Goal: Task Accomplishment & Management: Manage account settings

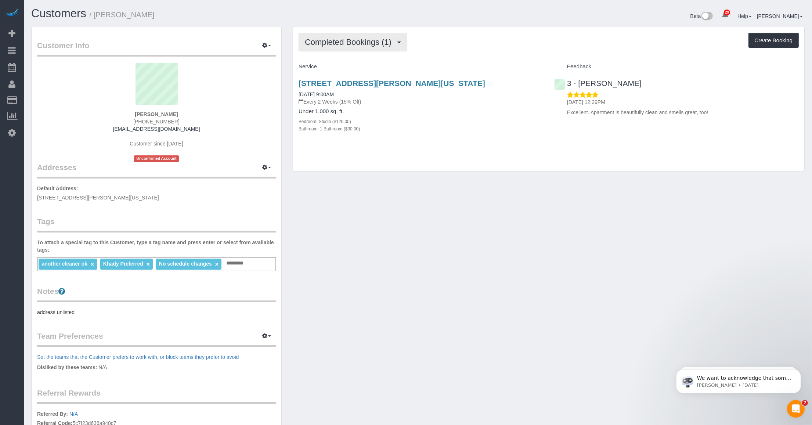
click at [366, 42] on span "Completed Bookings (1)" at bounding box center [350, 41] width 90 height 9
click at [347, 69] on link "Upcoming Bookings (7)" at bounding box center [337, 69] width 76 height 10
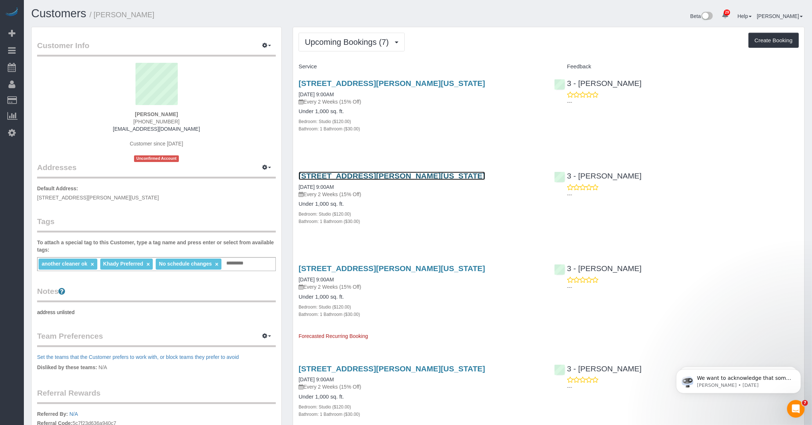
drag, startPoint x: 354, startPoint y: 175, endPoint x: 442, endPoint y: 174, distance: 87.8
click at [355, 175] on link "165 Christopher Street Apt 5h, New York, NY 10014" at bounding box center [392, 176] width 187 height 8
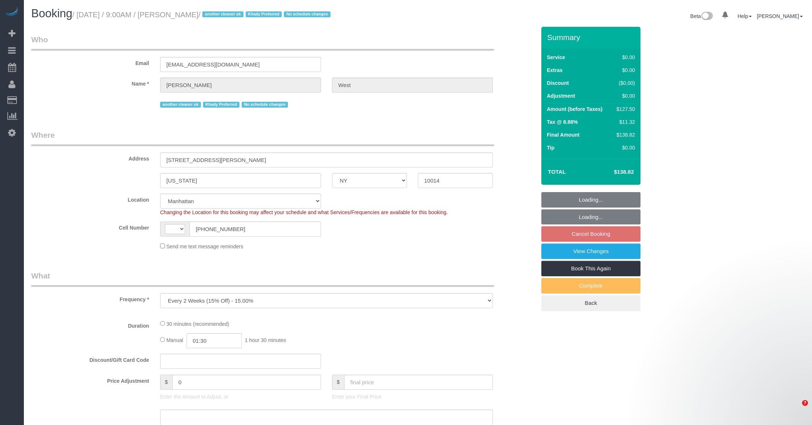
select select "NY"
select select "object:1077"
select select "string:[GEOGRAPHIC_DATA]"
select select "number:57"
select select "number:73"
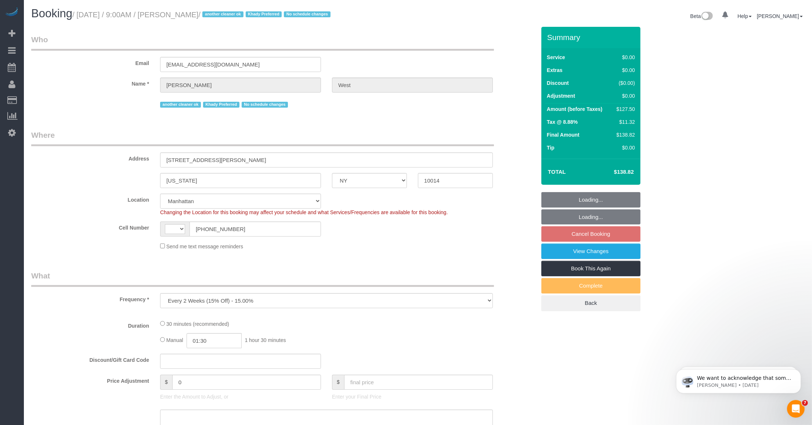
select select "number:14"
select select "number:5"
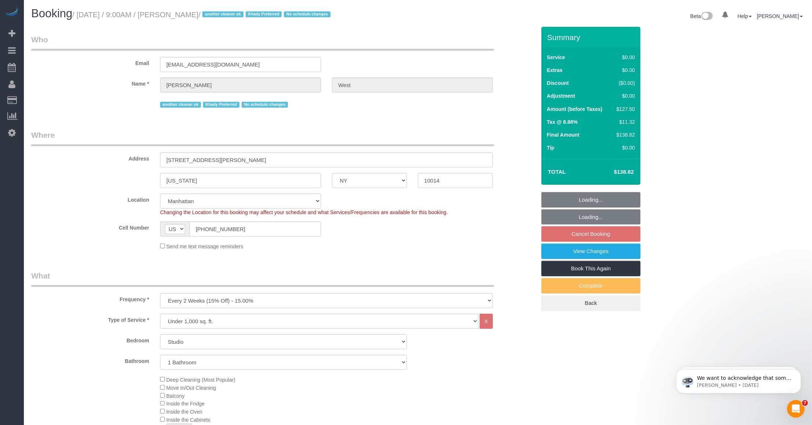
select select "spot2"
select select "string:stripe-pm_1S55J54VGloSiKo7JnqROmBS"
drag, startPoint x: 83, startPoint y: 19, endPoint x: 81, endPoint y: 11, distance: 8.0
click at [83, 19] on h1 "Booking / October 15, 2025 / 9:00AM / Laura West / another cleaner ok Khady Pre…" at bounding box center [221, 13] width 381 height 12
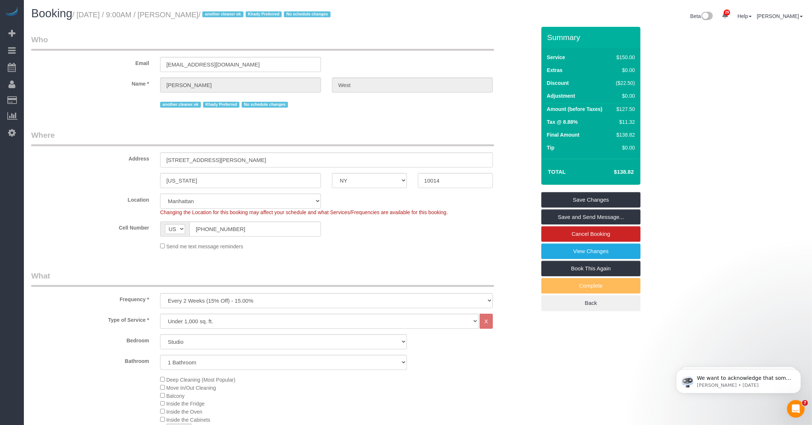
drag, startPoint x: 81, startPoint y: 11, endPoint x: 213, endPoint y: 10, distance: 132.6
click at [213, 10] on h1 "Booking / October 15, 2025 / 9:00AM / Laura West / another cleaner ok Khady Pre…" at bounding box center [221, 13] width 381 height 12
copy small "October 15, 2025 / 9:00AM / Laura West"
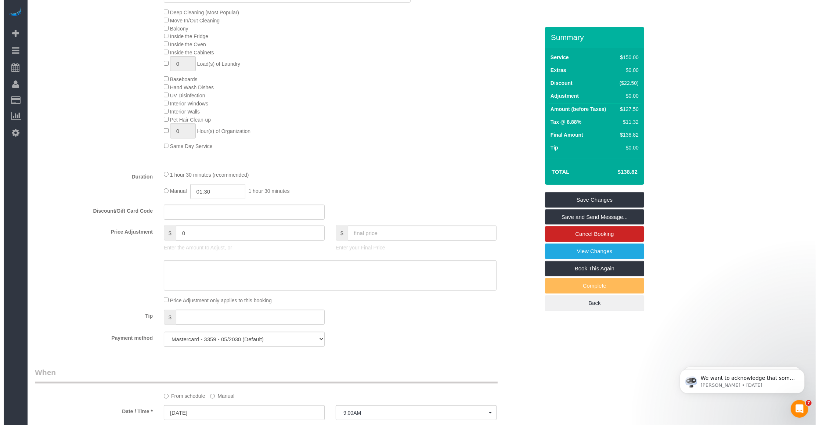
scroll to position [551, 0]
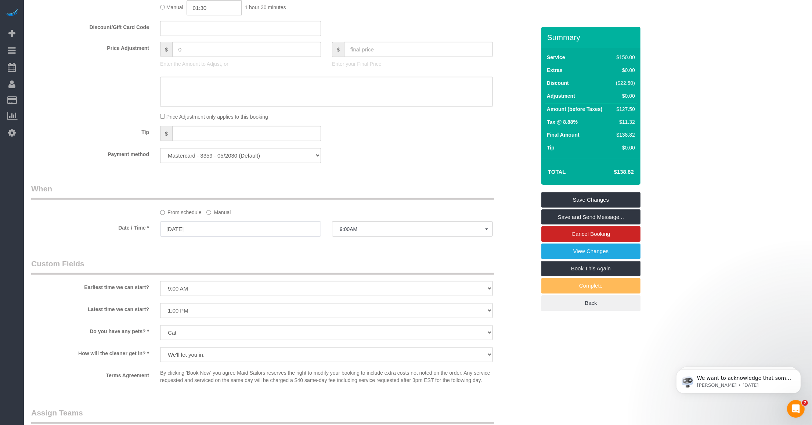
click at [275, 228] on input "10/15/2025" at bounding box center [240, 228] width 161 height 15
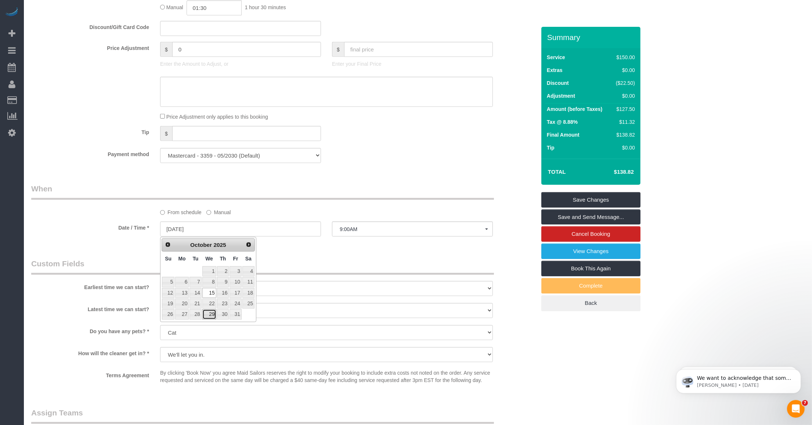
click at [214, 316] on link "29" at bounding box center [209, 314] width 14 height 10
type input "10/29/2025"
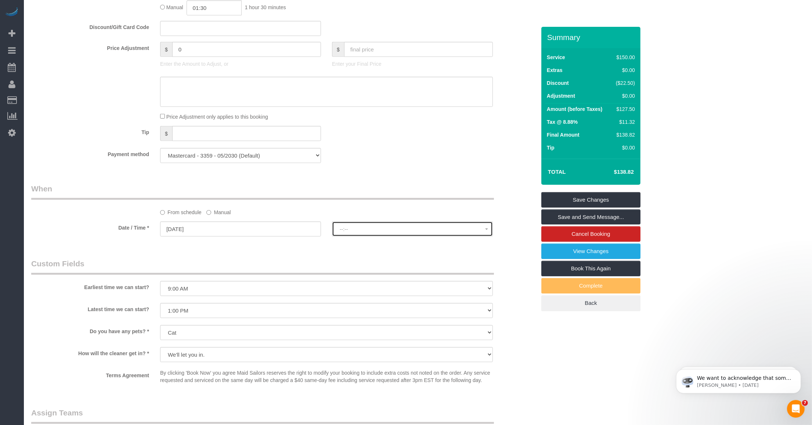
click at [349, 227] on span "--:--" at bounding box center [412, 229] width 145 height 6
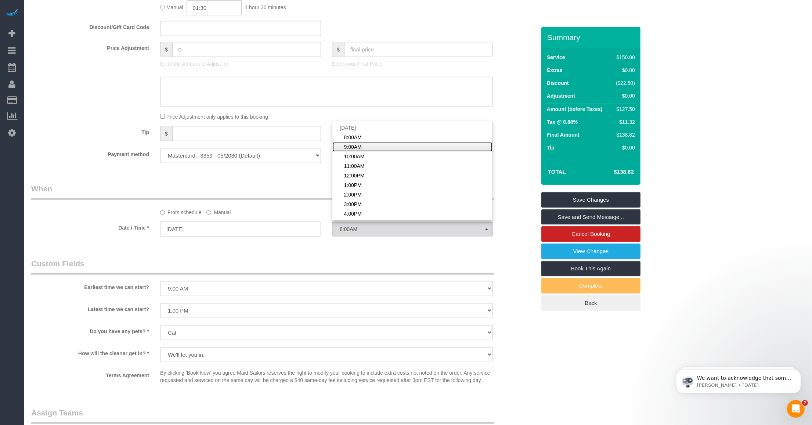
click at [353, 148] on span "9:00AM" at bounding box center [353, 146] width 18 height 7
select select "spot62"
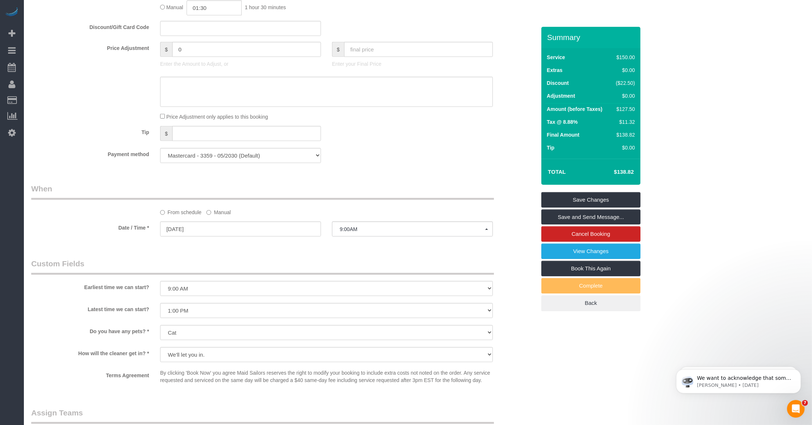
click at [302, 248] on div "Who Email lauraleawest@gmail.com Name * Laura West another cleaner ok Khady Pre…" at bounding box center [284, 79] width 516 height 1206
click at [566, 199] on link "Save Changes" at bounding box center [590, 199] width 99 height 15
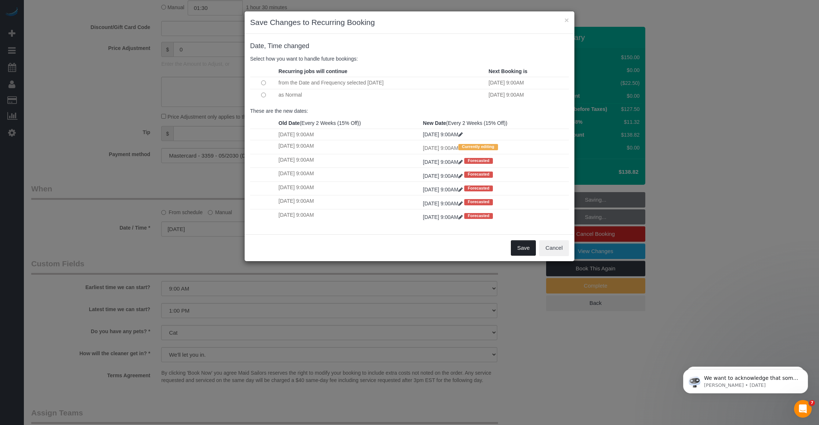
click at [525, 250] on button "Save" at bounding box center [523, 247] width 25 height 15
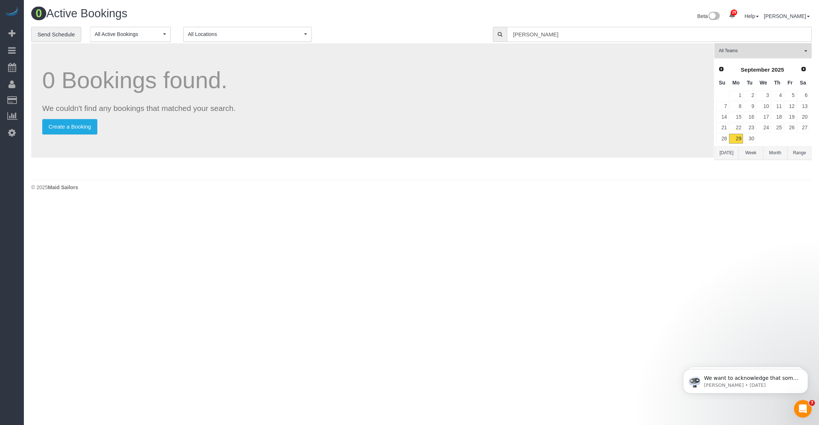
click at [578, 30] on input "[PERSON_NAME]" at bounding box center [659, 34] width 305 height 15
click at [580, 36] on input "[PERSON_NAME]" at bounding box center [659, 34] width 305 height 15
click at [526, 34] on input "[PERSON_NAME]" at bounding box center [659, 34] width 305 height 15
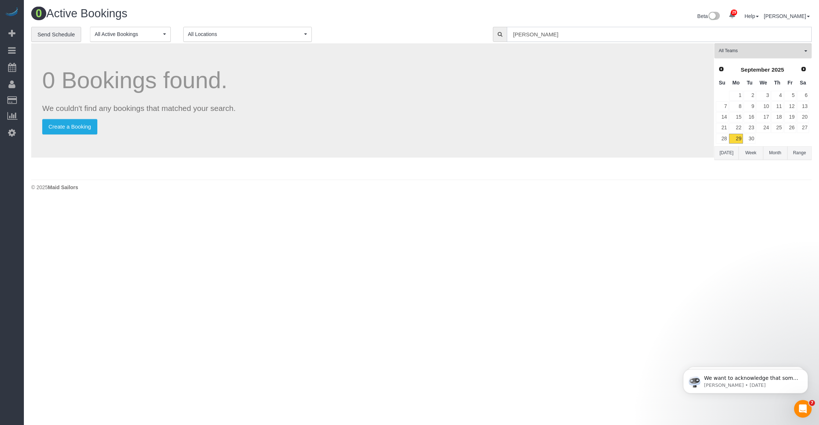
click at [562, 37] on input "[PERSON_NAME]" at bounding box center [659, 34] width 305 height 15
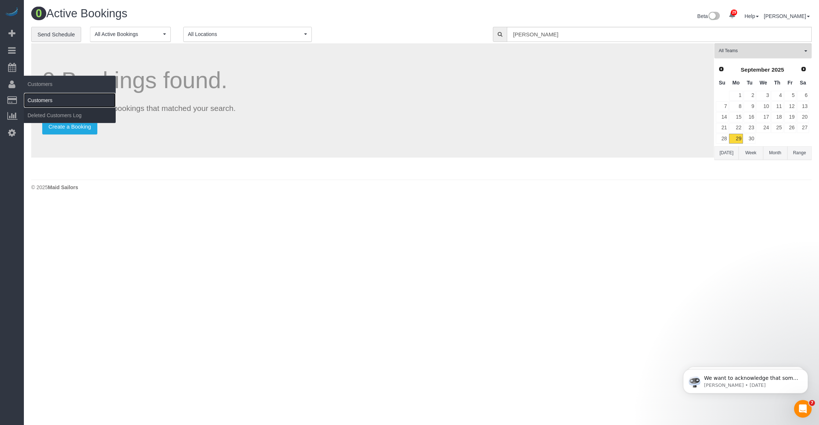
click at [36, 100] on link "Customers" at bounding box center [70, 100] width 92 height 15
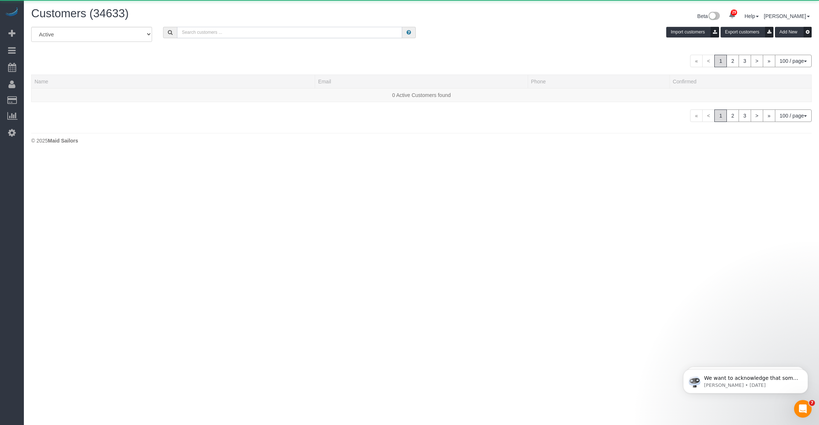
click at [232, 33] on input "text" at bounding box center [289, 32] width 225 height 11
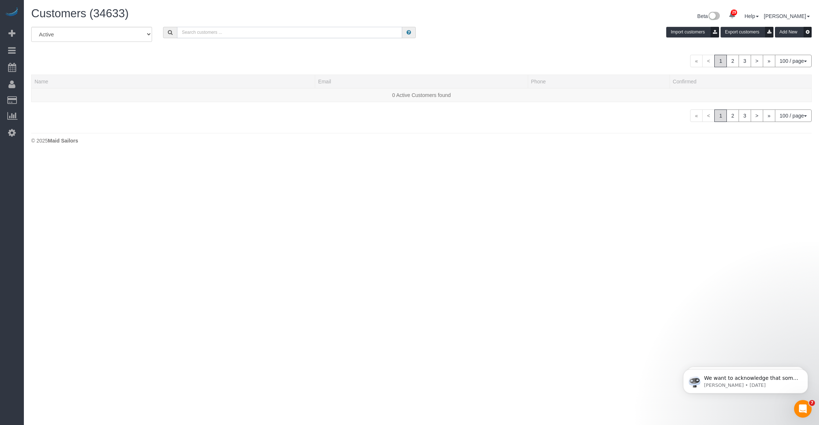
paste input "The customer called in to inform us that they won’t be home for this cleaning a…"
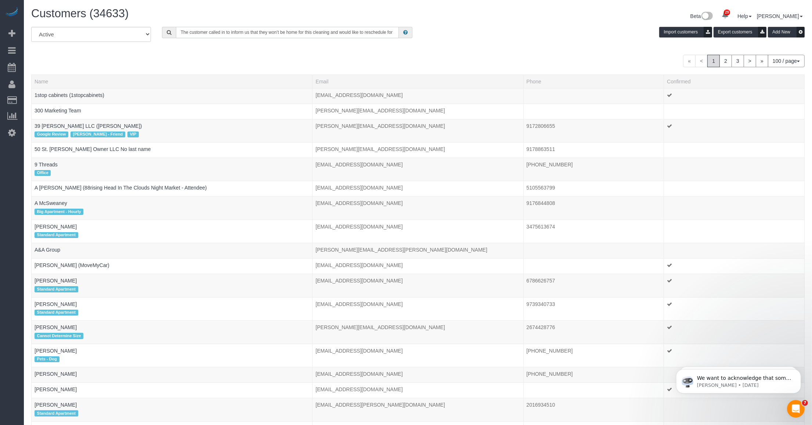
scroll to position [0, 30]
click at [240, 32] on input "The customer called in to inform us that they won’t be home for this cleaning a…" at bounding box center [287, 32] width 223 height 11
drag, startPoint x: 240, startPoint y: 32, endPoint x: 39, endPoint y: 73, distance: 204.8
click at [235, 33] on input "The customer called in to inform us that they won’t be home for this cleaning a…" at bounding box center [287, 32] width 223 height 11
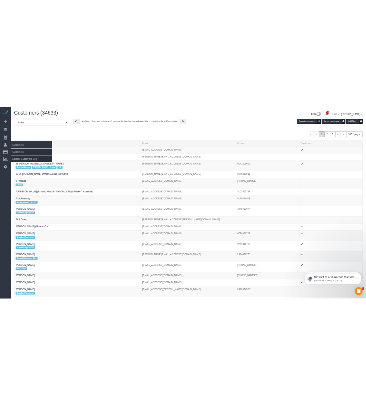
scroll to position [0, 0]
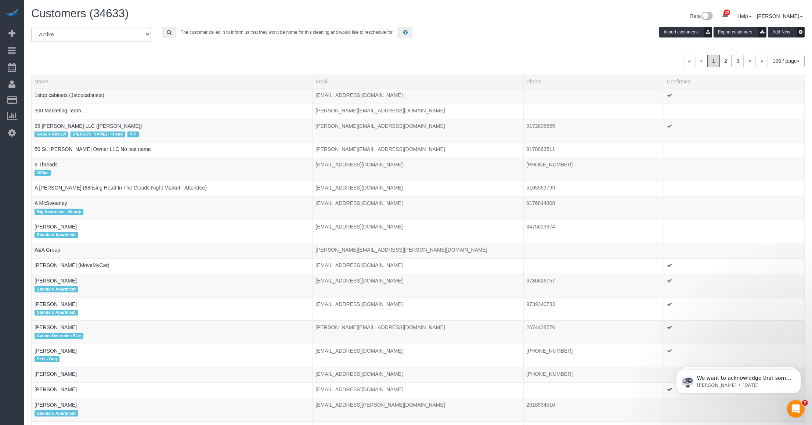
click at [252, 30] on input "The customer called in to inform us that they won’t be home for this cleaning a…" at bounding box center [287, 32] width 223 height 11
paste input "Laura West"
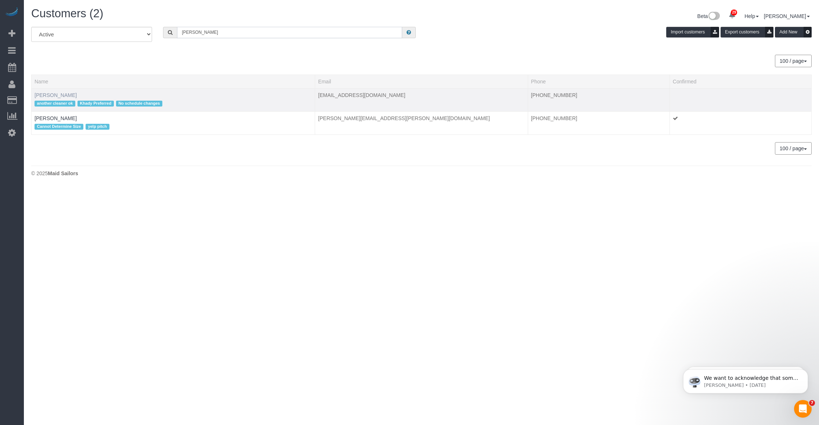
type input "Laura West"
click at [42, 93] on link "Laura West" at bounding box center [56, 95] width 42 height 6
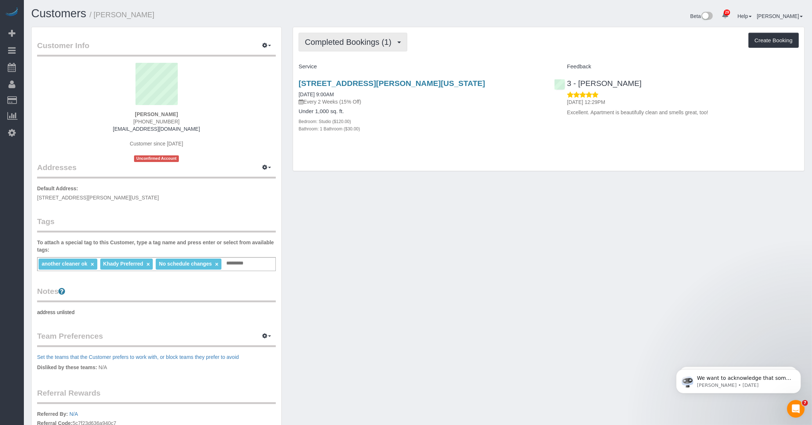
drag, startPoint x: 350, startPoint y: 44, endPoint x: 339, endPoint y: 76, distance: 34.2
click at [350, 44] on span "Completed Bookings (1)" at bounding box center [350, 41] width 90 height 9
click at [338, 69] on link "Upcoming Bookings (7)" at bounding box center [337, 69] width 76 height 10
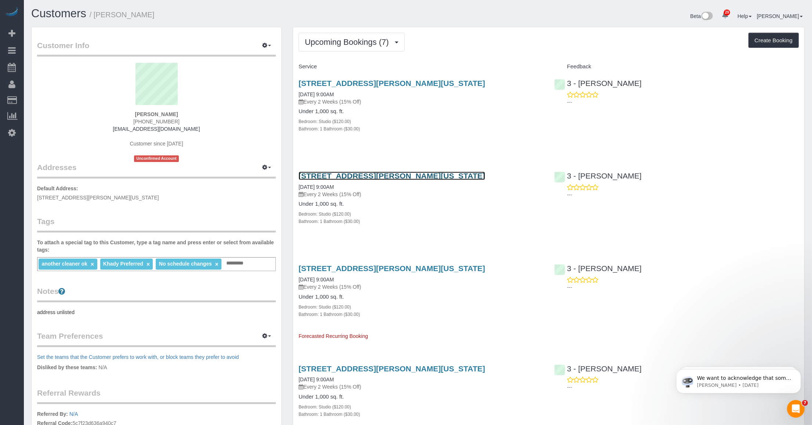
click at [378, 177] on link "165 Christopher Street Apt 5h, New York, NY 10014" at bounding box center [392, 176] width 187 height 8
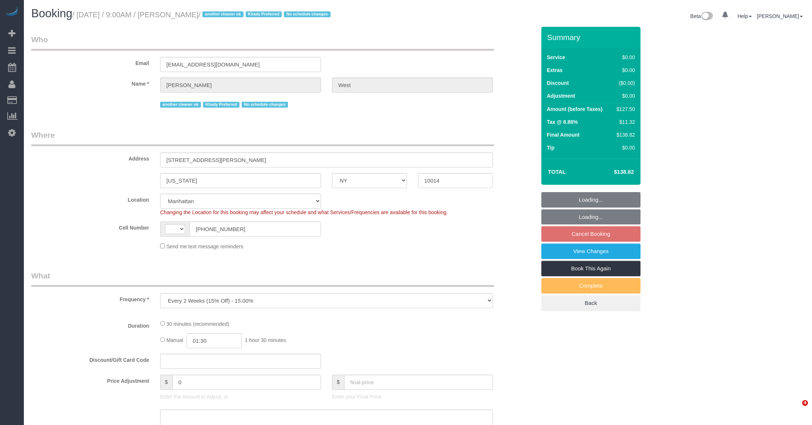
select select "NY"
select select "string:stripe-pm_1S55J54VGloSiKo7JnqROmBS"
select select "object:582"
select select "string:[GEOGRAPHIC_DATA]"
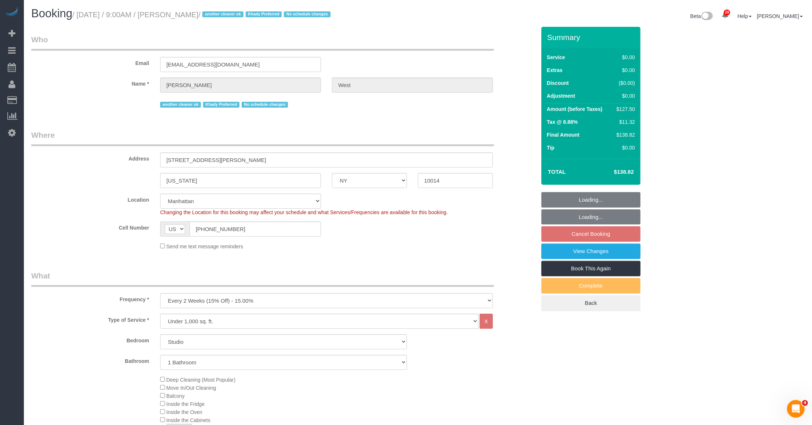
select select "spot2"
select select "number:57"
select select "number:73"
select select "number:14"
select select "number:5"
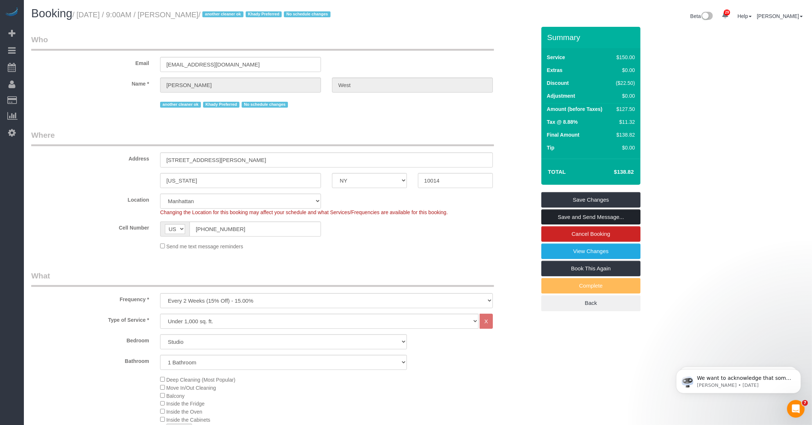
click at [590, 216] on link "Save and Send Message..." at bounding box center [590, 216] width 99 height 15
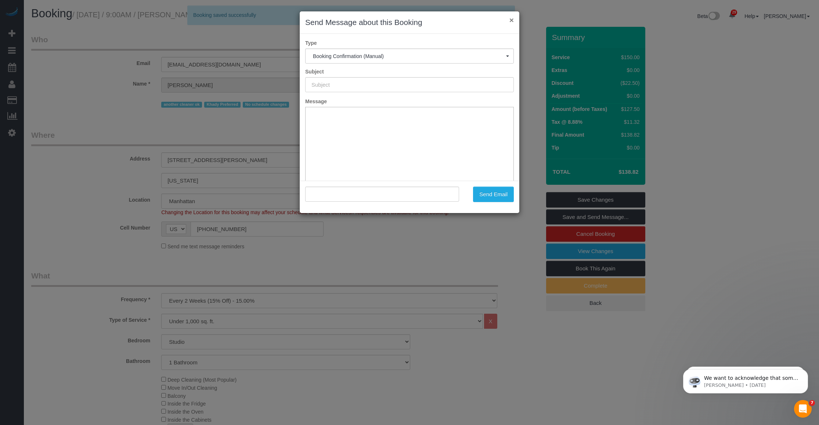
type input "Cleaning Confirmed for 10/29/2025 at 9:00am"
type input ""Laura West" <lauraleawest@gmail.com>"
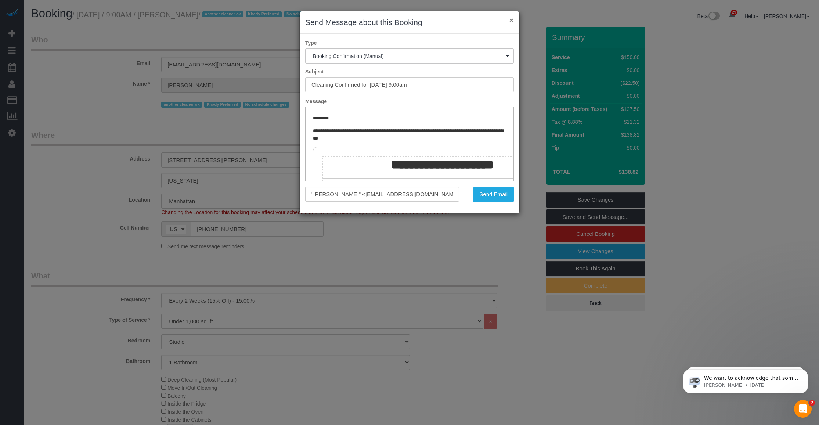
click at [512, 19] on button "×" at bounding box center [511, 20] width 4 height 8
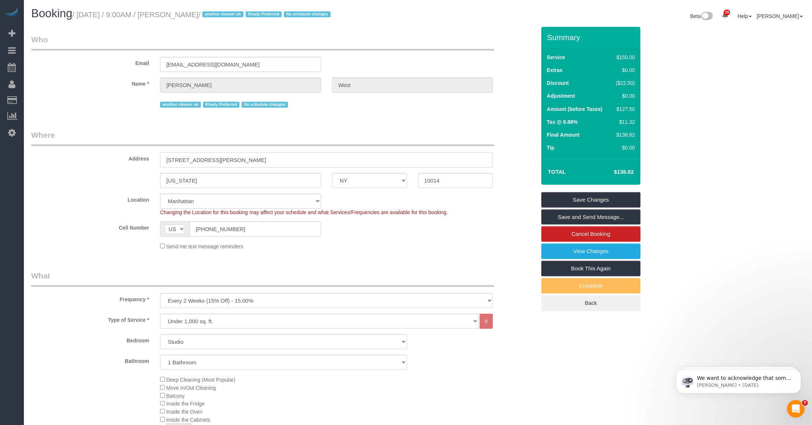
click at [222, 159] on input "165 Christopher Street Apt 5H" at bounding box center [326, 159] width 333 height 15
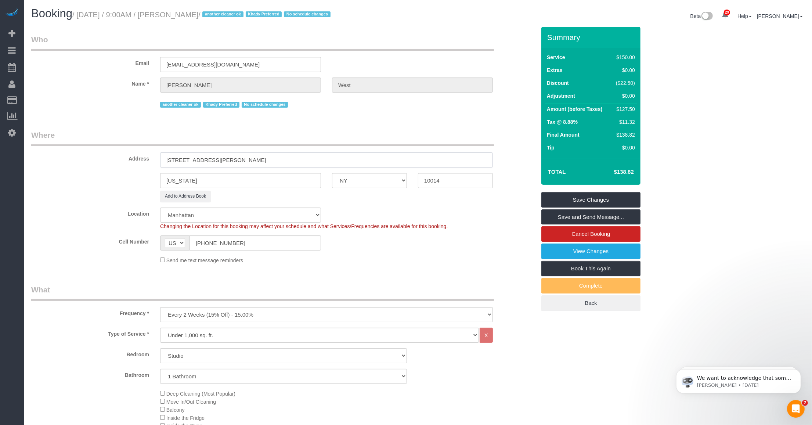
click at [233, 157] on input "165 Christopher Street, Apt 5H" at bounding box center [326, 159] width 333 height 15
type input "165 Christopher Street, Apt. 5H"
click at [616, 216] on link "Save and Send Message..." at bounding box center [590, 216] width 99 height 15
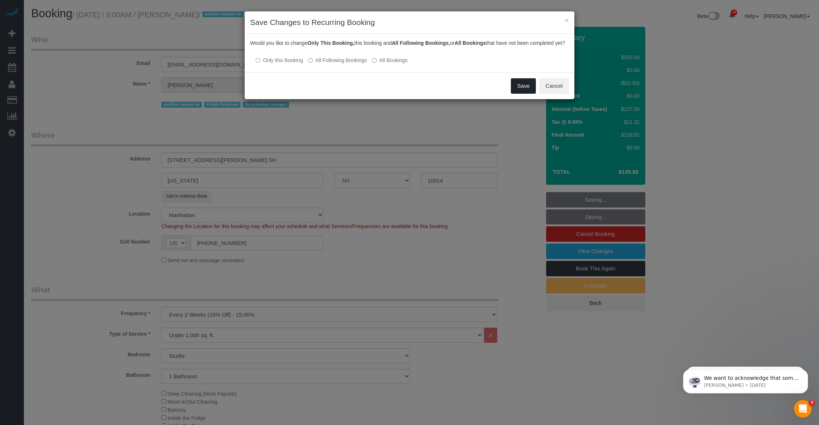
click at [518, 94] on button "Save" at bounding box center [523, 85] width 25 height 15
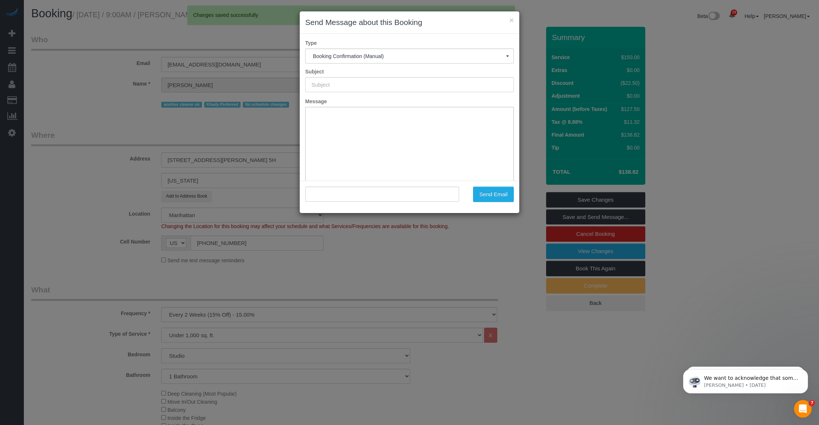
type input "Cleaning Confirmed for 10/29/2025 at 9:00am"
type input ""Laura West" <lauraleawest@gmail.com>"
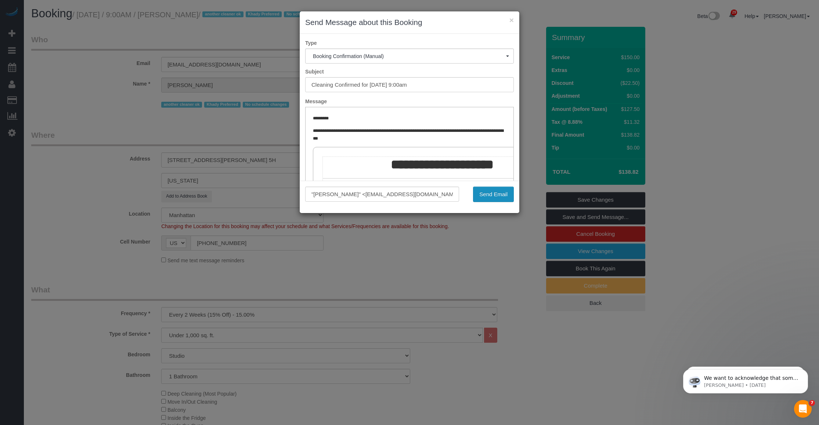
click at [496, 193] on button "Send Email" at bounding box center [493, 194] width 41 height 15
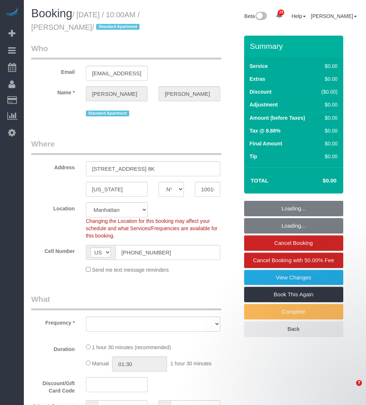
select select "NY"
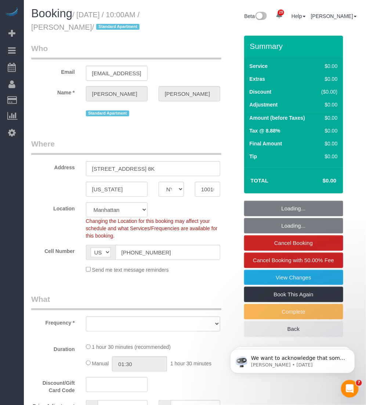
select select "object:821"
select select "string:stripe-pm_1SAu2Y4VGloSiKo73BCX13uq"
select select "spot1"
select select "number:89"
select select "number:73"
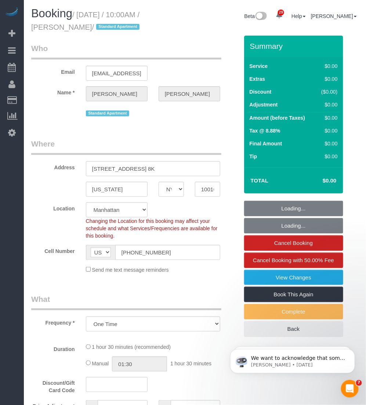
select select "number:15"
select select "number:6"
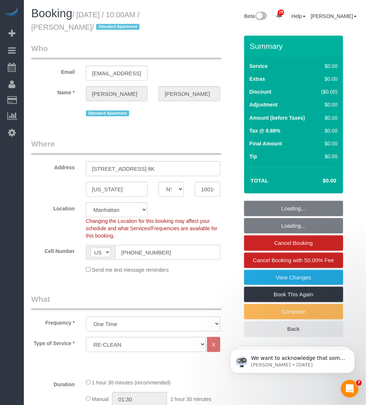
select select "object:1409"
drag, startPoint x: 84, startPoint y: 25, endPoint x: 30, endPoint y: 27, distance: 54.4
click at [30, 27] on div "Booking / September 29, 2025 / 10:00AM / Amanda Carson / Standard Apartment" at bounding box center [110, 21] width 169 height 28
copy small "Amanda Carson"
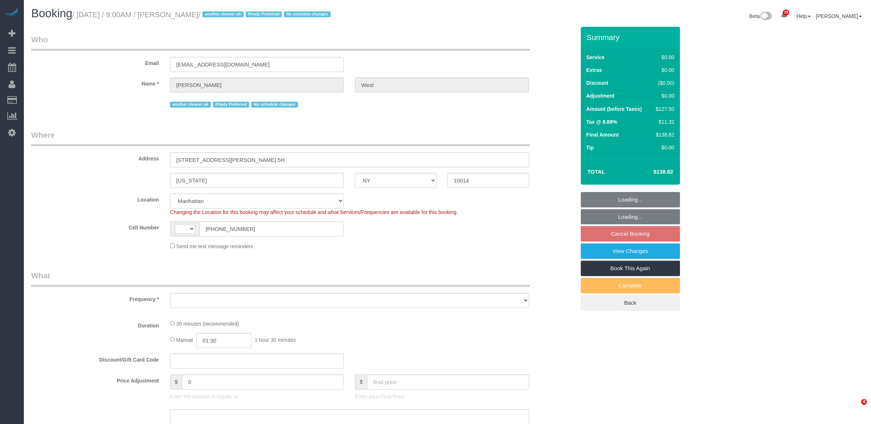
select select "NY"
select select "string:[GEOGRAPHIC_DATA]"
select select "string:stripe-pm_1S55J54VGloSiKo7JnqROmBS"
select select "number:57"
select select "number:73"
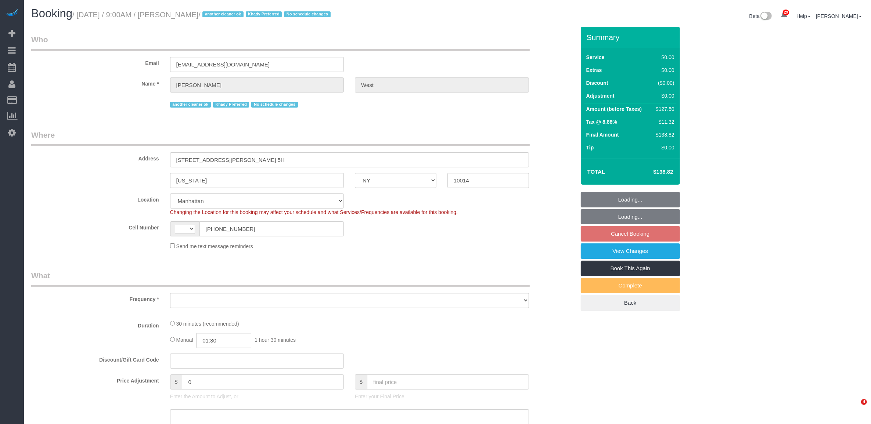
select select "number:14"
select select "number:5"
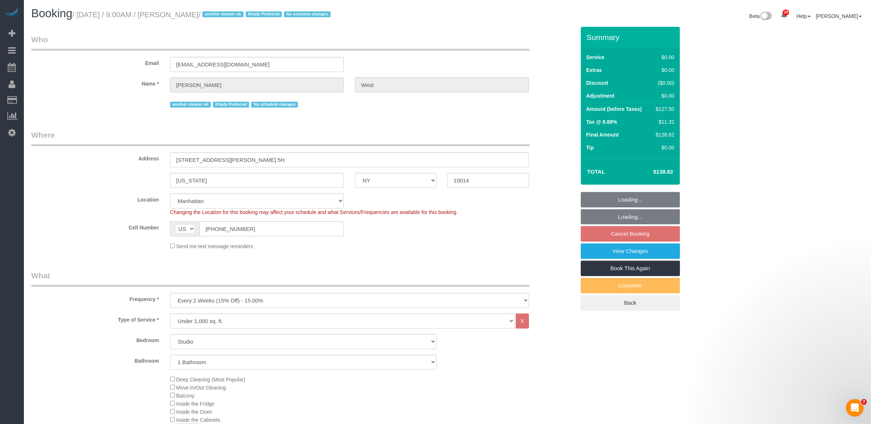
select select "object:1073"
select select "spot2"
select select "object:1536"
click at [212, 17] on small "/ [DATE] / 9:00AM / [PERSON_NAME] / another cleaner ok Khady Preferred No sched…" at bounding box center [202, 15] width 260 height 8
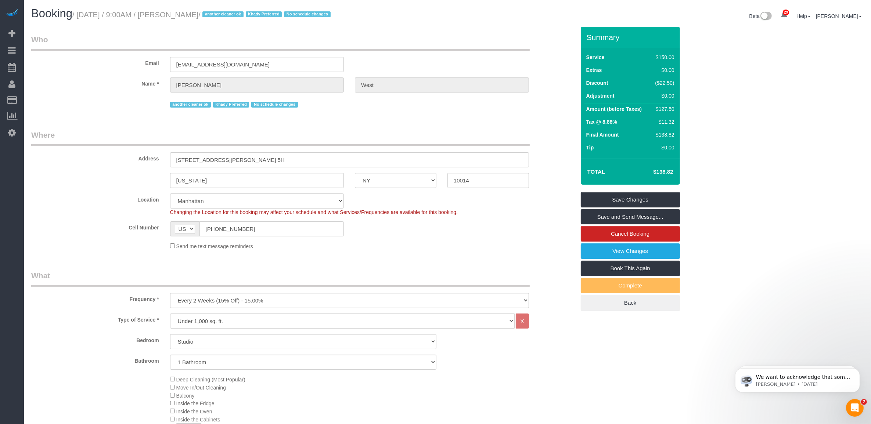
drag, startPoint x: 35, startPoint y: 96, endPoint x: 217, endPoint y: 104, distance: 181.6
click at [35, 96] on link "Customers" at bounding box center [70, 100] width 92 height 15
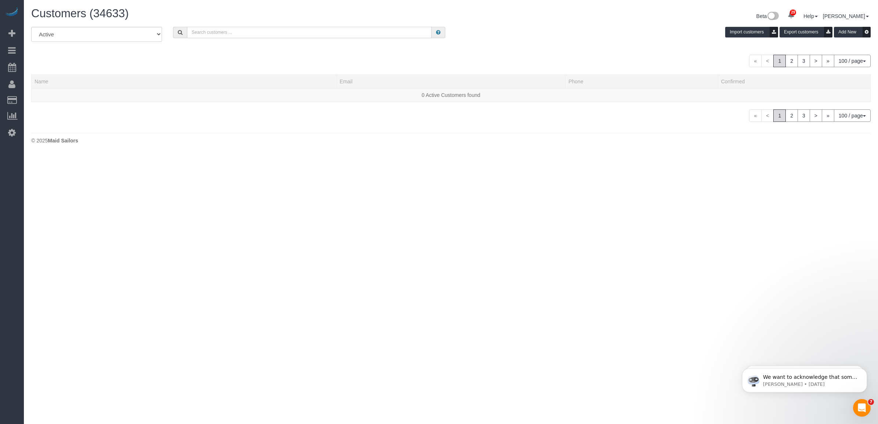
click at [244, 31] on input "text" at bounding box center [309, 32] width 245 height 11
paste input "Laura West"
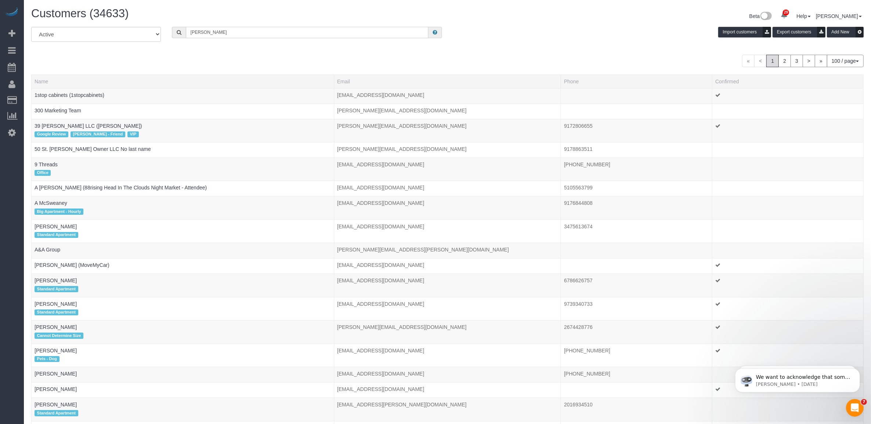
click at [233, 33] on input "Laura West" at bounding box center [307, 32] width 242 height 11
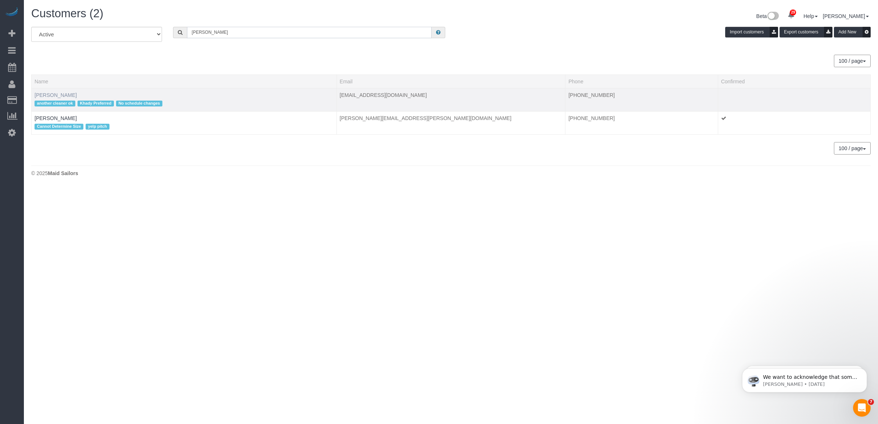
type input "Laura West"
click at [48, 92] on link "Laura West" at bounding box center [56, 95] width 42 height 6
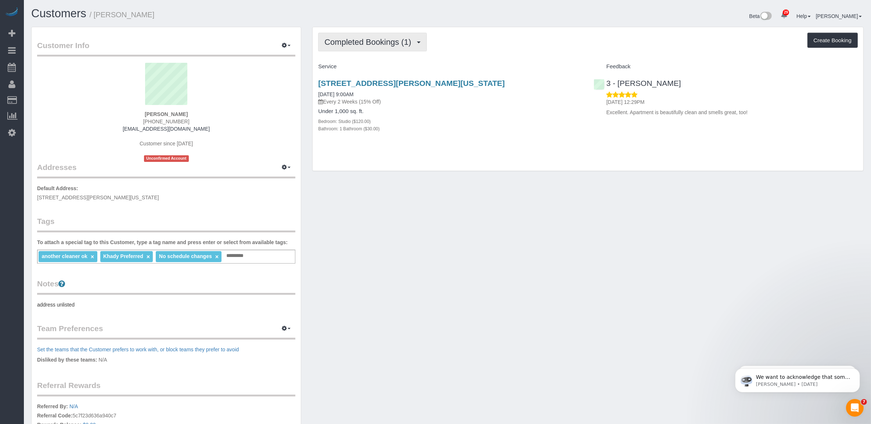
click at [378, 48] on button "Completed Bookings (1)" at bounding box center [372, 42] width 109 height 19
click at [362, 72] on link "Upcoming Bookings (7)" at bounding box center [356, 69] width 76 height 10
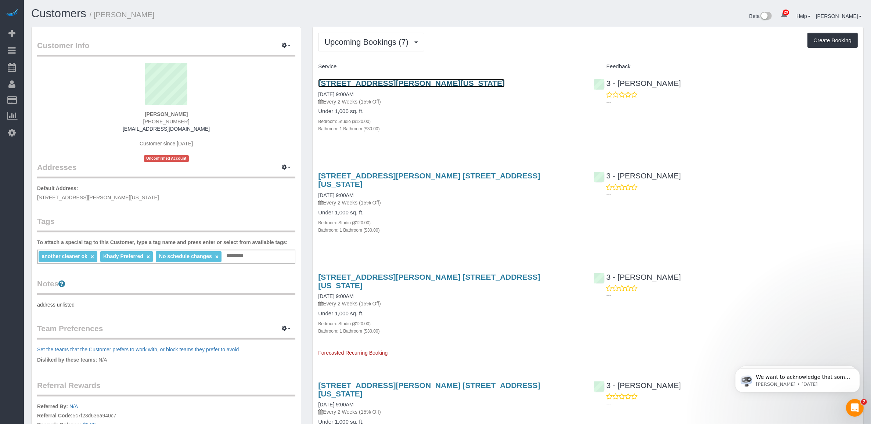
click at [380, 82] on link "165 Christopher Street Apt 5h, New York, NY 10014" at bounding box center [411, 83] width 187 height 8
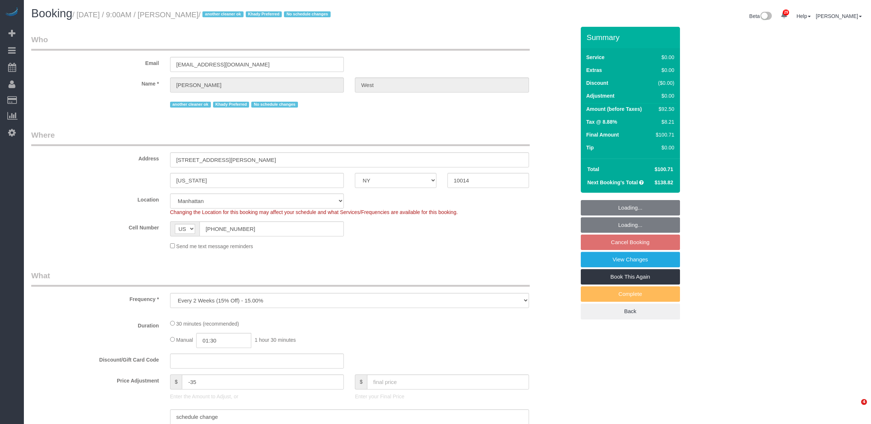
select select "NY"
select select "number:57"
select select "number:73"
select select "number:14"
select select "number:5"
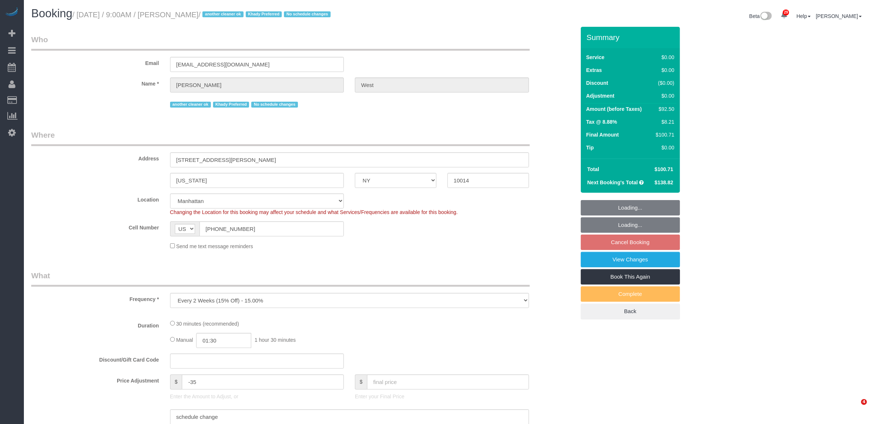
select select "object:1080"
select select "string:stripe-pm_1S55J54VGloSiKo7JnqROmBS"
click at [212, 14] on small "/ October 01, 2025 / 9:00AM / Laura West / another cleaner ok Khady Preferred N…" at bounding box center [202, 15] width 260 height 8
select select "spot2"
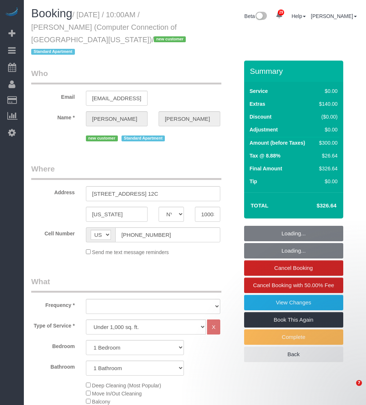
select select "NY"
select select "1"
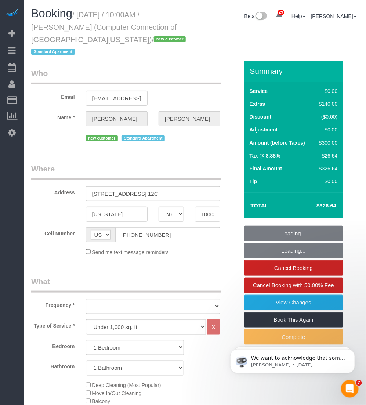
select select "object:928"
select select "number:56"
select select "number:72"
select select "number:15"
select select "number:6"
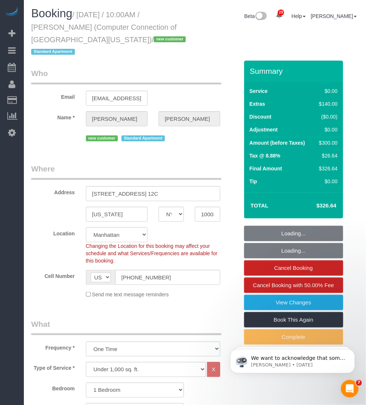
select select "1"
select select "spot1"
select select "object:1536"
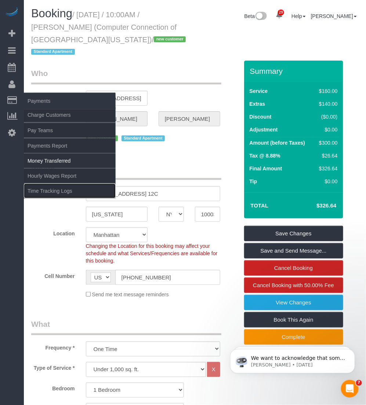
drag, startPoint x: 40, startPoint y: 187, endPoint x: 57, endPoint y: 166, distance: 27.4
click at [40, 187] on link "Time Tracking Logs" at bounding box center [70, 191] width 92 height 15
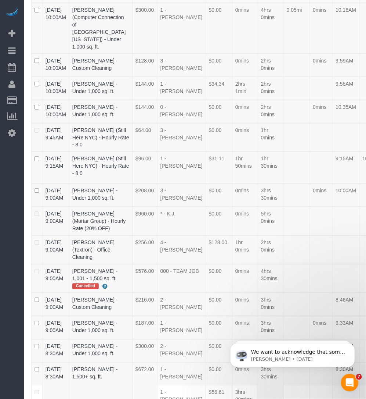
scroll to position [1189, 0]
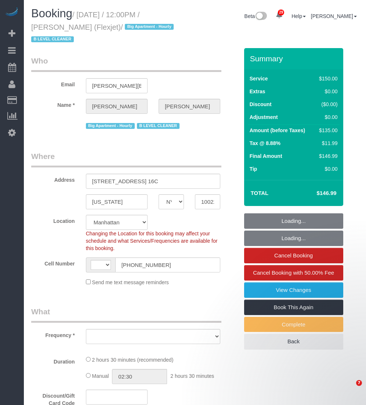
select select "NY"
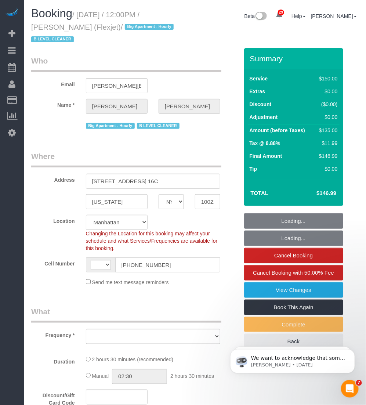
select select "150"
select select "number:89"
select select "number:90"
select select "number:15"
select select "number:6"
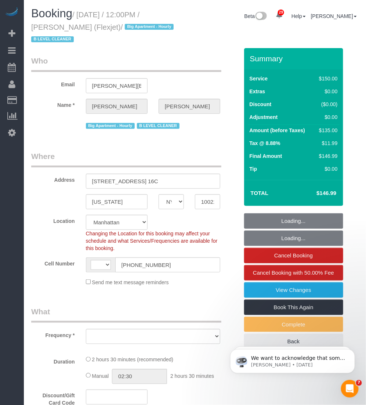
select select "number:21"
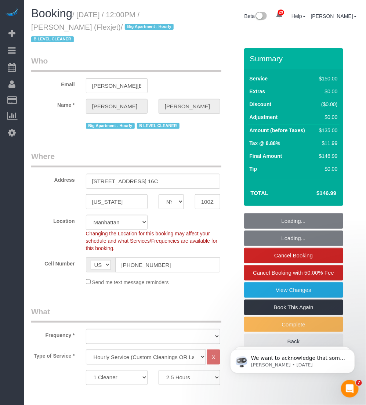
select select "string:US"
select select "object:1153"
select select "spot1"
click at [32, 29] on small "/ September 29, 2025 / 12:00PM / Brendan Nolan (Flexjet) / Big Apartment - Hour…" at bounding box center [103, 27] width 145 height 33
select select "object:1580"
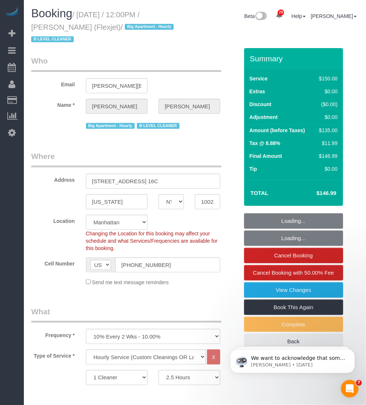
select select "string:stripe-card_1CBPrI4VGloSiKo7EMslfoyc"
select select "22223"
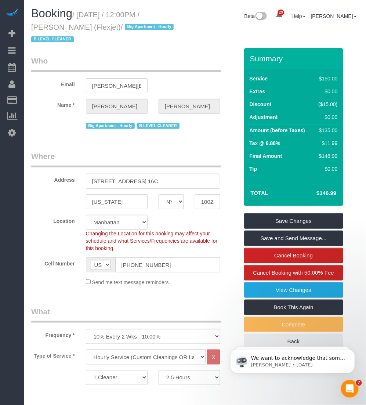
click at [94, 42] on h1 "Booking / September 29, 2025 / 12:00PM / Brendan Nolan (Flexjet) / Big Apartmen…" at bounding box center [110, 25] width 158 height 37
drag, startPoint x: 81, startPoint y: 14, endPoint x: 108, endPoint y: 28, distance: 30.7
click at [108, 28] on small "/ September 29, 2025 / 12:00PM / Brendan Nolan (Flexjet) / Big Apartment - Hour…" at bounding box center [103, 27] width 145 height 33
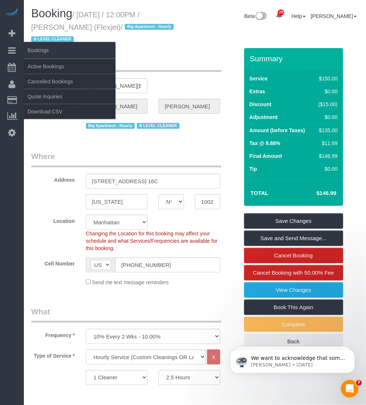
copy small "September 29, 2025 / 12:00PM / Brendan Nolan (Flexjet)"
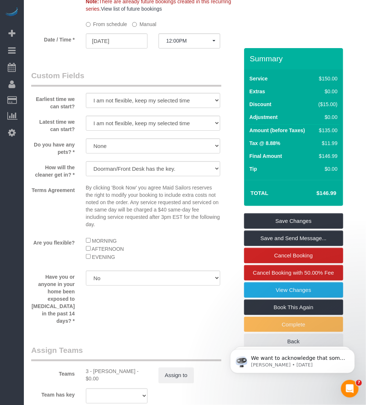
scroll to position [826, 0]
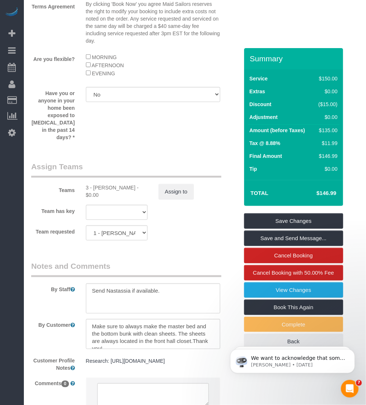
click at [102, 184] on div "3 - Patricia Sinche - $0.00" at bounding box center [117, 191] width 62 height 15
copy div "Patricia"
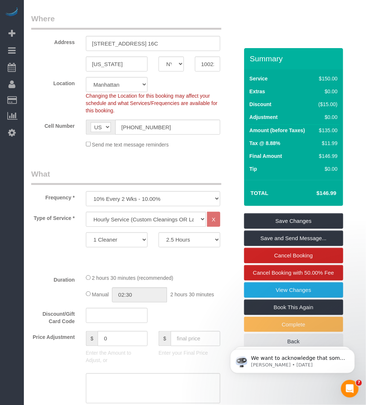
scroll to position [46, 0]
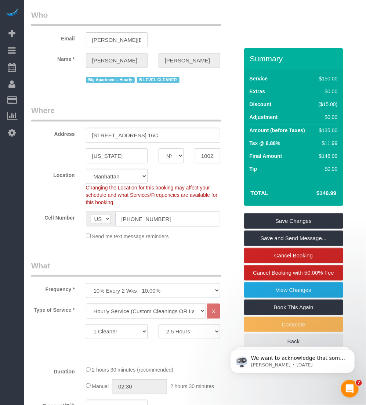
click at [139, 218] on input "(917) 817-6635" at bounding box center [167, 219] width 105 height 15
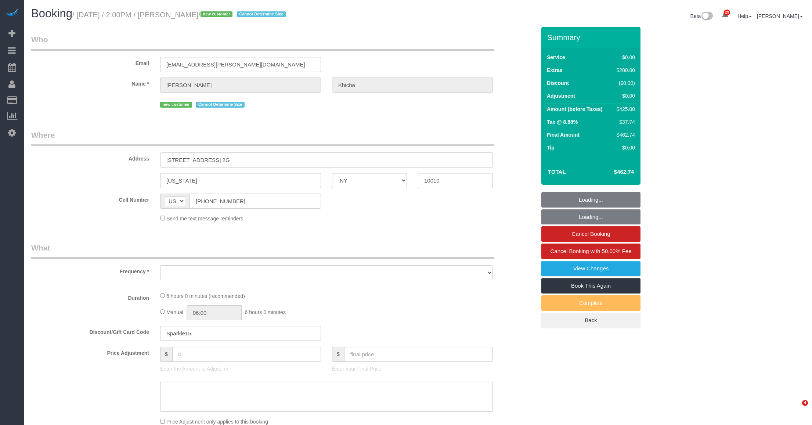
select select "NY"
select select "string:stripe-pm_1SAdRf4VGloSiKo7zYrfcx6t"
select select "1"
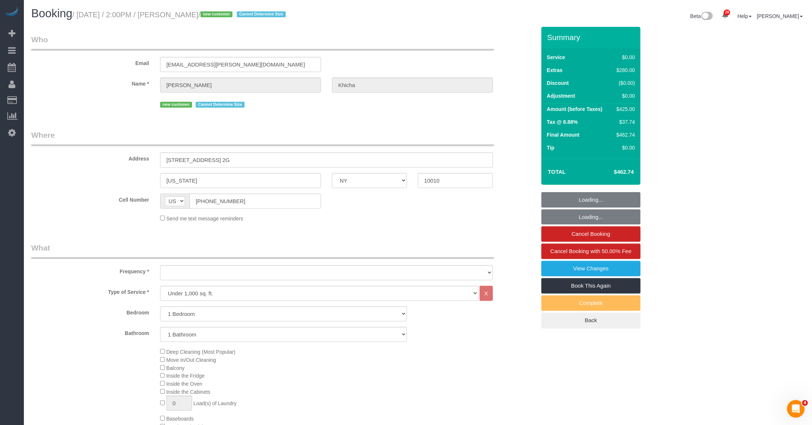
select select "object:928"
select select "number:62"
select select "number:90"
select select "number:15"
select select "number:5"
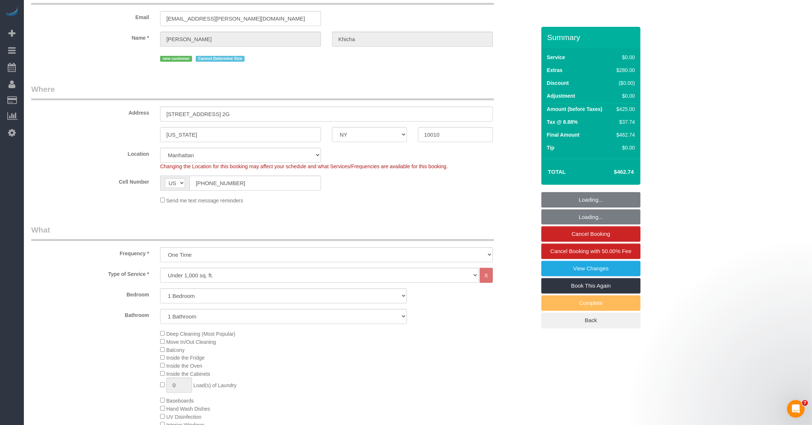
select select "spot1"
select select "object:1500"
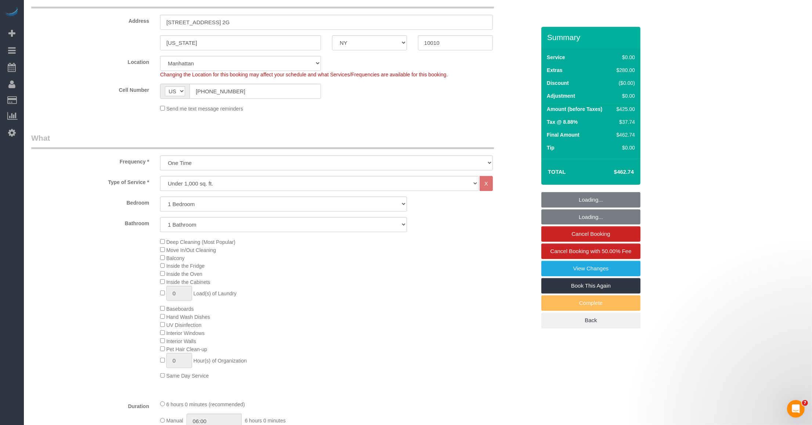
select select "1"
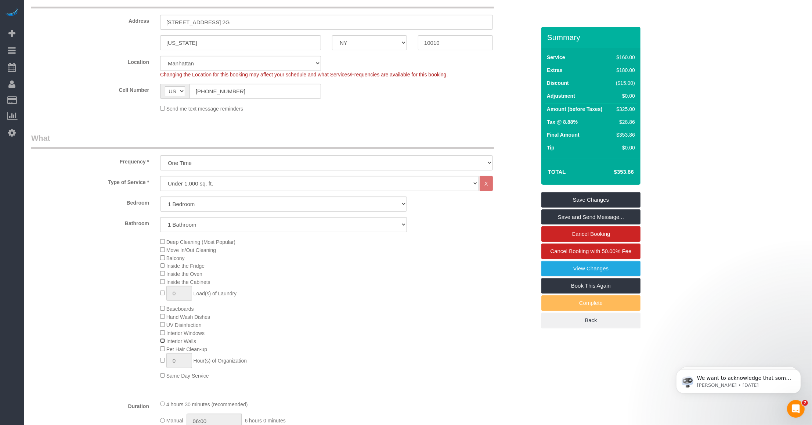
select select "spot43"
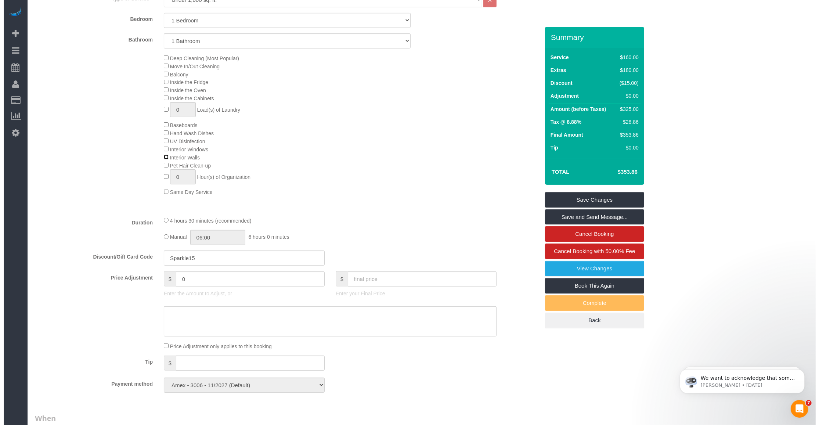
scroll to position [551, 0]
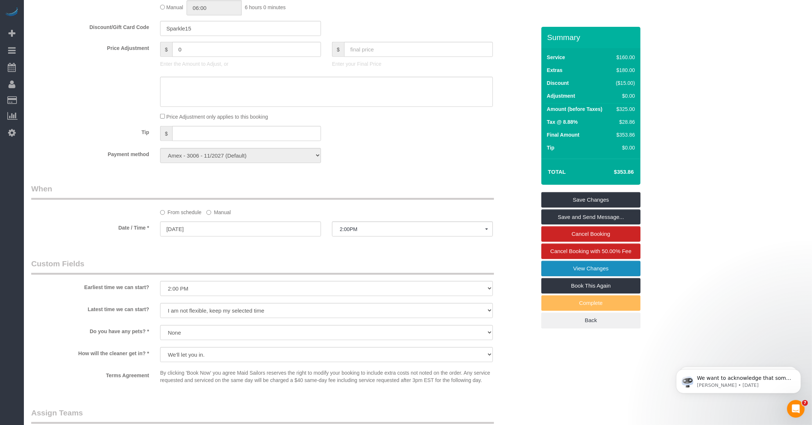
click at [564, 267] on link "View Changes" at bounding box center [590, 268] width 99 height 15
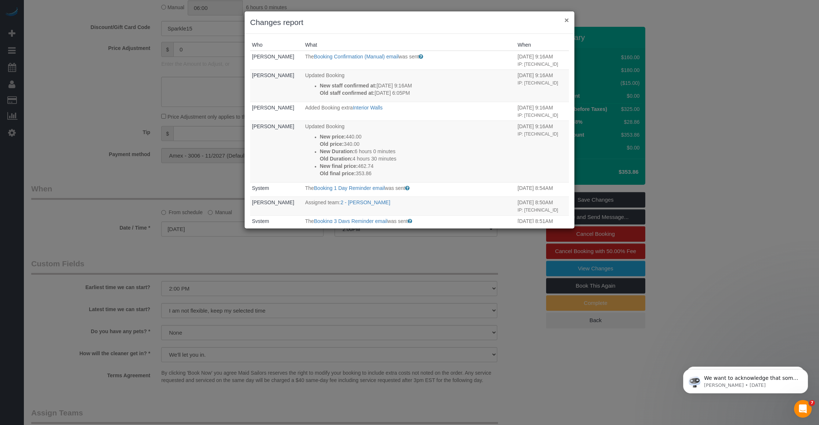
click at [566, 19] on button "×" at bounding box center [567, 20] width 4 height 8
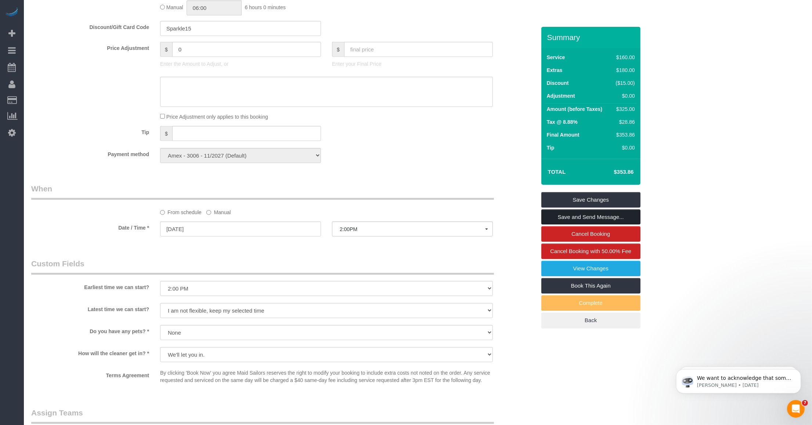
click at [572, 217] on link "Save and Send Message..." at bounding box center [590, 216] width 99 height 15
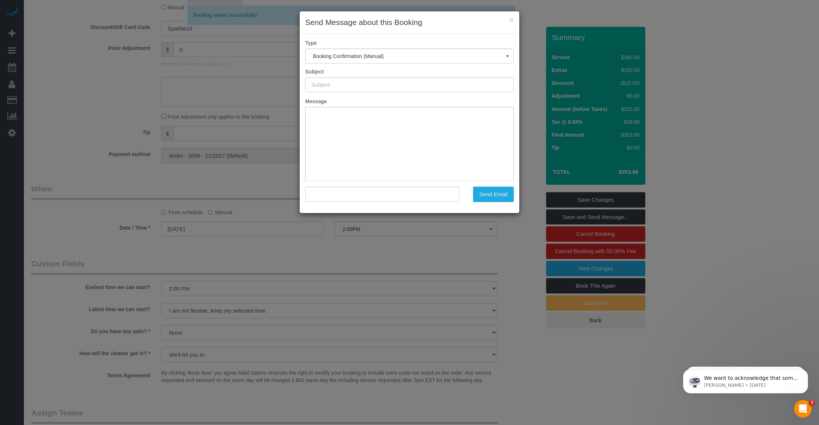
type input "Cleaning Confirmed for 09/29/2025 at 2:00pm"
type input ""Sangeeta Khicha" <skhicha@cox.net>"
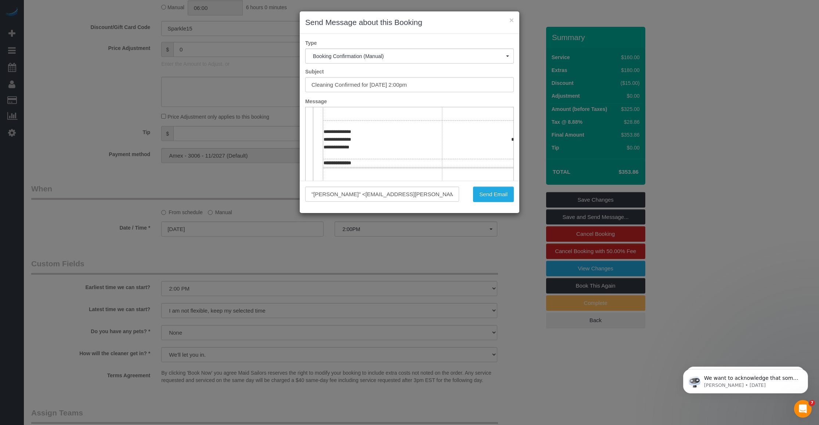
scroll to position [184, 0]
click at [498, 192] on button "Send Email" at bounding box center [493, 194] width 41 height 15
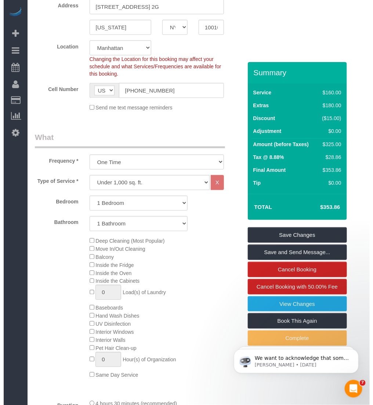
scroll to position [0, 0]
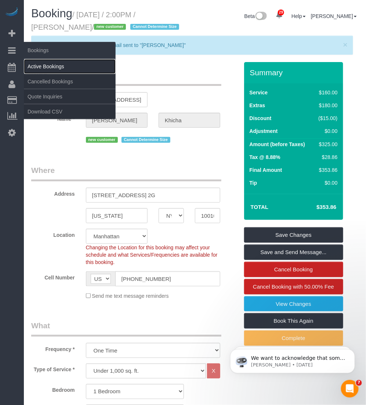
click at [44, 63] on link "Active Bookings" at bounding box center [70, 66] width 92 height 15
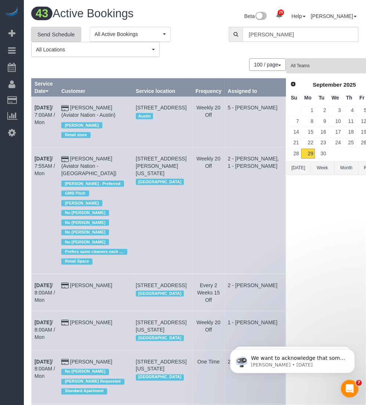
click at [57, 37] on link "Send Schedule" at bounding box center [56, 34] width 50 height 15
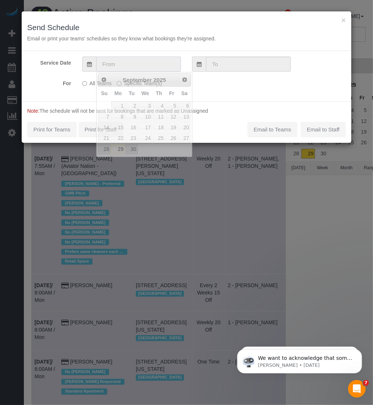
click at [111, 65] on input "text" at bounding box center [138, 64] width 85 height 15
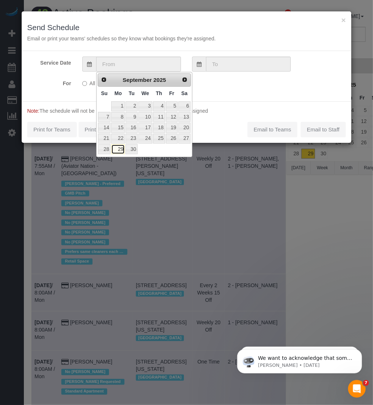
click at [121, 149] on link "29" at bounding box center [118, 149] width 14 height 10
type input "09/29/2025"
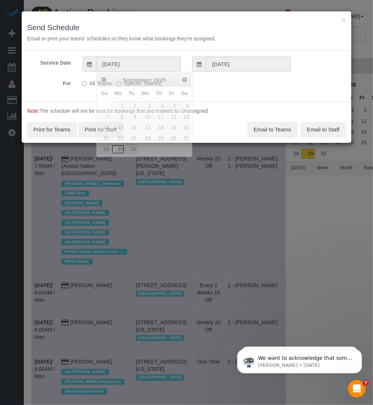
click at [121, 149] on link "29" at bounding box center [118, 149] width 14 height 10
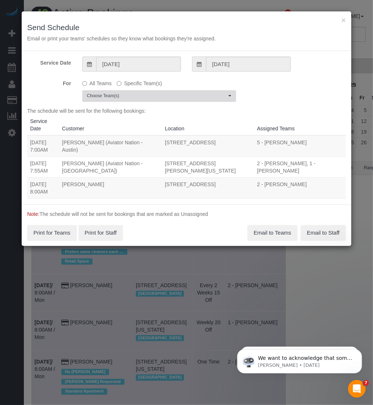
click at [138, 96] on span "Choose Team(s)" at bounding box center [157, 96] width 140 height 6
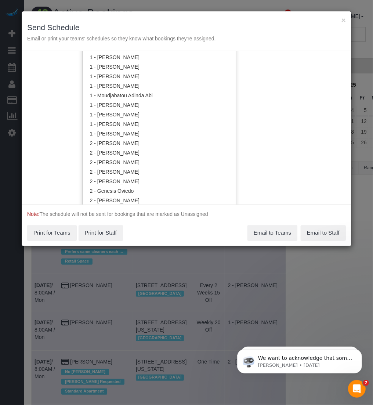
scroll to position [413, 0]
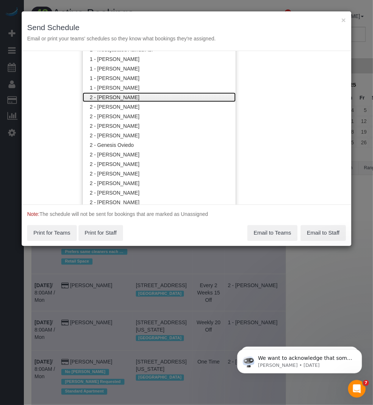
click at [138, 97] on link "2 - Alketa Tomaj" at bounding box center [159, 98] width 153 height 10
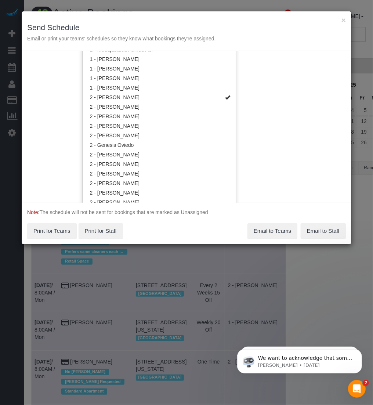
click at [340, 120] on div "Service Date 09/29/2025 09/29/2025 For All Teams Specific Team(s) 2 - Alketa To…" at bounding box center [187, 127] width 330 height 152
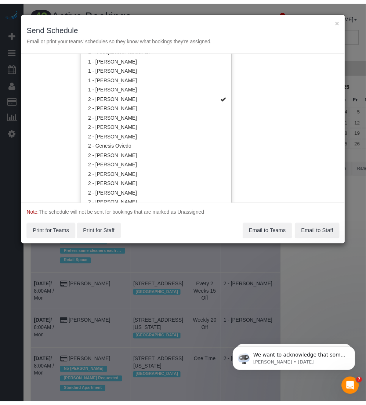
scroll to position [0, 0]
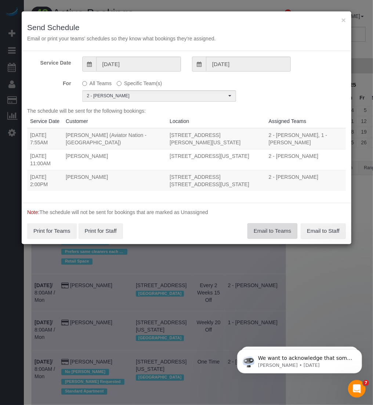
click at [262, 232] on button "Email to Teams" at bounding box center [273, 230] width 50 height 15
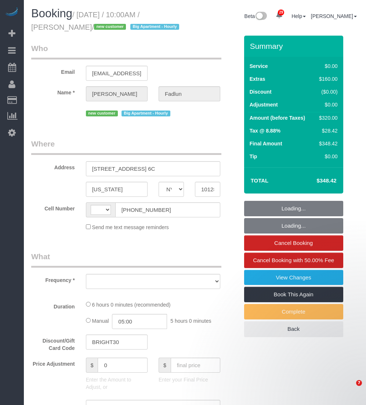
select select "NY"
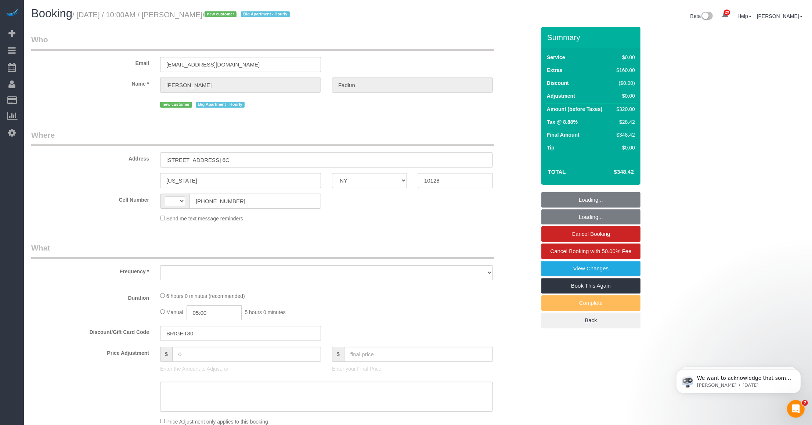
select select "string:US"
select select "string:stripe-pm_1SCOFE4VGloSiKo785BX6QMQ"
select select "object:823"
select select "spot1"
select select "number:89"
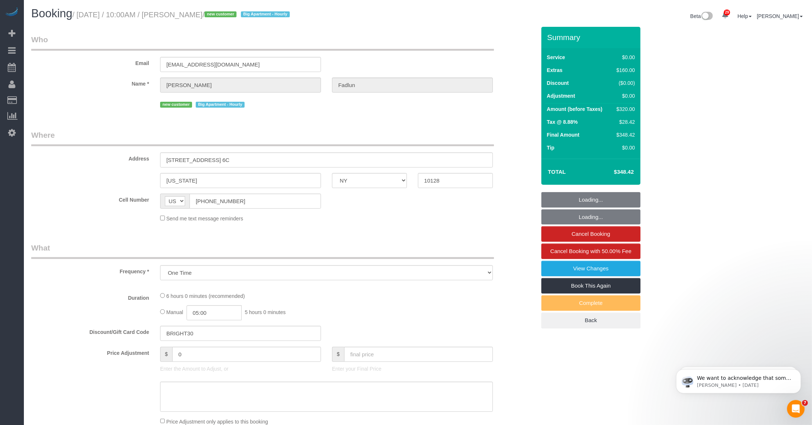
select select "number:90"
select select "number:15"
select select "number:5"
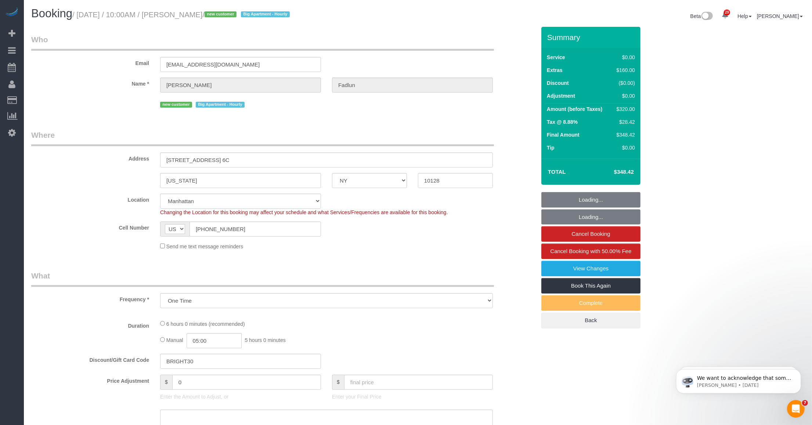
select select "1"
select select "2"
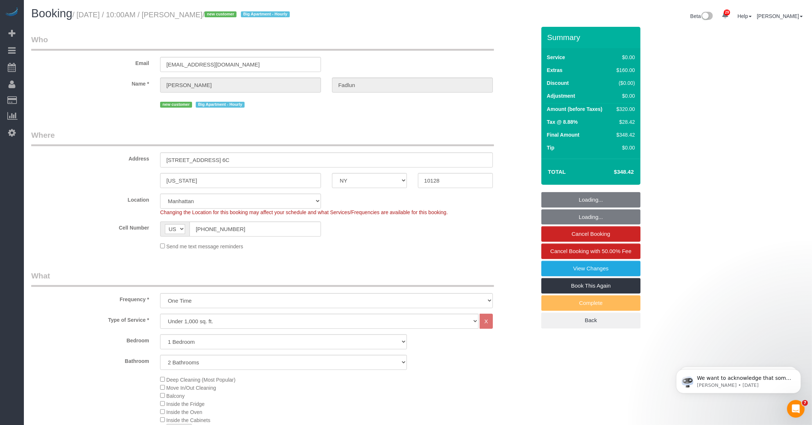
select select "object:1500"
select select "1"
select select "2"
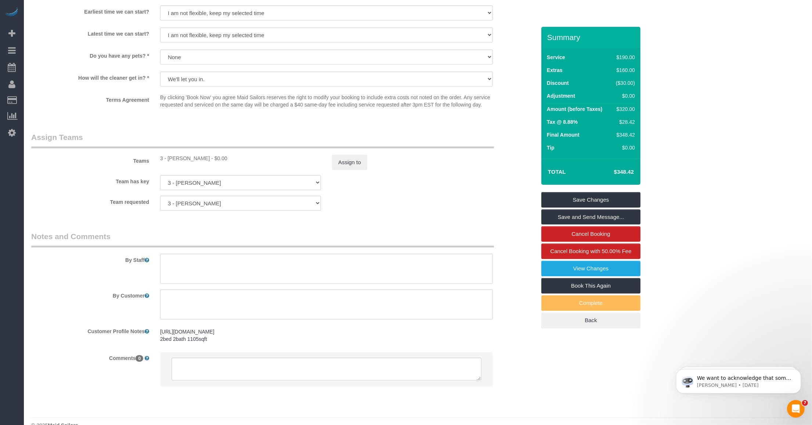
scroll to position [842, 0]
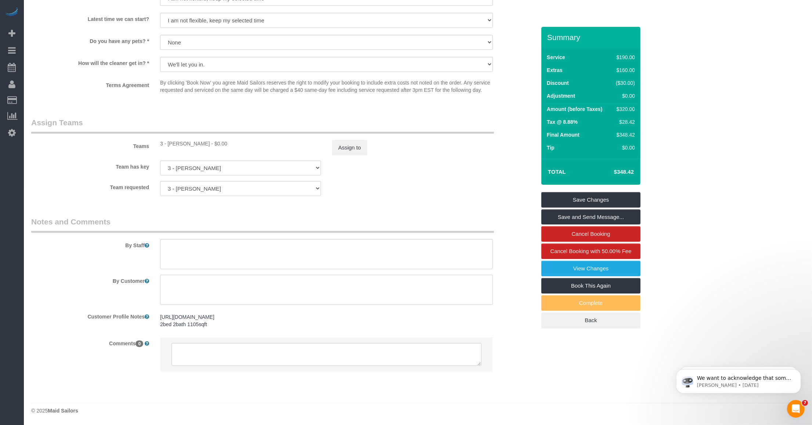
click at [206, 284] on textarea at bounding box center [326, 290] width 333 height 30
click at [181, 289] on textarea at bounding box center [326, 290] width 333 height 30
click at [262, 286] on textarea at bounding box center [326, 290] width 333 height 30
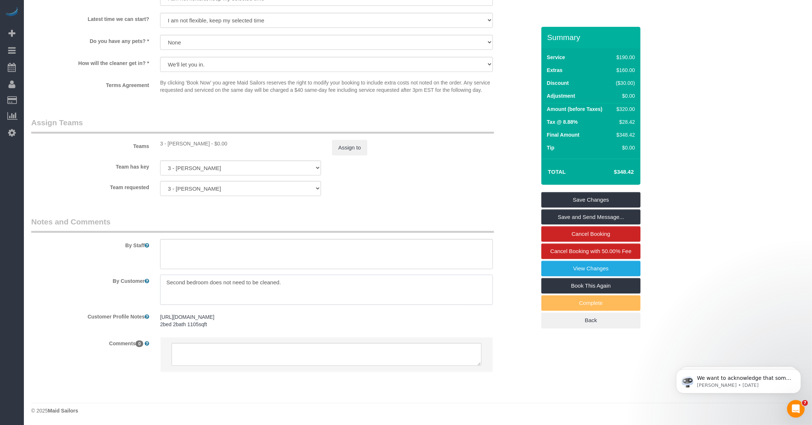
click at [172, 281] on textarea at bounding box center [326, 290] width 333 height 30
click at [170, 281] on textarea at bounding box center [326, 290] width 333 height 30
click at [255, 281] on textarea at bounding box center [326, 290] width 333 height 30
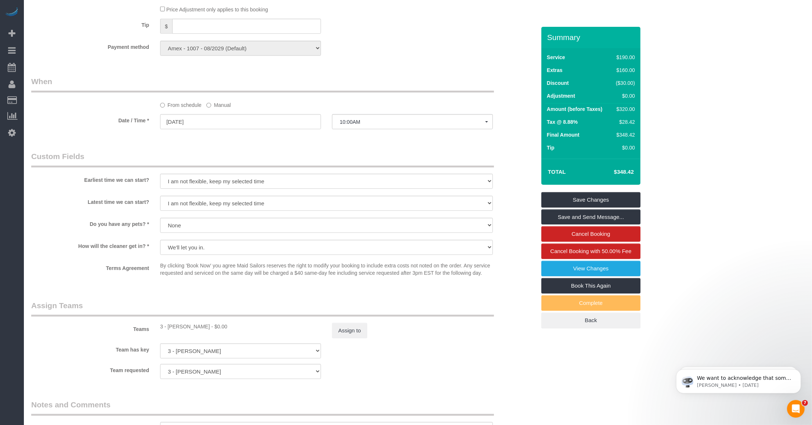
scroll to position [520, 0]
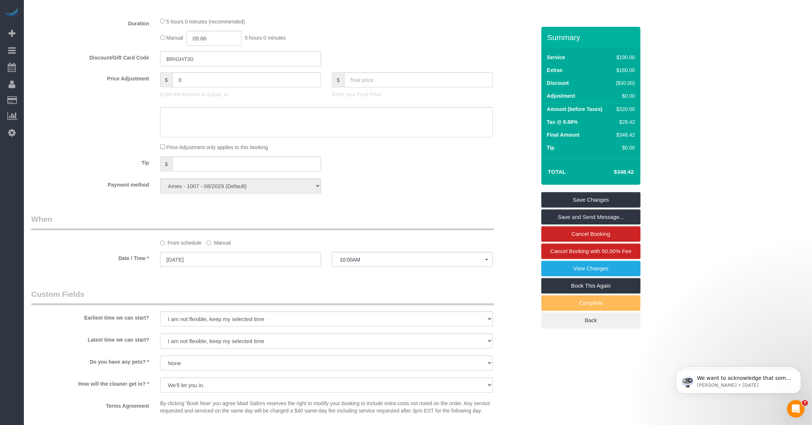
type textarea "The second bedroom does not need to be cleaned."
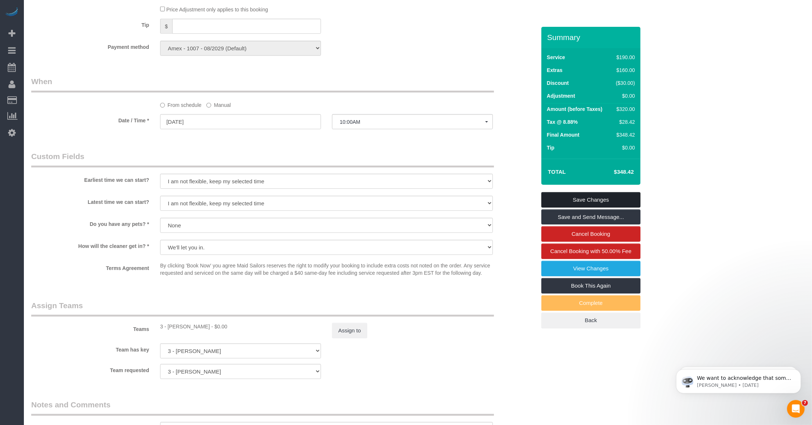
click at [366, 202] on link "Save Changes" at bounding box center [590, 199] width 99 height 15
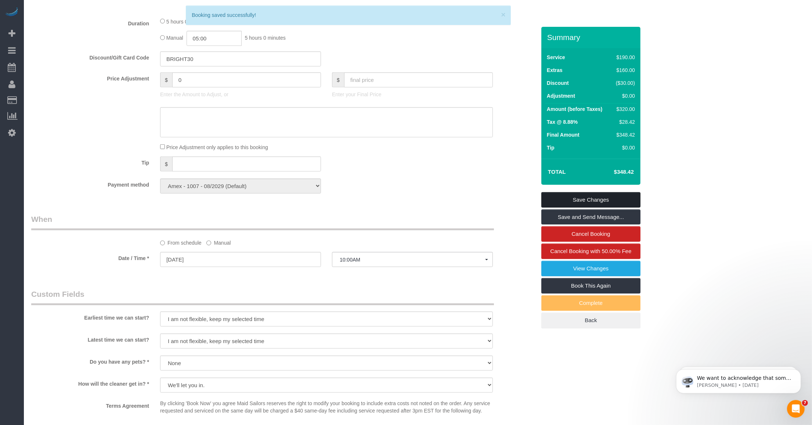
scroll to position [475, 0]
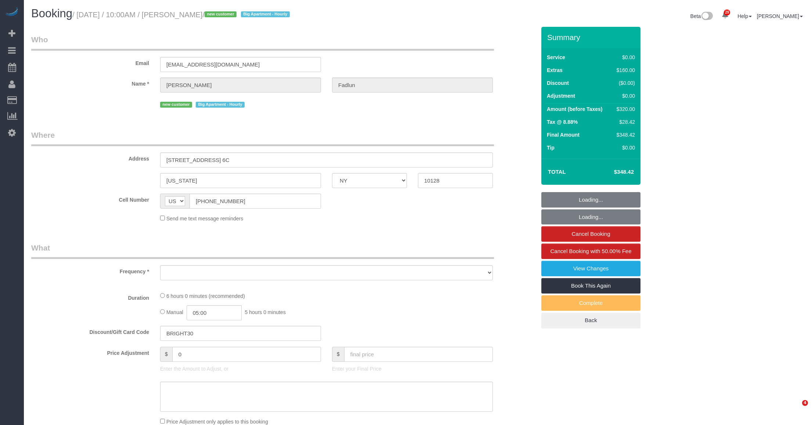
select select "NY"
select select "object:823"
select select "string:stripe-pm_1SCOFE4VGloSiKo785BX6QMQ"
select select "1"
select select "2"
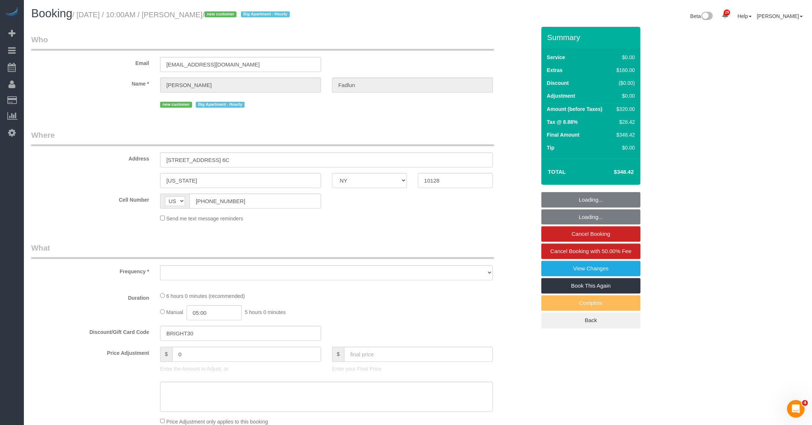
select select "number:89"
select select "number:90"
select select "number:15"
select select "number:5"
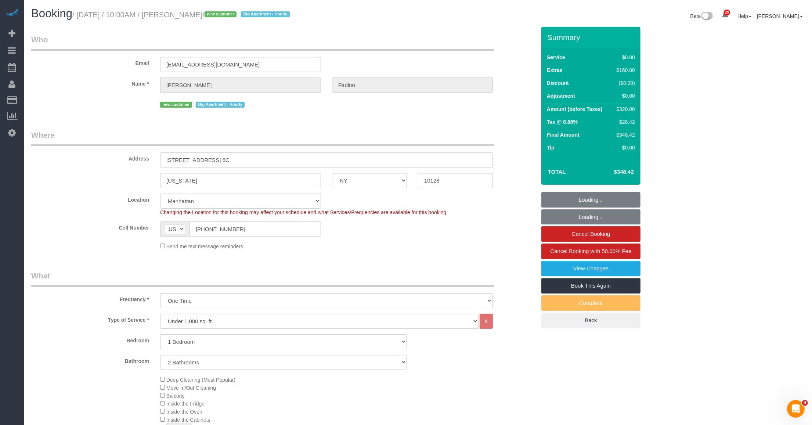
select select "object:1077"
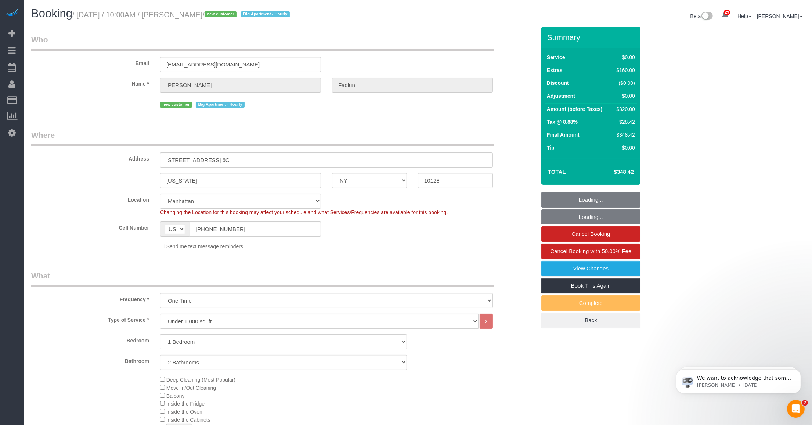
select select "spot1"
select select "1"
select select "2"
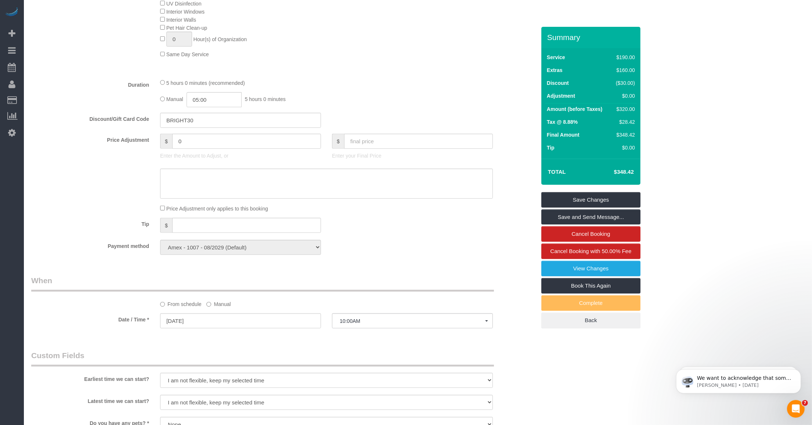
scroll to position [735, 0]
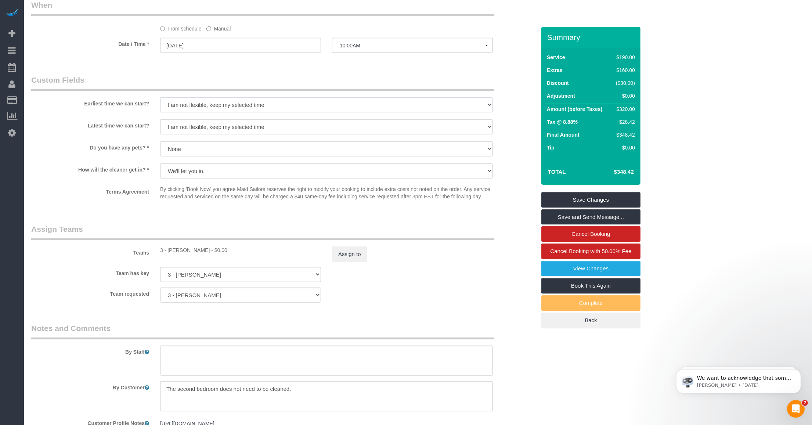
drag, startPoint x: 242, startPoint y: 101, endPoint x: 238, endPoint y: 107, distance: 6.5
click at [242, 101] on select "I am not flexible, keep my selected time 8:00 AM 9:00 AM 10:00 AM 11:00 AM 12:0…" at bounding box center [326, 104] width 333 height 15
select select "number:58"
click at [160, 97] on select "I am not flexible, keep my selected time 8:00 AM 9:00 AM 10:00 AM 11:00 AM 12:0…" at bounding box center [326, 104] width 333 height 15
click at [234, 131] on select "I am not flexible, keep my selected time 8:00 AM 9:00 AM 10:00 AM 11:00 AM 12:0…" at bounding box center [326, 126] width 333 height 15
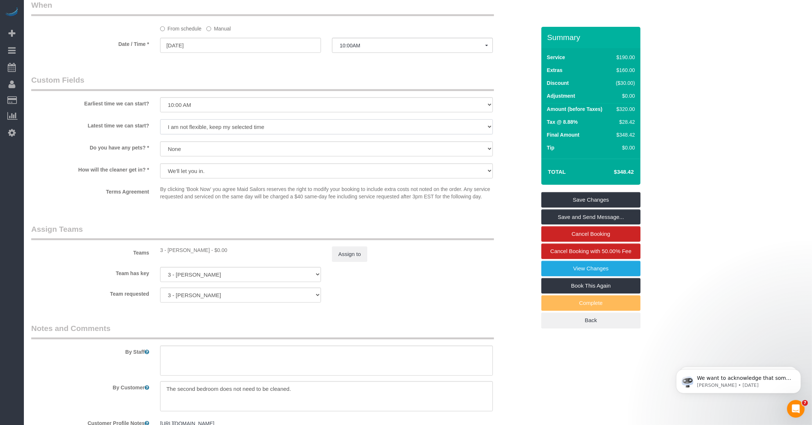
select select "number:71"
click at [160, 119] on select "I am not flexible, keep my selected time 8:00 AM 9:00 AM 10:00 AM 11:00 AM 12:0…" at bounding box center [326, 126] width 333 height 15
drag, startPoint x: 109, startPoint y: 201, endPoint x: 103, endPoint y: 197, distance: 7.9
click at [105, 199] on div "Terms Agreement By clicking 'Book Now' you agree Maid Sailors reserves the righ…" at bounding box center [284, 194] width 516 height 18
click at [593, 265] on link "View Changes" at bounding box center [590, 268] width 99 height 15
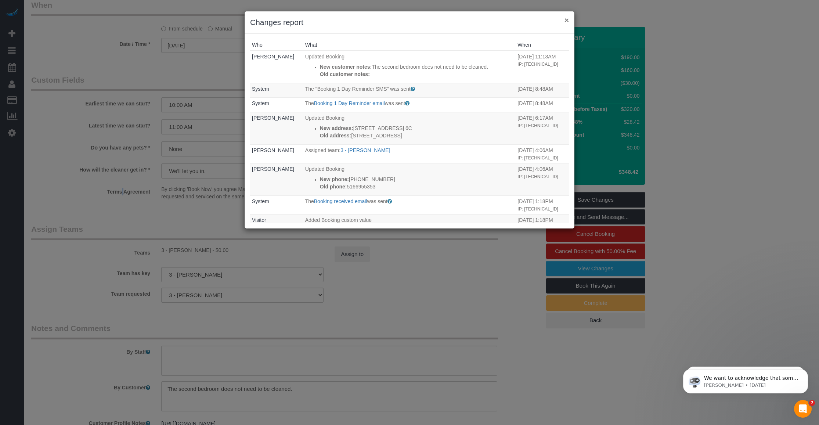
click at [565, 19] on button "×" at bounding box center [567, 20] width 4 height 8
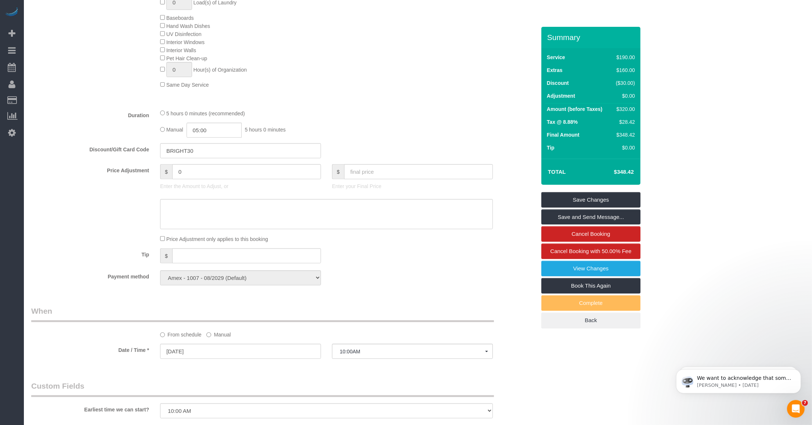
scroll to position [245, 0]
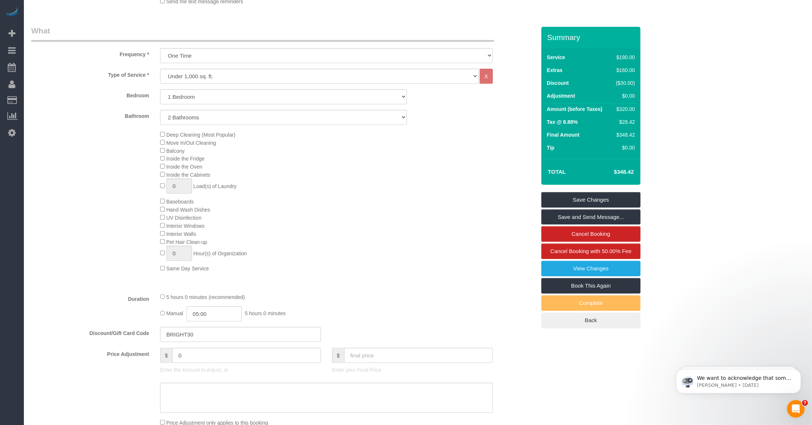
drag, startPoint x: 173, startPoint y: 133, endPoint x: 202, endPoint y: 134, distance: 29.0
click at [202, 134] on span "Deep Cleaning (Most Popular)" at bounding box center [200, 135] width 69 height 6
copy span "Deep Cleaning"
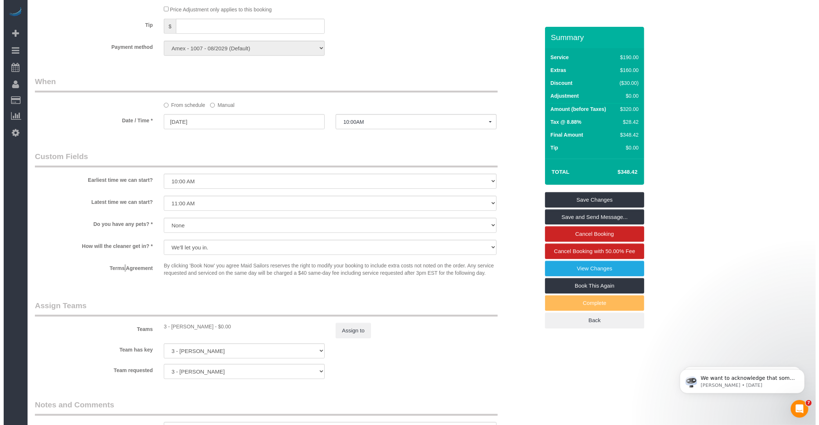
scroll to position [842, 0]
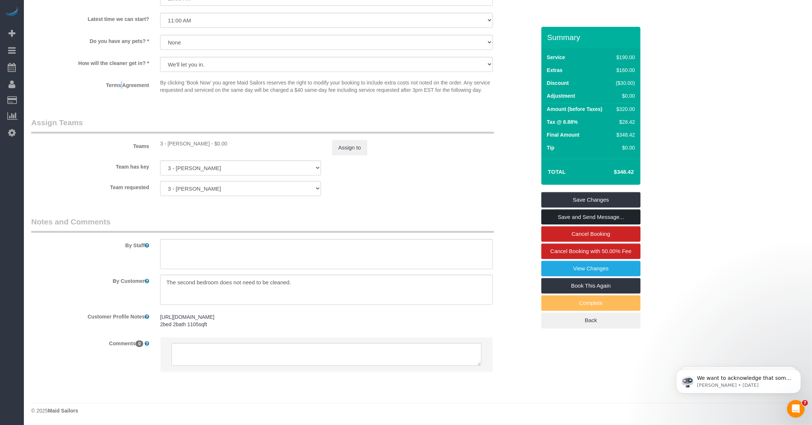
click at [588, 219] on link "Save and Send Message..." at bounding box center [590, 216] width 99 height 15
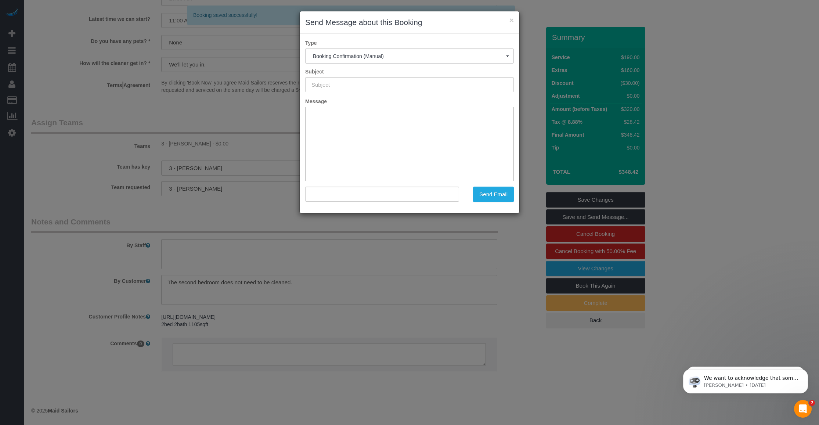
type input "Cleaning Confirmed for 09/30/2025 at 10:00am"
type input ""Leora Fadlun" <leora858@hotmail.com>"
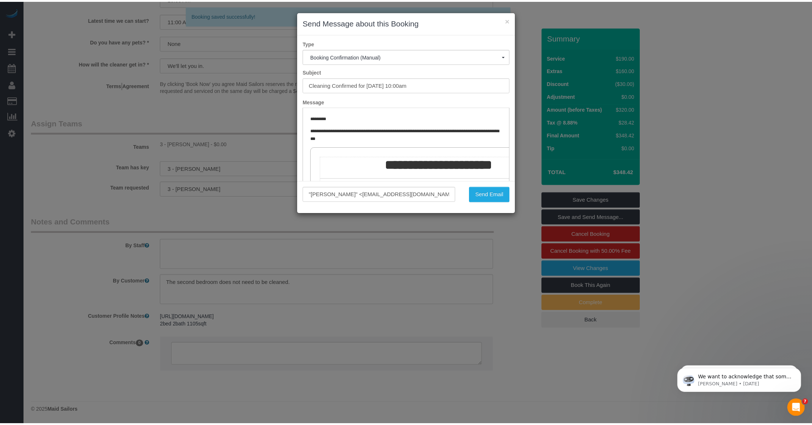
scroll to position [0, 0]
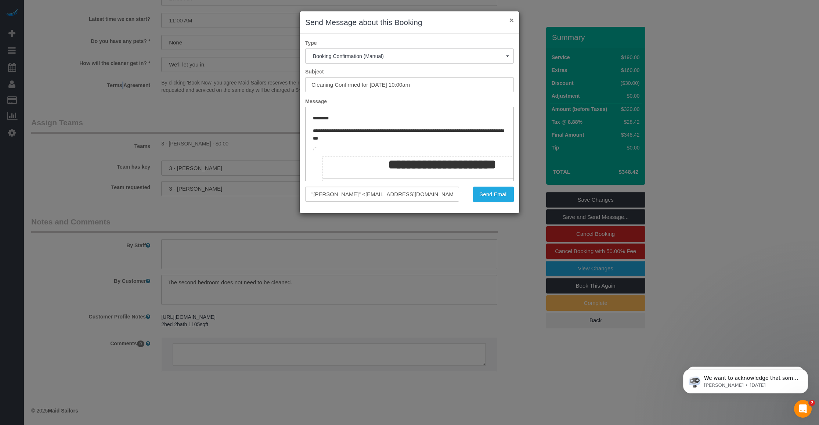
drag, startPoint x: 511, startPoint y: 18, endPoint x: 507, endPoint y: 20, distance: 4.4
click at [511, 18] on button "×" at bounding box center [511, 20] width 4 height 8
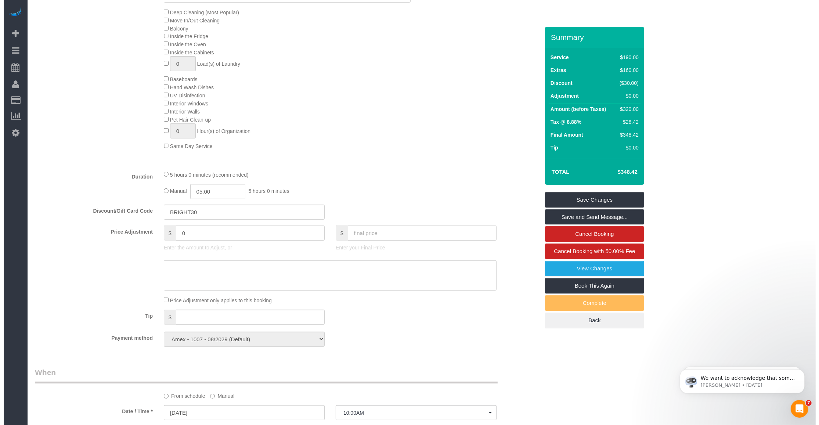
scroll to position [551, 0]
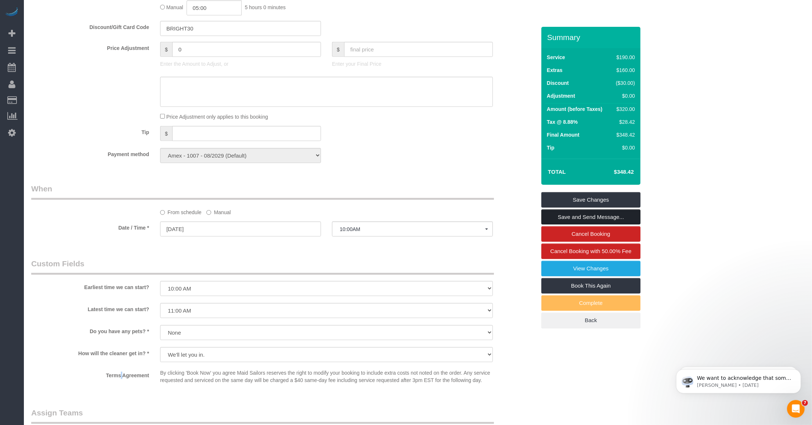
click at [580, 215] on link "Save and Send Message..." at bounding box center [590, 216] width 99 height 15
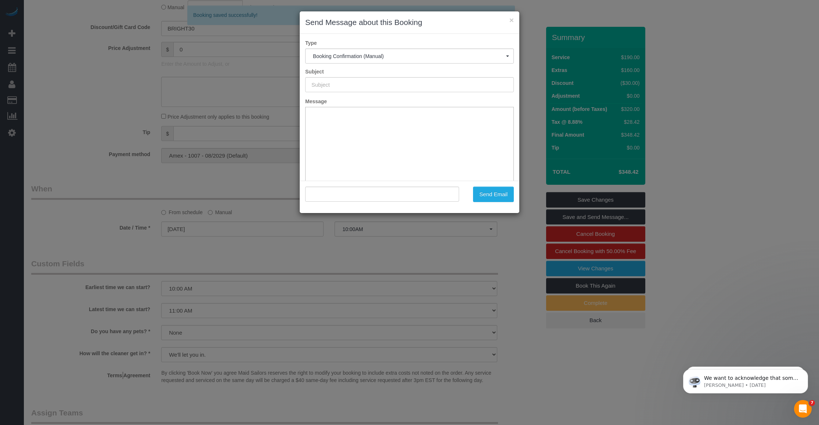
type input "Cleaning Confirmed for 09/30/2025 at 10:00am"
type input ""Leora Fadlun" <leora858@hotmail.com>"
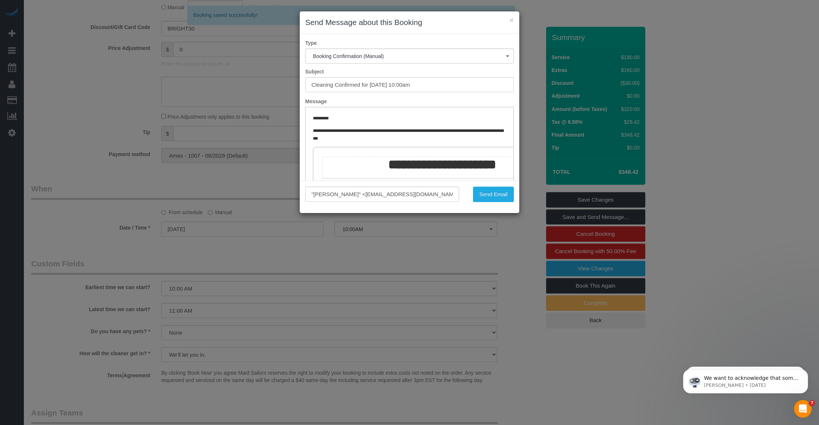
scroll to position [0, 0]
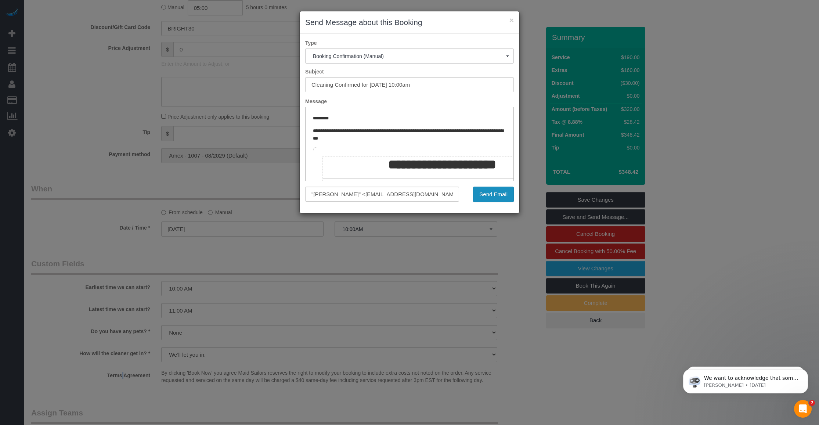
drag, startPoint x: 496, startPoint y: 196, endPoint x: 489, endPoint y: 198, distance: 7.8
click at [496, 196] on button "Send Email" at bounding box center [493, 194] width 41 height 15
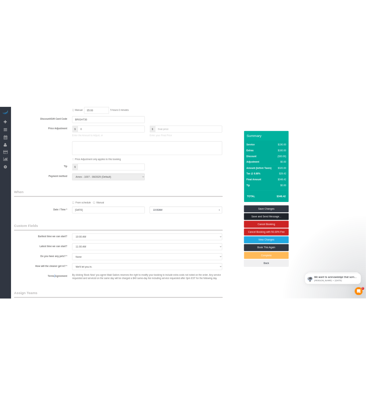
scroll to position [602, 0]
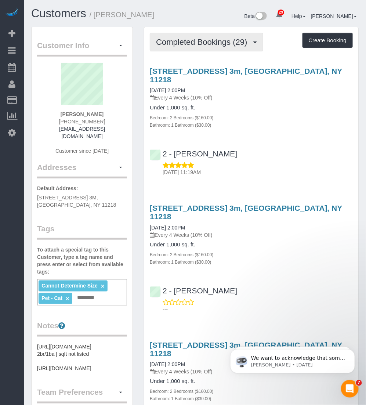
click at [207, 42] on span "Completed Bookings (29)" at bounding box center [203, 41] width 95 height 9
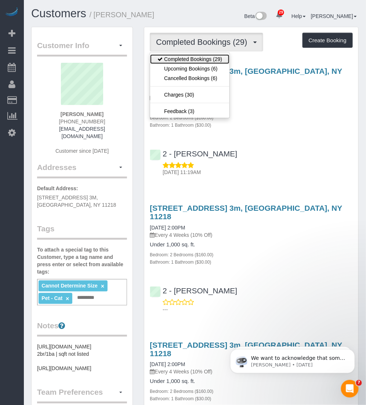
click at [200, 59] on link "Completed Bookings (29)" at bounding box center [189, 59] width 79 height 10
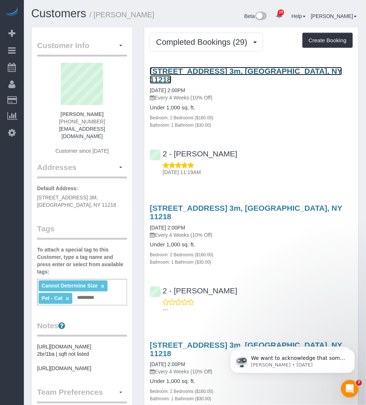
click at [167, 67] on link "350 Ocean Parkway, Apt. 3m, Brooklyn, NY 11218" at bounding box center [246, 75] width 192 height 17
click at [219, 67] on link "350 Ocean Parkway, Apt. 3m, Brooklyn, NY 11218" at bounding box center [246, 75] width 192 height 17
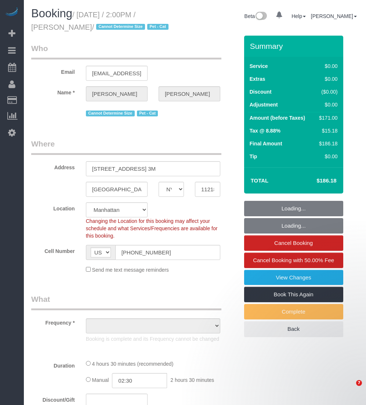
select select "NY"
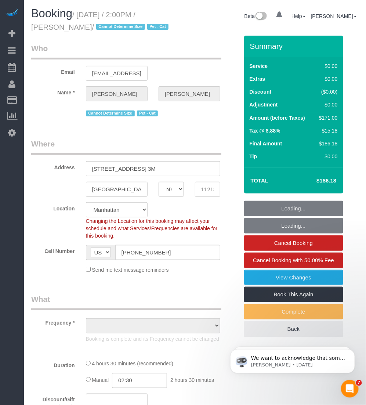
select select "object:834"
select select "number:89"
select select "number:74"
select select "number:14"
select select "number:5"
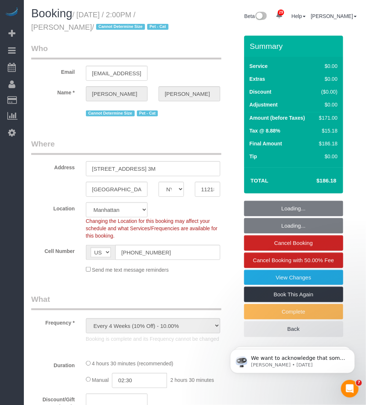
select select "spot1"
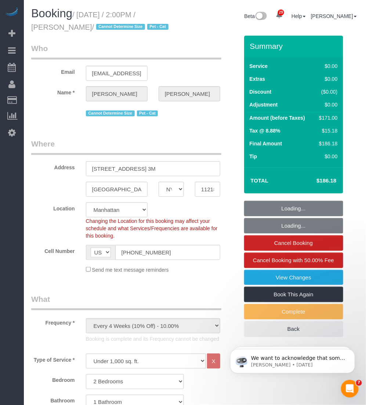
select select "2"
select select "object:1546"
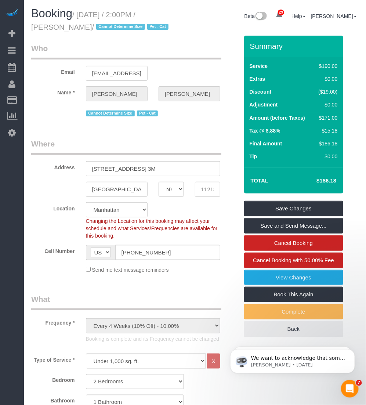
drag, startPoint x: 80, startPoint y: 15, endPoint x: 76, endPoint y: 25, distance: 10.4
click at [76, 25] on small "/ September 28, 2025 / 2:00PM / Andrew Kleist / Cannot Determine Size Pet - Cat" at bounding box center [101, 21] width 140 height 21
copy small "September 28, 2025 / 2:00PM / Andrew Kleist"
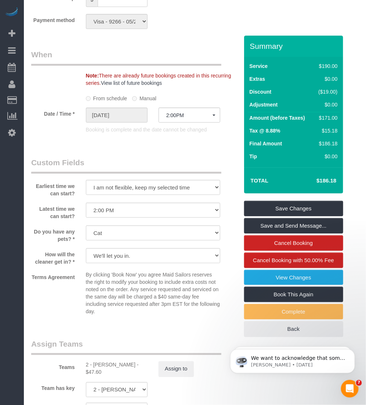
scroll to position [781, 0]
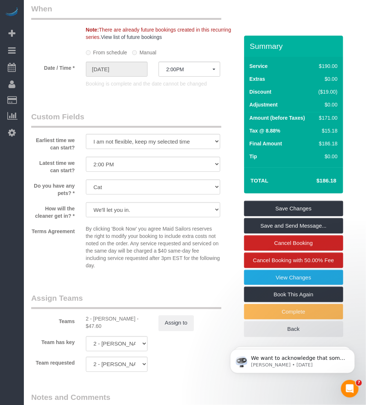
click at [100, 317] on div "2 - [PERSON_NAME] - $47.60" at bounding box center [117, 323] width 62 height 15
copy div "Guerline"
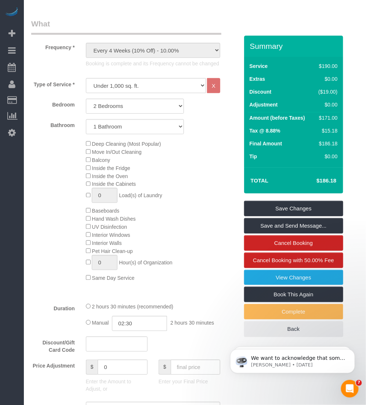
scroll to position [459, 0]
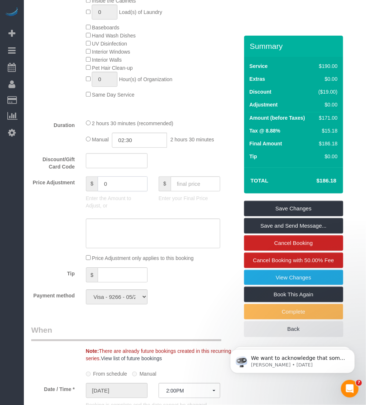
click at [118, 183] on input "0" at bounding box center [123, 183] width 50 height 15
type input "1"
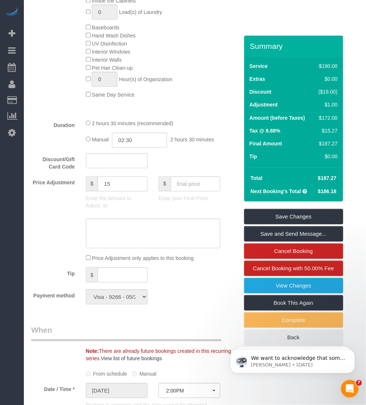
type input "1"
type input "-50"
click at [118, 230] on textarea at bounding box center [153, 234] width 134 height 30
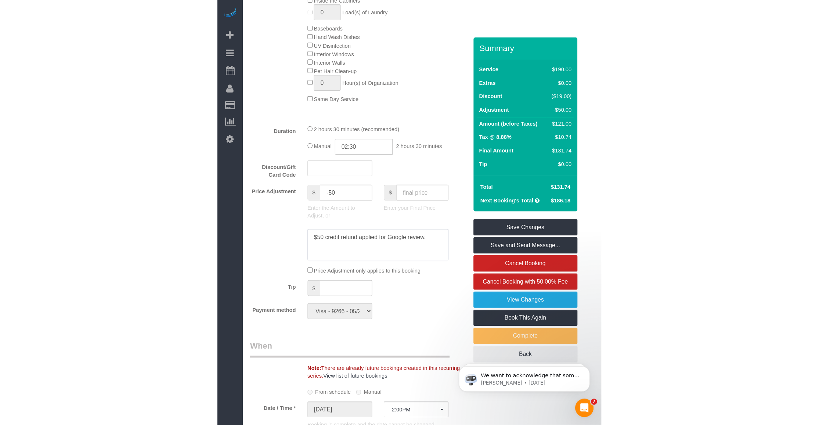
scroll to position [435, 0]
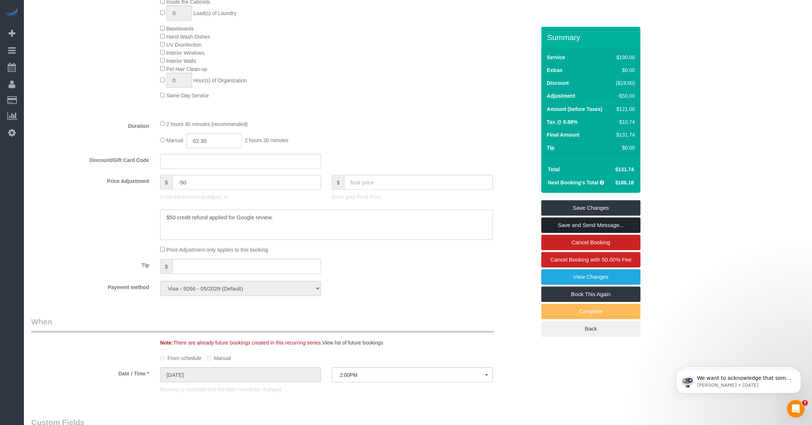
type textarea "$50 credit refund applied for Google review."
click at [366, 223] on link "Save and Send Message..." at bounding box center [590, 224] width 99 height 15
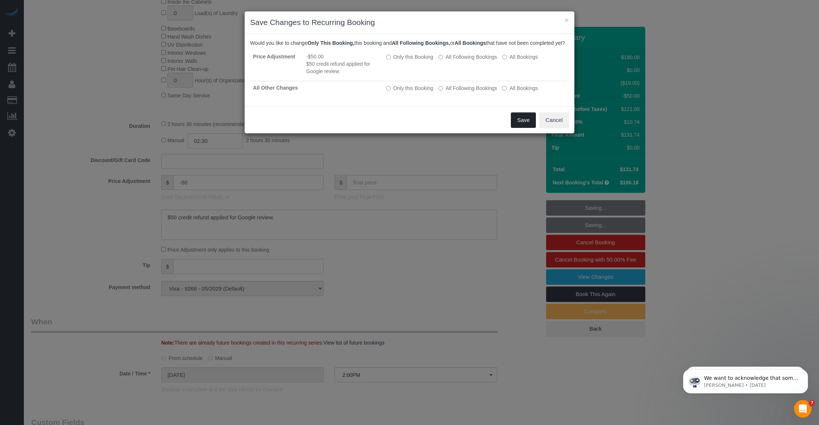
click at [366, 128] on button "Save" at bounding box center [523, 119] width 25 height 15
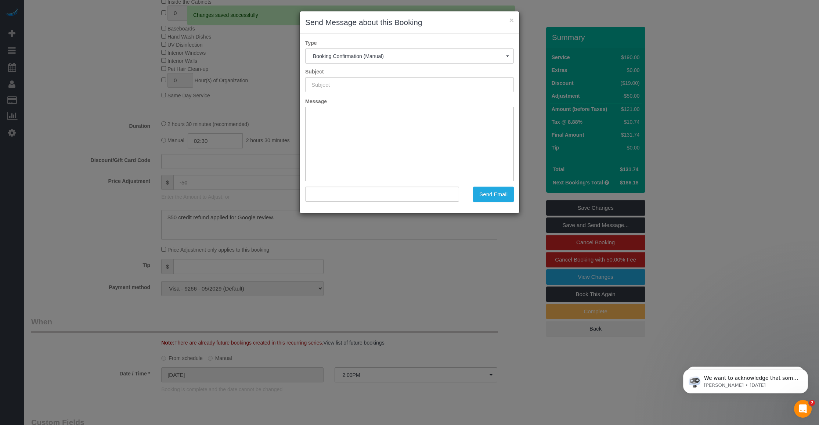
type input "Cleaning Confirmed for 09/28/2025 at 2:00pm"
type input ""Andrew Kleist" <kleista212@gmail.com>"
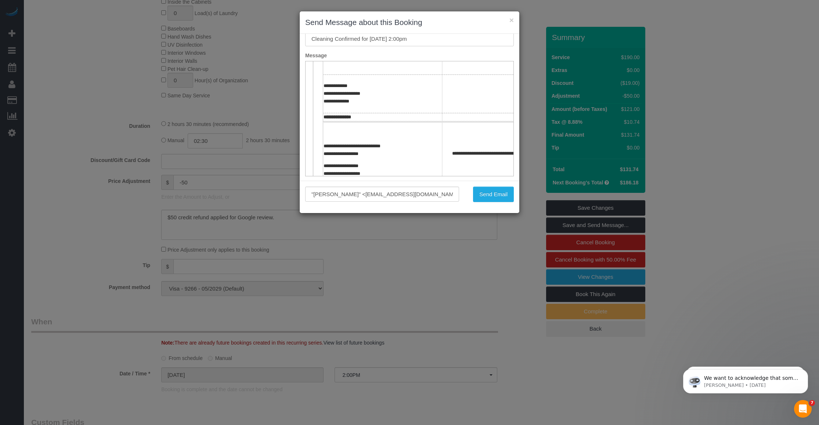
scroll to position [138, 0]
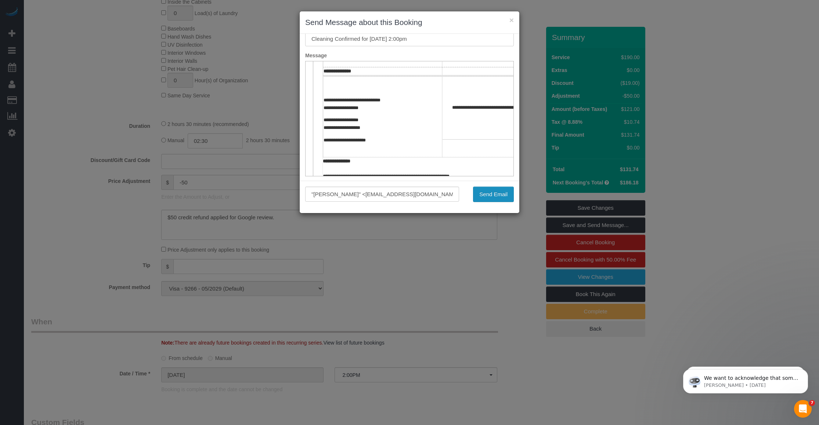
click at [366, 198] on button "Send Email" at bounding box center [493, 194] width 41 height 15
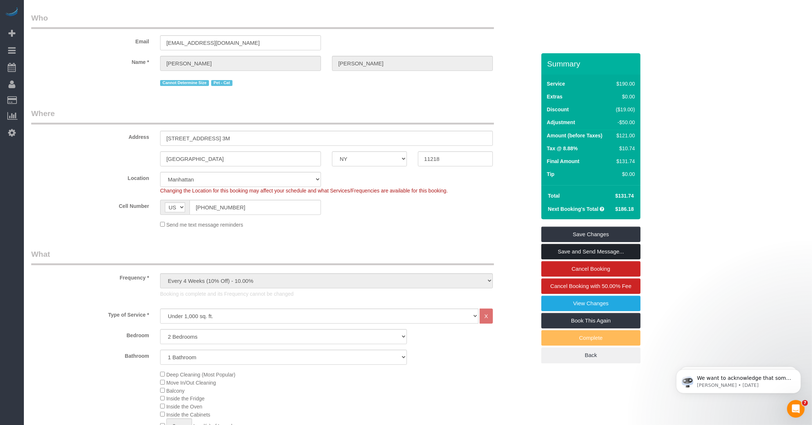
scroll to position [0, 0]
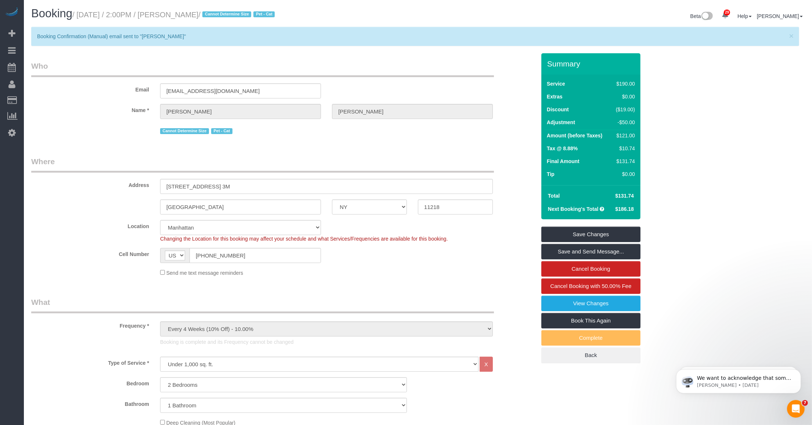
drag, startPoint x: 184, startPoint y: 11, endPoint x: 230, endPoint y: 14, distance: 46.0
click at [230, 14] on small "/ September 28, 2025 / 2:00PM / Andrew Kleist / Cannot Determine Size Pet - Cat" at bounding box center [174, 15] width 205 height 8
copy small "Andrew Kleist"
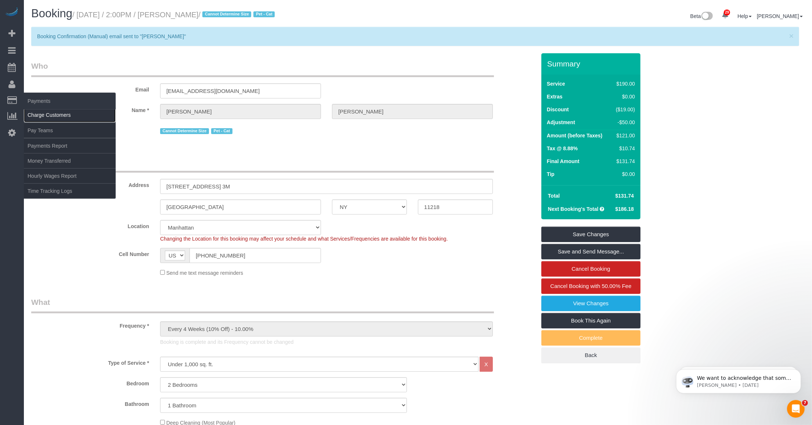
click at [36, 112] on link "Charge Customers" at bounding box center [70, 115] width 92 height 15
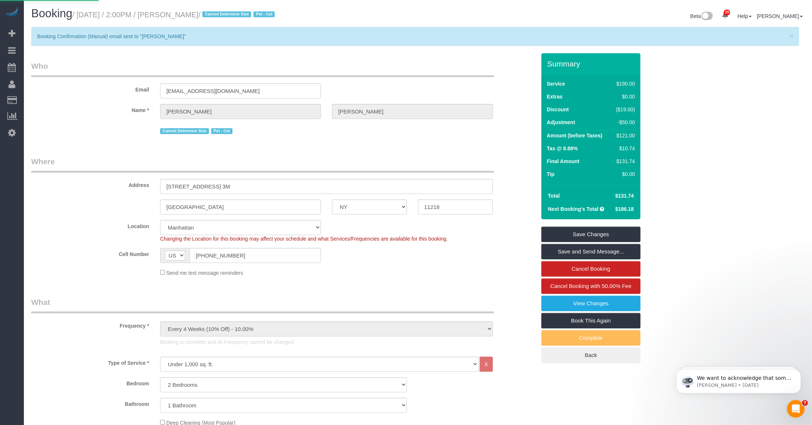
select select
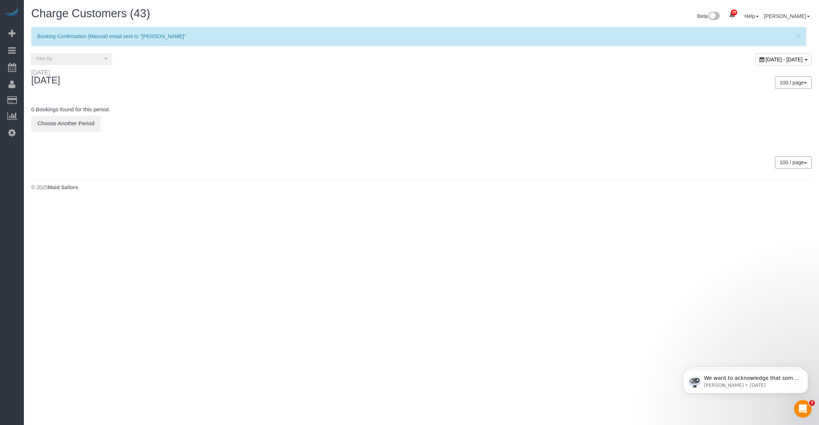
click at [366, 57] on span "September 29, 2025 - September 29, 2025" at bounding box center [784, 60] width 37 height 6
type input "**********"
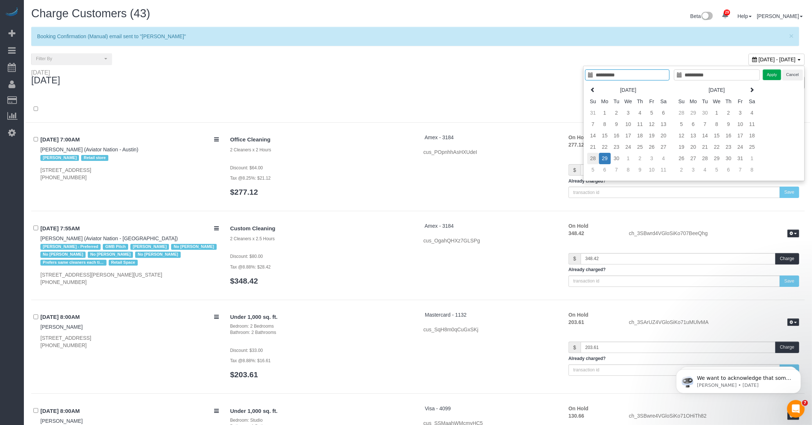
type input "**********"
click at [366, 159] on td "28" at bounding box center [593, 158] width 12 height 11
type input "**********"
click at [366, 75] on button "Apply" at bounding box center [772, 74] width 18 height 11
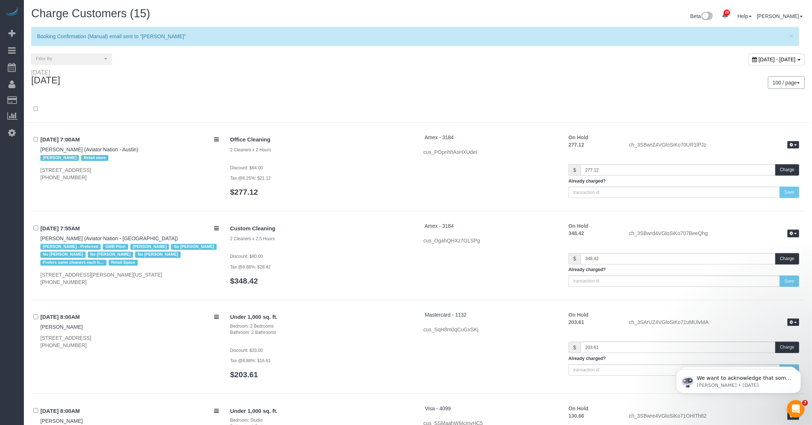
click at [366, 83] on div "100 / page 10 / page 20 / page 30 / page 40 / page 50 / page 100 / page" at bounding box center [614, 82] width 381 height 12
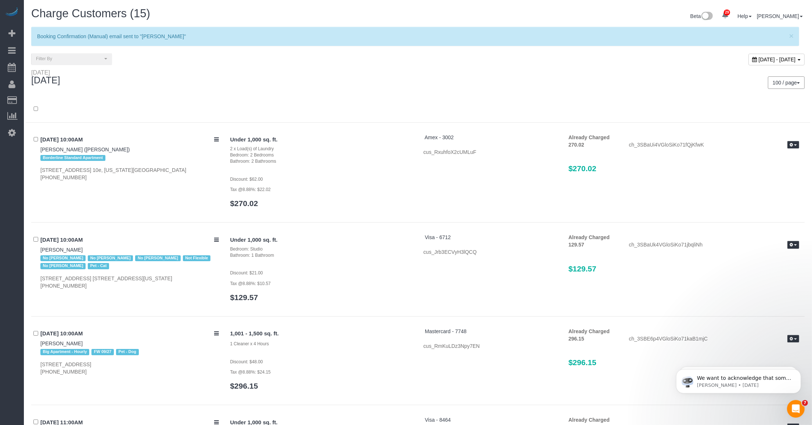
scroll to position [763, 0]
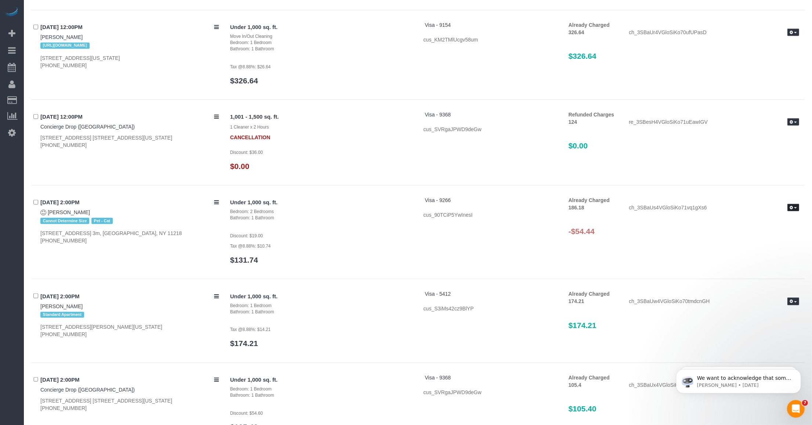
click at [366, 208] on icon "button" at bounding box center [791, 208] width 3 height 4
click at [366, 219] on link "Refund" at bounding box center [770, 220] width 58 height 10
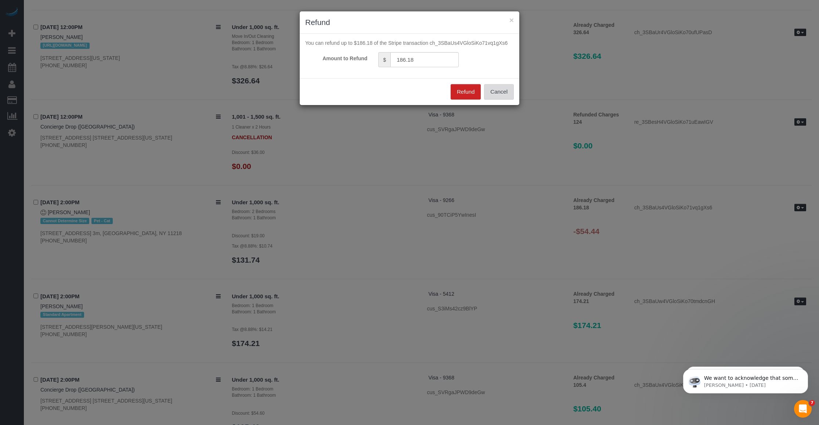
click at [366, 89] on button "Cancel" at bounding box center [499, 91] width 30 height 15
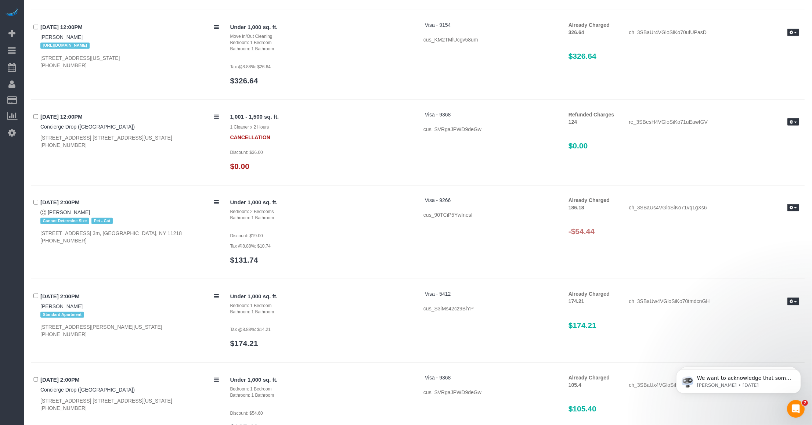
drag, startPoint x: 605, startPoint y: 231, endPoint x: 573, endPoint y: 230, distance: 31.6
click at [366, 230] on h3 "-$54.44" at bounding box center [684, 231] width 231 height 8
drag, startPoint x: 573, startPoint y: 230, endPoint x: 603, endPoint y: 230, distance: 30.5
click at [366, 230] on h3 "-$54.44" at bounding box center [684, 231] width 231 height 8
drag, startPoint x: 598, startPoint y: 230, endPoint x: 577, endPoint y: 230, distance: 21.3
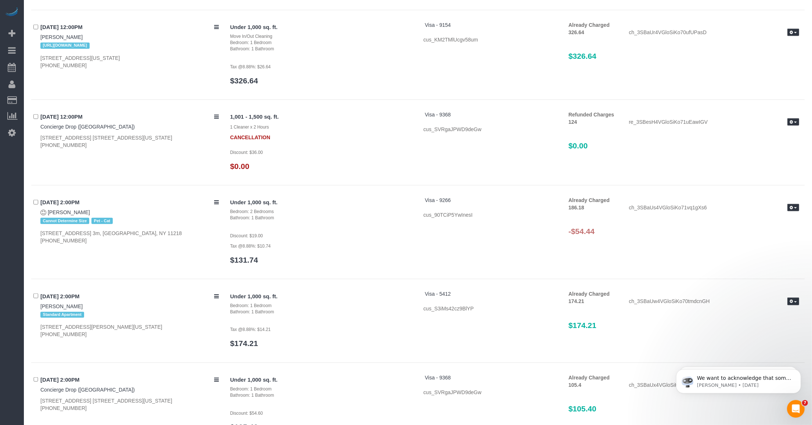
click at [366, 230] on h3 "-$54.44" at bounding box center [684, 231] width 231 height 8
copy h3 "54.44"
click at [366, 207] on span "button" at bounding box center [795, 207] width 3 height 1
click at [366, 219] on link "Refund" at bounding box center [770, 220] width 58 height 10
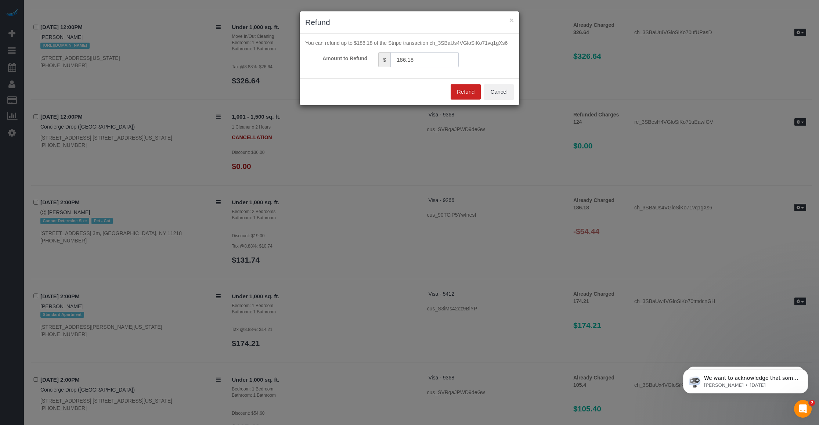
click at [366, 62] on input "186.18" at bounding box center [424, 59] width 68 height 15
paste input "54.44"
type input "54.44"
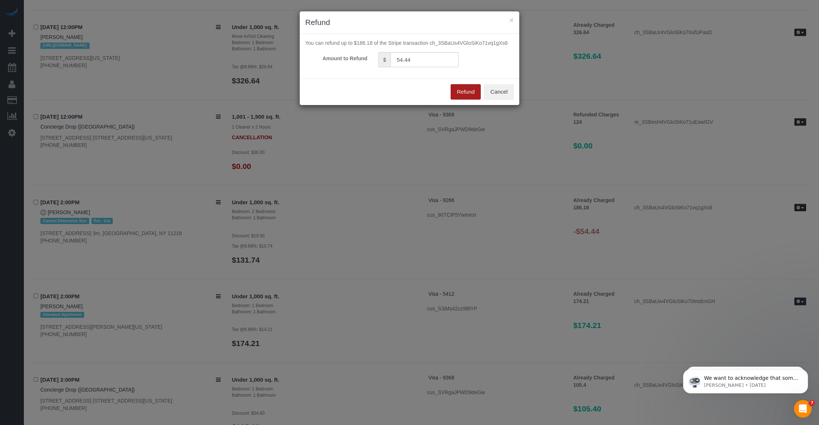
click at [366, 91] on button "Refund" at bounding box center [466, 91] width 30 height 15
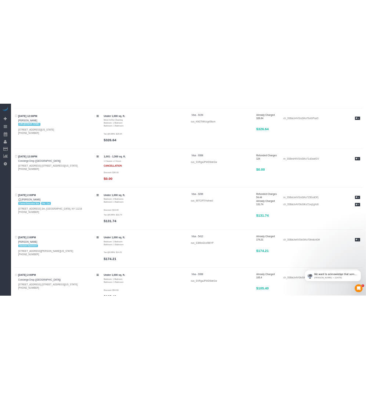
scroll to position [779, 0]
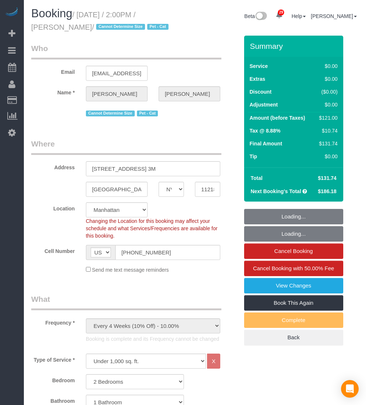
select select "NY"
select select "2"
select select "spot1"
select select "number:89"
select select "number:74"
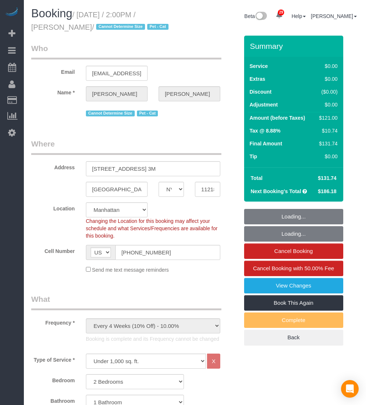
select select "number:14"
select select "number:5"
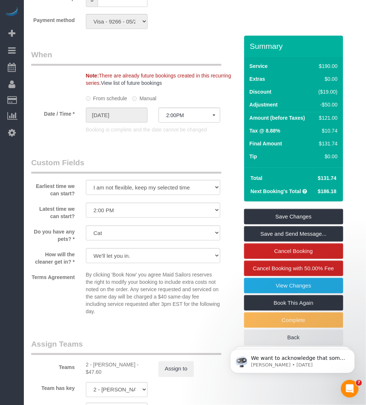
scroll to position [781, 0]
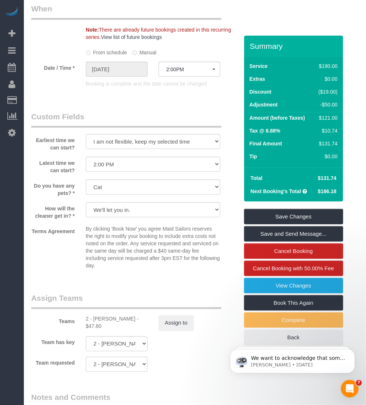
drag, startPoint x: 94, startPoint y: 318, endPoint x: 132, endPoint y: 317, distance: 38.6
click at [132, 317] on div "2 - [PERSON_NAME] - $47.60" at bounding box center [117, 323] width 62 height 15
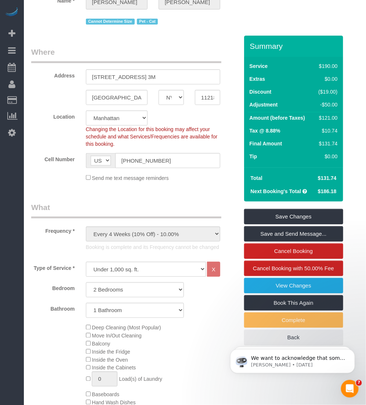
scroll to position [0, 0]
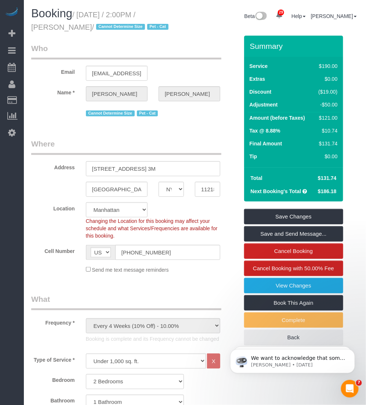
drag, startPoint x: 77, startPoint y: 26, endPoint x: 29, endPoint y: 28, distance: 47.8
click at [29, 28] on div "Booking / [DATE] / 2:00PM / [PERSON_NAME] / Cannot Determine Size Pet - Cat" at bounding box center [110, 21] width 169 height 28
copy small "[PERSON_NAME]"
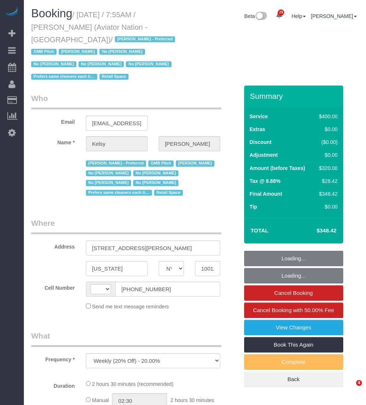
select select "NY"
select select "string:[GEOGRAPHIC_DATA]"
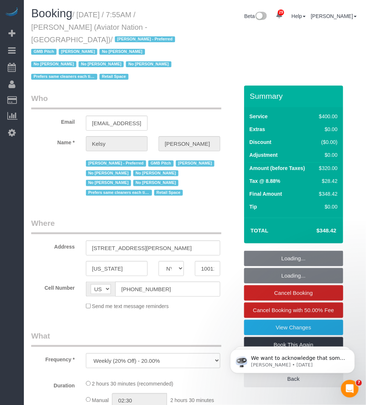
select select "number:89"
select select "number:90"
select select "number:15"
select select "number:5"
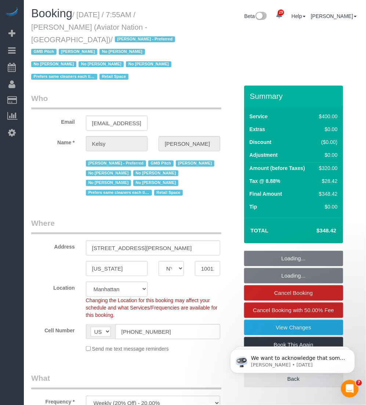
select select "string:stripe-pm_1PTRyR4VGloSiKo7PsbgBwLW"
select select "2"
select select "150"
select select "object:1572"
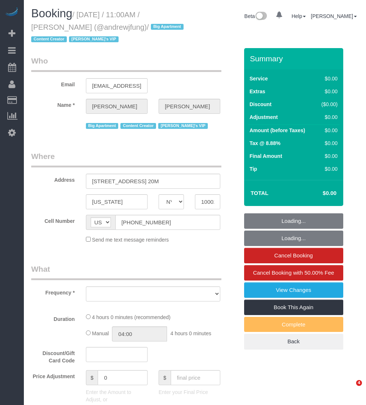
select select "NY"
select select "spot1"
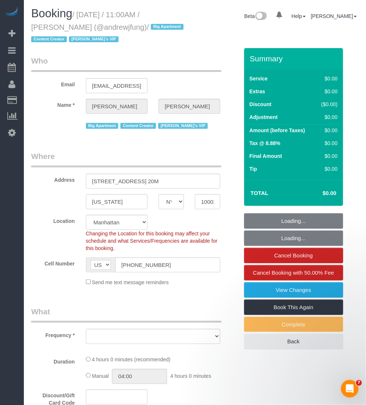
select select "object:975"
select select "string:stripe-pm_1QiJxn4VGloSiKo7Fhgdkn6Z"
select select "2"
select select "240"
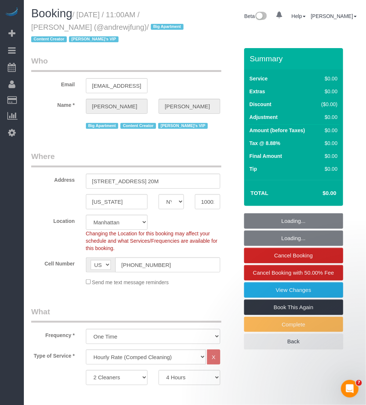
select select "number:89"
select select "number:90"
select select "number:15"
select select "number:7"
select select "object:1544"
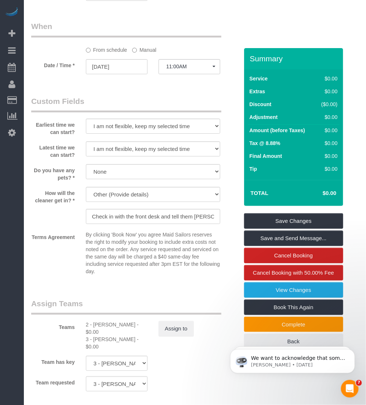
scroll to position [643, 0]
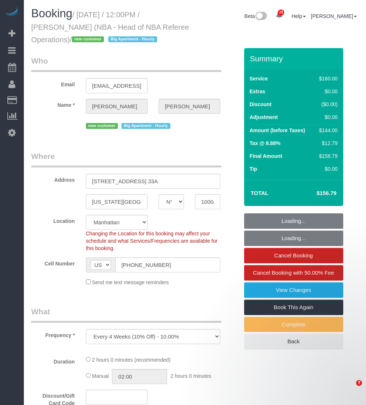
select select "NY"
select select "number:89"
select select "number:90"
select select "number:15"
select select "number:6"
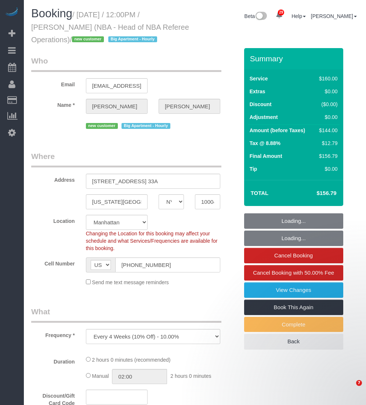
select select "object:1481"
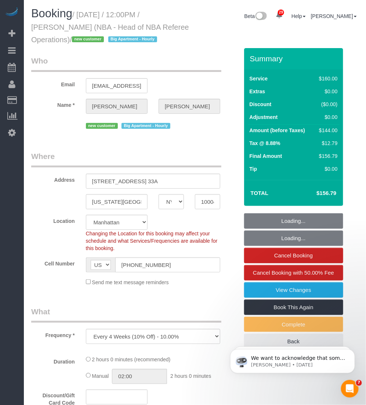
select select "spot1"
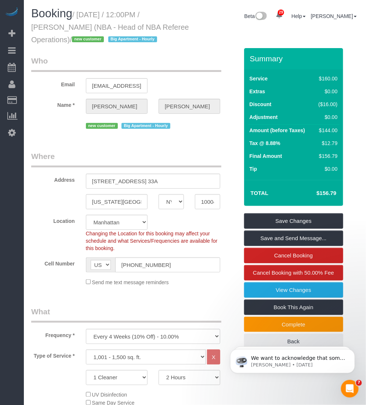
scroll to position [138, 0]
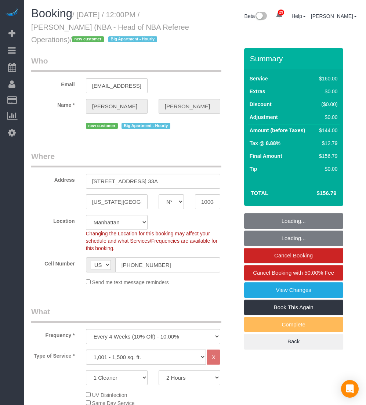
select select "NY"
select select "spot1"
select select "number:89"
select select "number:90"
select select "number:15"
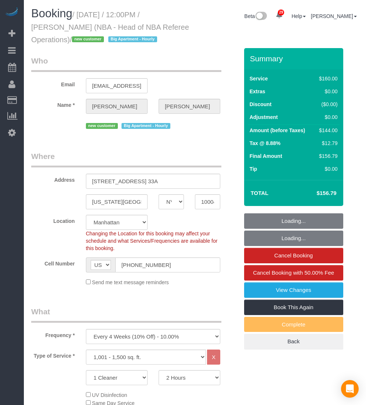
select select "number:6"
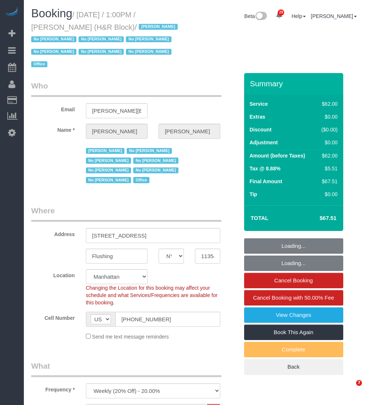
select select "NY"
select select "string:paypal"
select select "spot1"
select select "number:89"
select select "number:90"
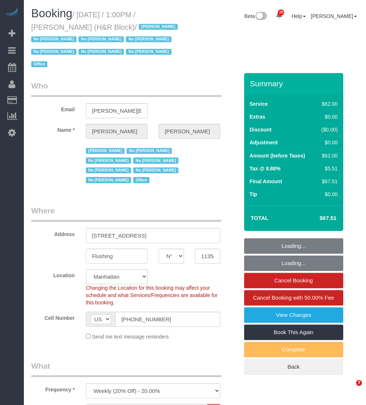
select select "number:15"
select select "number:7"
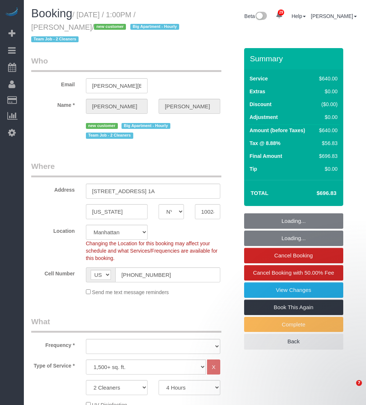
select select "NY"
select select "240"
select select "number:89"
select select "number:72"
select select "number:13"
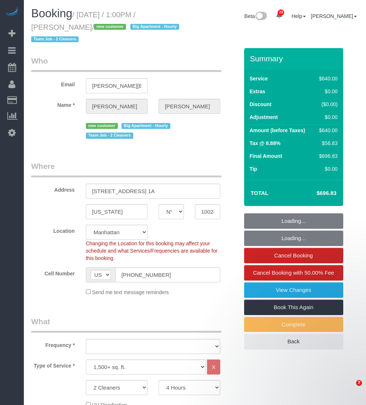
select select "number:5"
select select "spot1"
select select "object:1494"
select select "string:stripe-pm_1SBNum4VGloSiKo71nEOz4ae"
select select "object:1498"
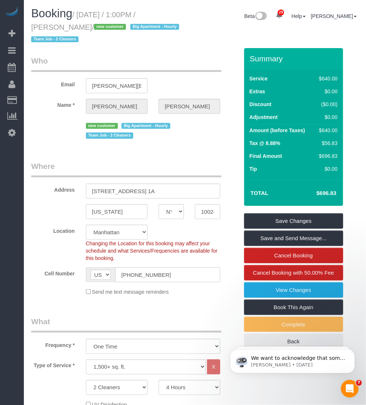
drag, startPoint x: 93, startPoint y: 26, endPoint x: 32, endPoint y: 26, distance: 61.3
click at [32, 26] on small "/ [DATE] / 1:00PM / [PERSON_NAME] / new customer Big Apartment - [DEMOGRAPHIC_D…" at bounding box center [106, 27] width 150 height 33
copy small "[PERSON_NAME]"
click at [76, 10] on h1 "Booking / [DATE] / 1:00PM / [PERSON_NAME] / new customer Big Apartment - [DEMOG…" at bounding box center [110, 25] width 158 height 37
drag, startPoint x: 76, startPoint y: 10, endPoint x: 67, endPoint y: 12, distance: 9.9
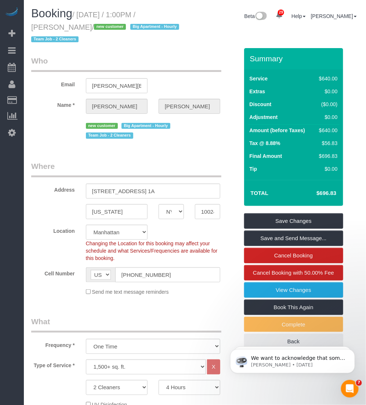
click at [67, 12] on span "Booking" at bounding box center [51, 13] width 41 height 13
drag, startPoint x: 81, startPoint y: 13, endPoint x: 92, endPoint y: 27, distance: 17.8
click at [92, 27] on small "/ September 29, 2025 / 1:00PM / Christopher Malloy / new customer Big Apartment…" at bounding box center [106, 27] width 150 height 33
copy small "September 29, 2025 / 1:00PM / Christopher Malloy"
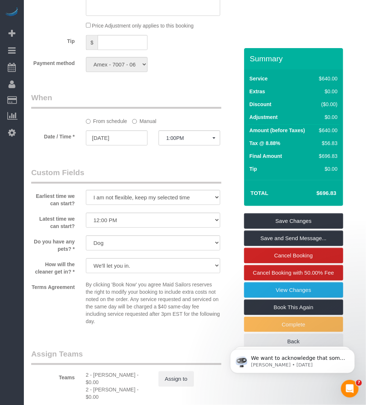
scroll to position [781, 0]
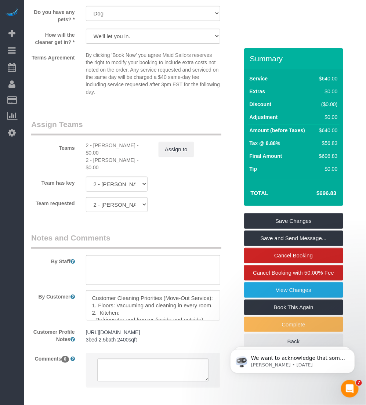
click at [100, 144] on div "2 - Katherine Poveda - $0.00" at bounding box center [117, 149] width 62 height 15
copy div "Katherine"
click at [100, 161] on div "2 - Milagros Ramirez - $0.00" at bounding box center [117, 163] width 62 height 15
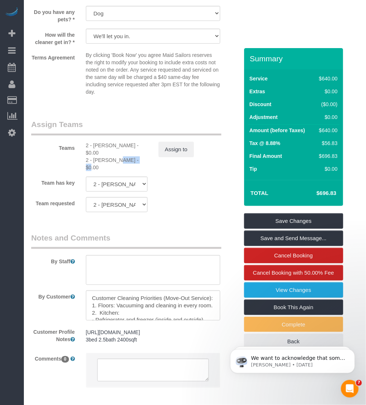
copy div "Milagros"
click at [106, 144] on div "2 - Katherine Poveda - $0.00" at bounding box center [117, 149] width 62 height 15
copy div "Katherine"
click at [104, 144] on div "2 - Katherine Poveda - $0.00" at bounding box center [117, 149] width 62 height 15
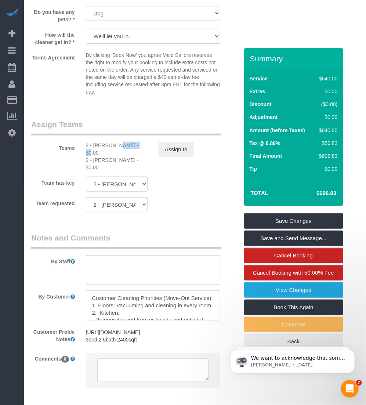
click at [104, 144] on div "2 - Katherine Poveda - $0.00" at bounding box center [117, 149] width 62 height 15
copy div "Katherine"
click at [104, 144] on div "2 - Katherine Poveda - $0.00" at bounding box center [117, 149] width 62 height 15
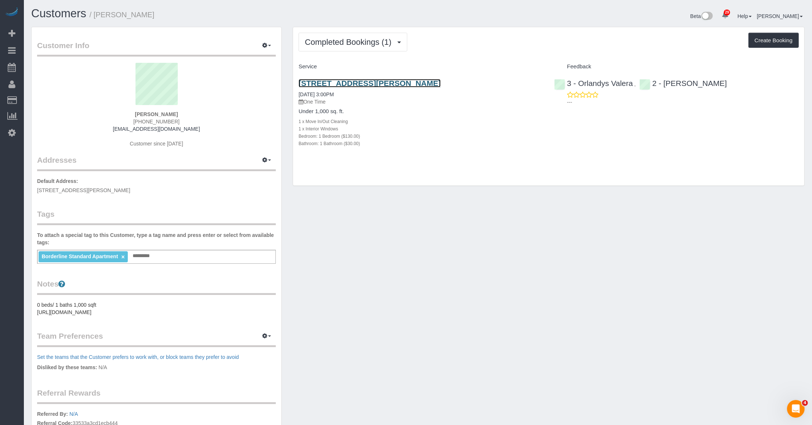
click at [340, 84] on link "[STREET_ADDRESS][PERSON_NAME]" at bounding box center [370, 83] width 142 height 8
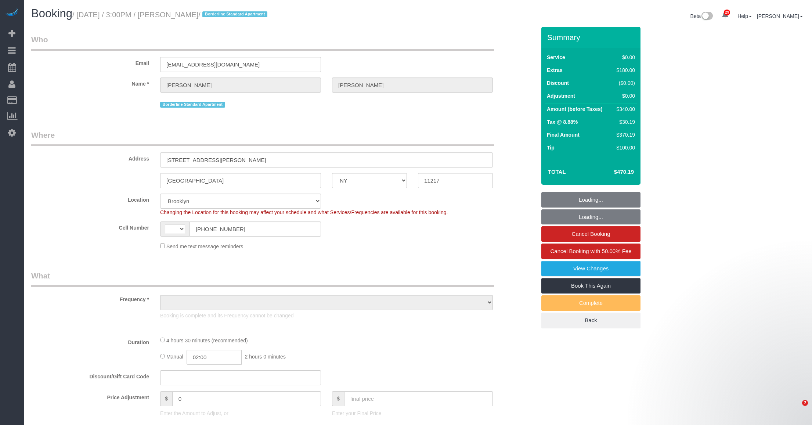
select select "NY"
select select "number:89"
select select "number:79"
select select "number:15"
select select "number:6"
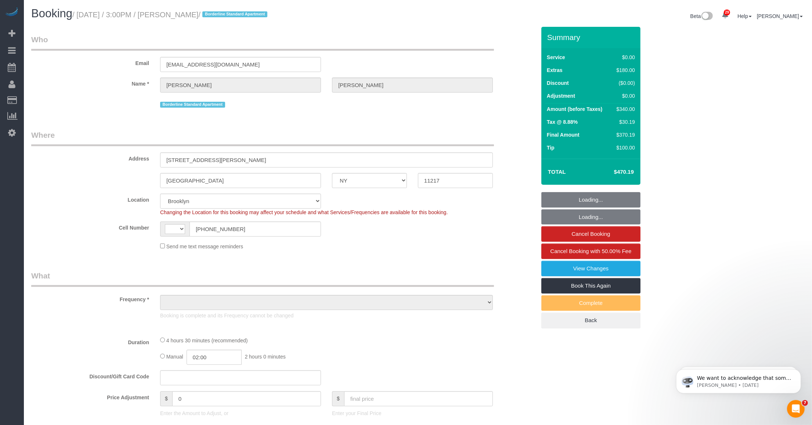
select select "string:US"
select select "1"
select select "object:1078"
select select "spot1"
select select "1"
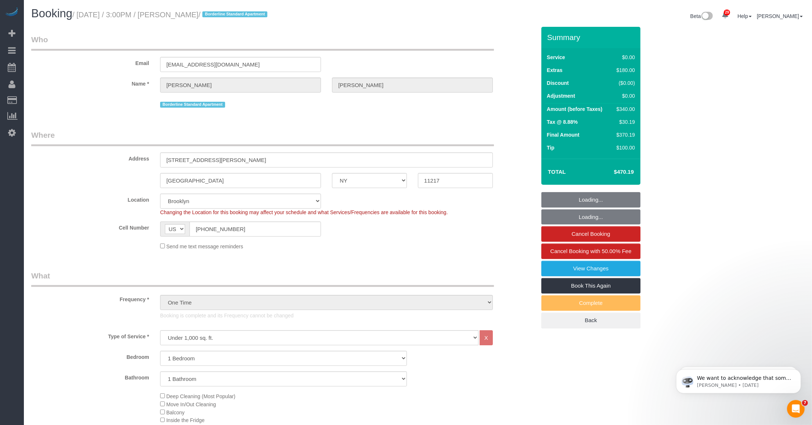
select select "string:stripe-pm_1S56cq4VGloSiKo7mTPCRTxw"
select select "object:1510"
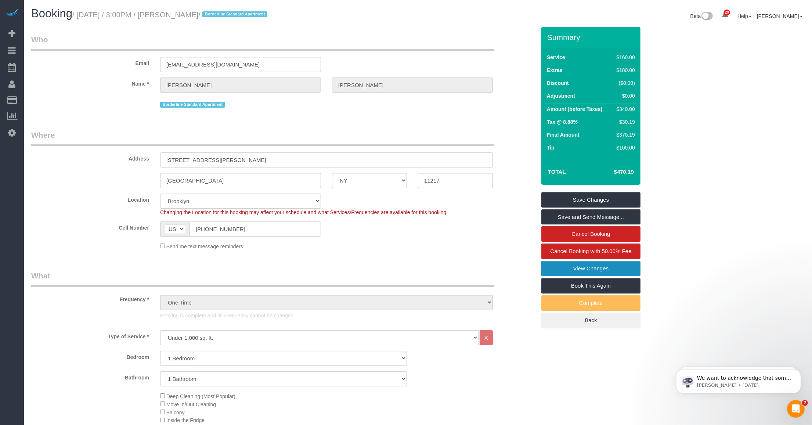
click at [590, 268] on link "View Changes" at bounding box center [590, 268] width 99 height 15
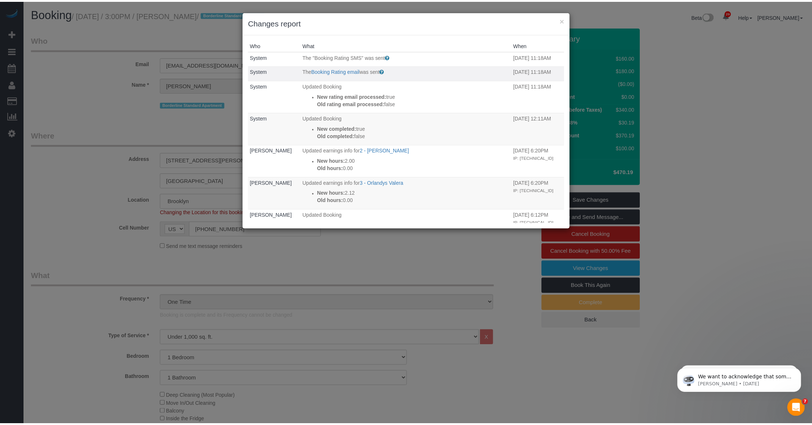
scroll to position [46, 0]
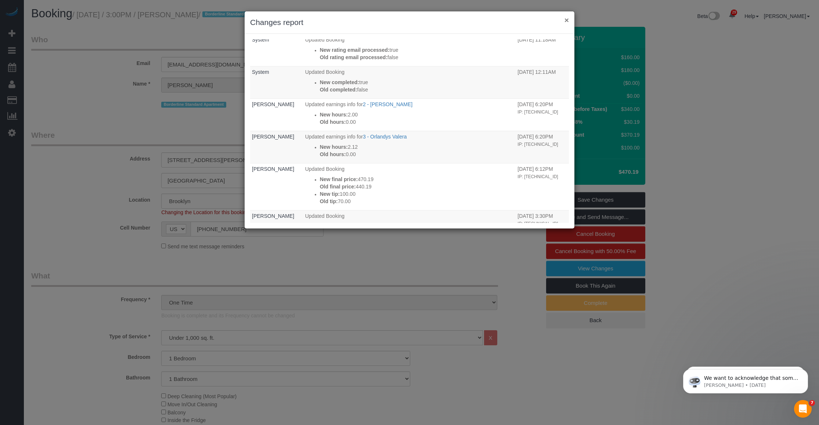
drag, startPoint x: 567, startPoint y: 19, endPoint x: 557, endPoint y: 22, distance: 10.1
click at [557, 22] on div "× Changes report" at bounding box center [410, 22] width 330 height 22
click at [567, 19] on button "×" at bounding box center [567, 20] width 4 height 8
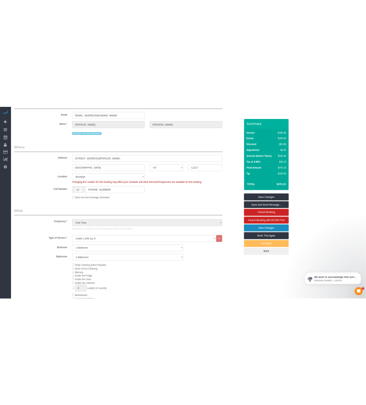
scroll to position [55, 0]
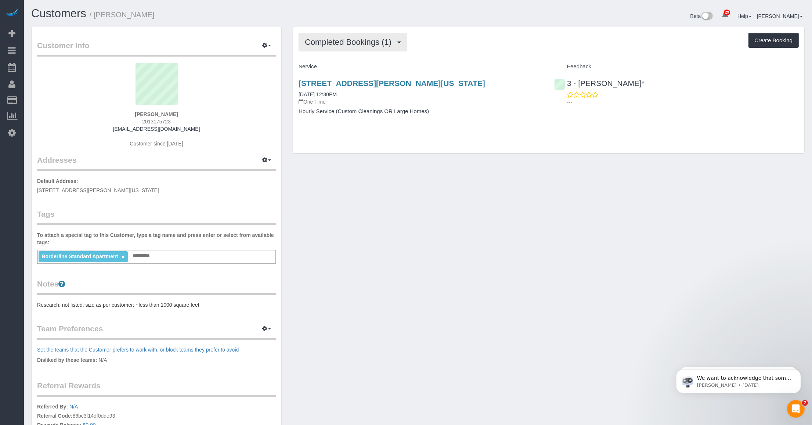
click at [352, 41] on span "Completed Bookings (1)" at bounding box center [350, 41] width 90 height 9
click at [340, 65] on link "Upcoming Bookings (1)" at bounding box center [337, 69] width 76 height 10
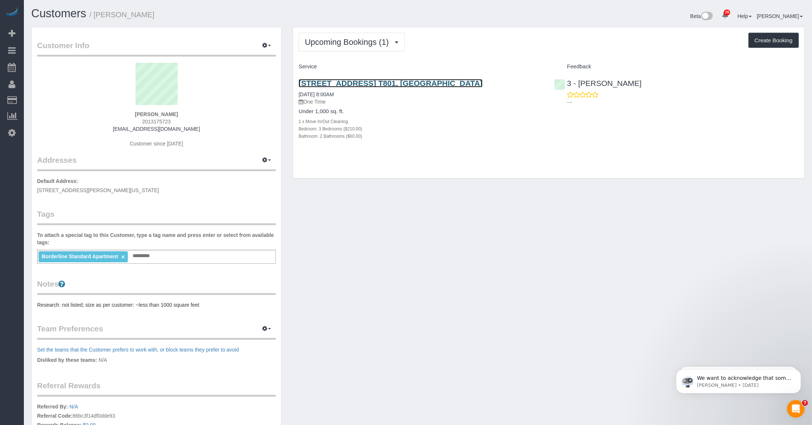
click at [368, 83] on link "[STREET_ADDRESS] T801, [GEOGRAPHIC_DATA]" at bounding box center [391, 83] width 184 height 8
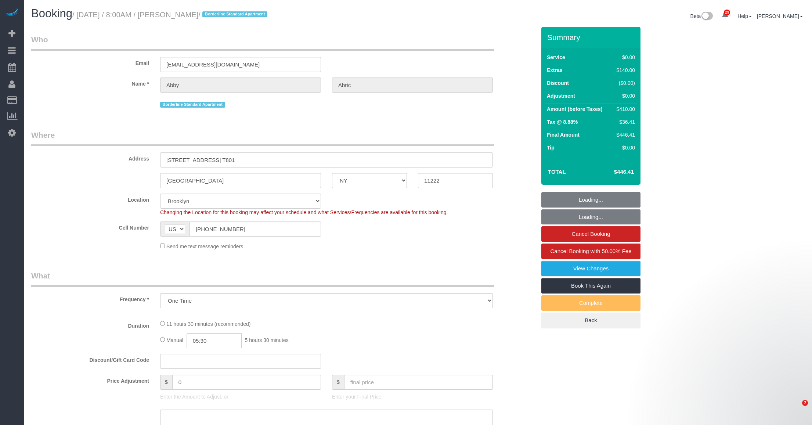
select select "NY"
select select "number:56"
select select "number:72"
select select "number:15"
select select "number:5"
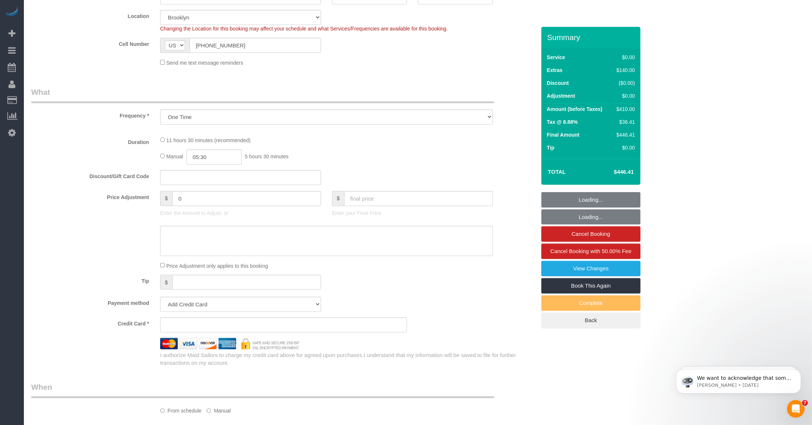
select select "object:970"
select select "spot1"
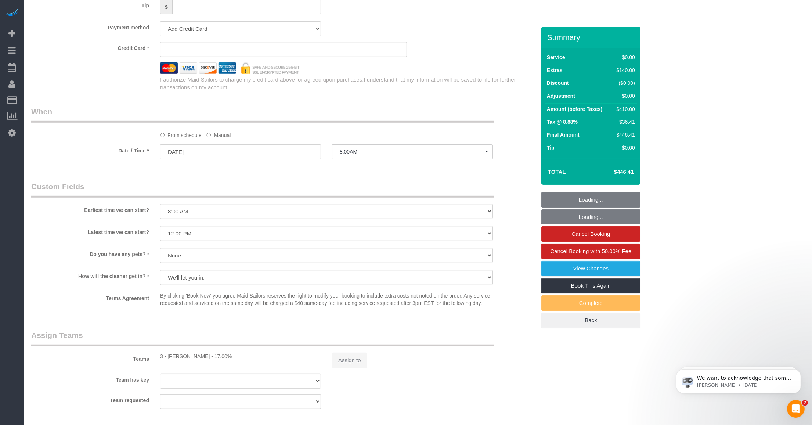
select select "string:stripe-pm_1SCW294VGloSiKo7TH4ja96U"
select select "3"
select select "2"
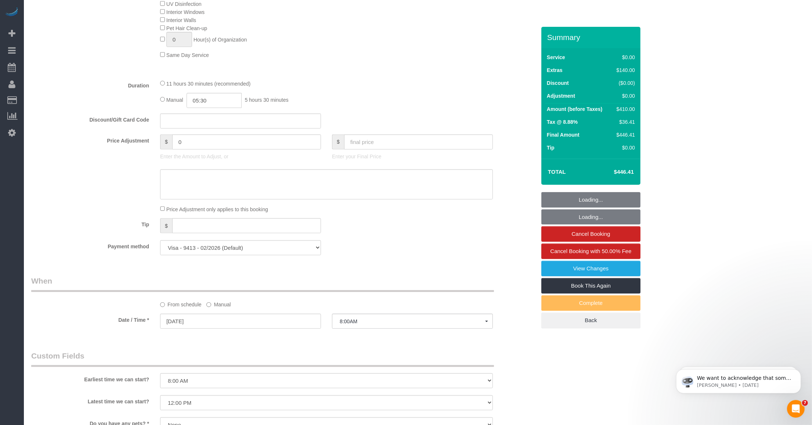
scroll to position [835, 0]
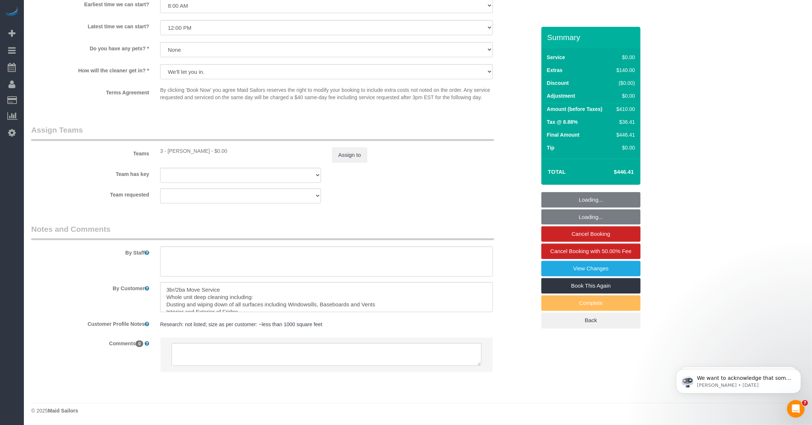
select select "3"
select select "2"
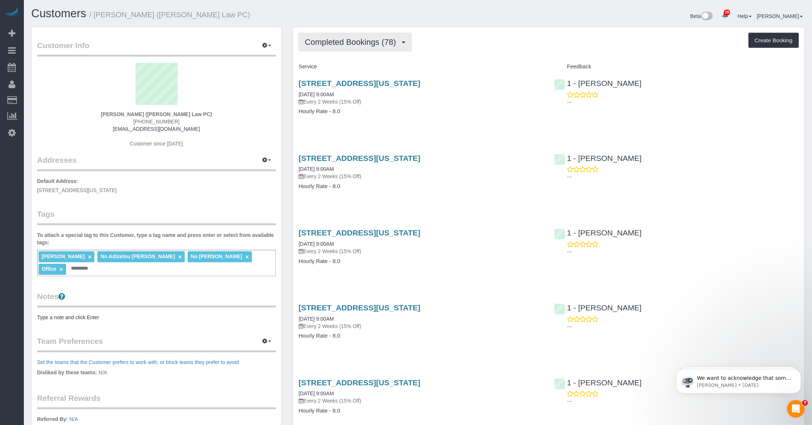
click at [335, 50] on button "Completed Bookings (78)" at bounding box center [355, 42] width 113 height 19
click at [329, 66] on link "Upcoming Bookings (6)" at bounding box center [338, 69] width 79 height 10
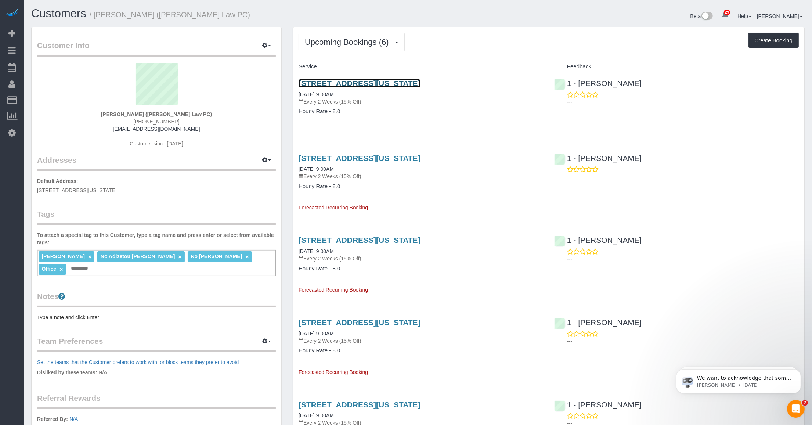
click at [331, 83] on link "130 West 25th Street, Suite 4d, New York, NY 10001" at bounding box center [360, 83] width 122 height 8
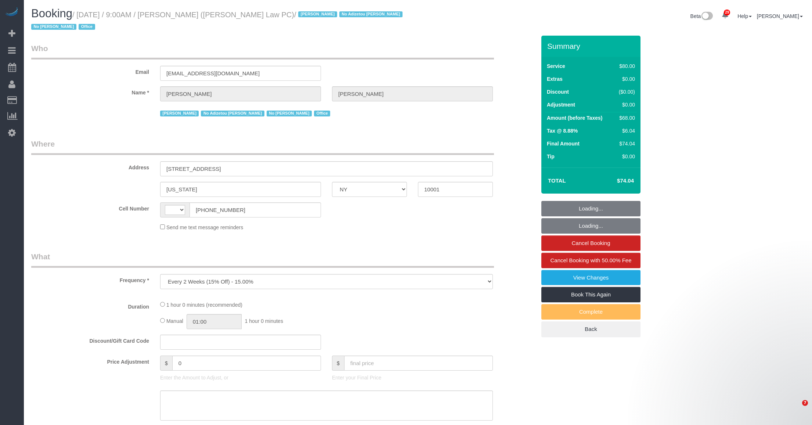
select select "NY"
select select "number:89"
select select "number:90"
select select "number:15"
select select "number:7"
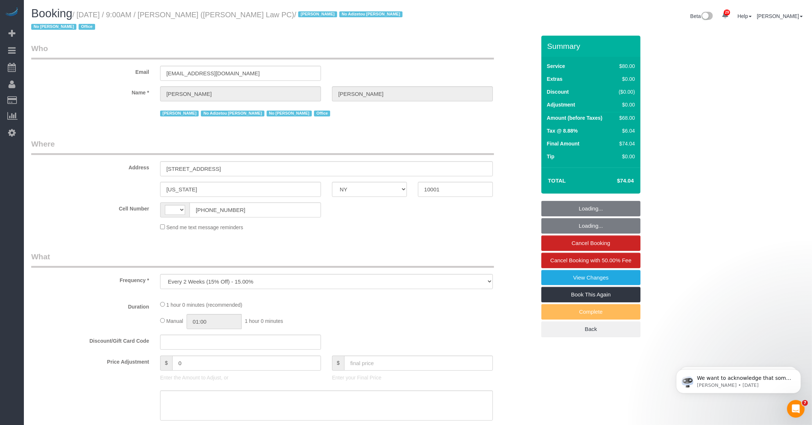
select select "string:US"
select select "string:stripe-pm_1Lu1im4VGloSiKo7FU24KjTf"
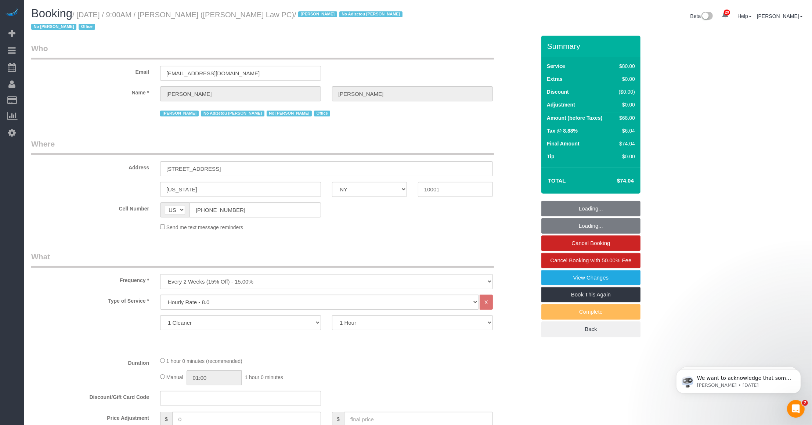
select select "spot1"
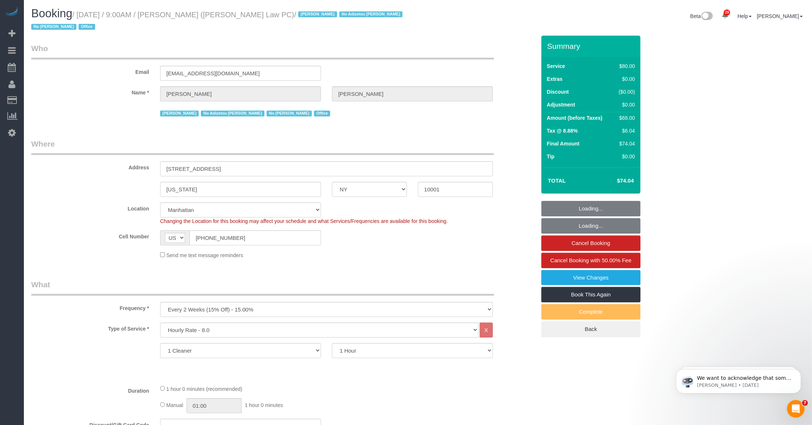
select select "object:1552"
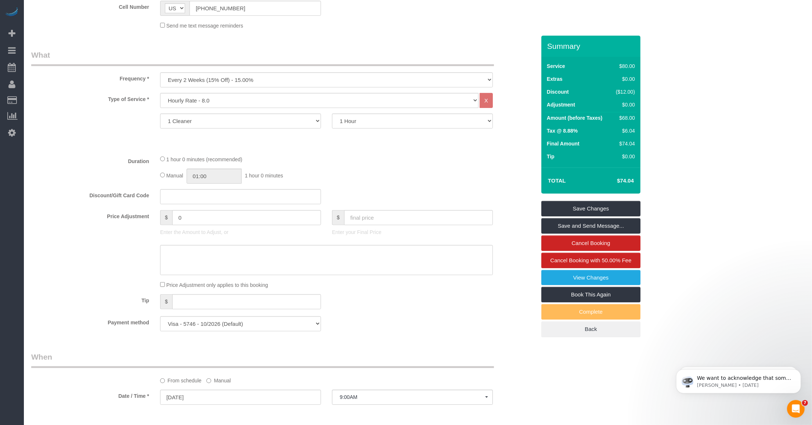
scroll to position [367, 0]
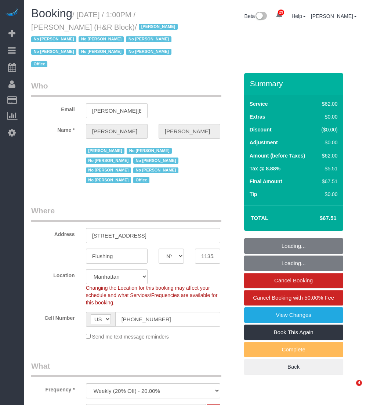
select select "NY"
select select "string:paypal"
select select "number:89"
select select "number:90"
select select "number:15"
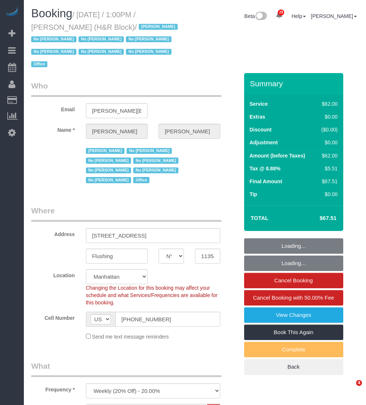
select select "number:7"
select select "spot1"
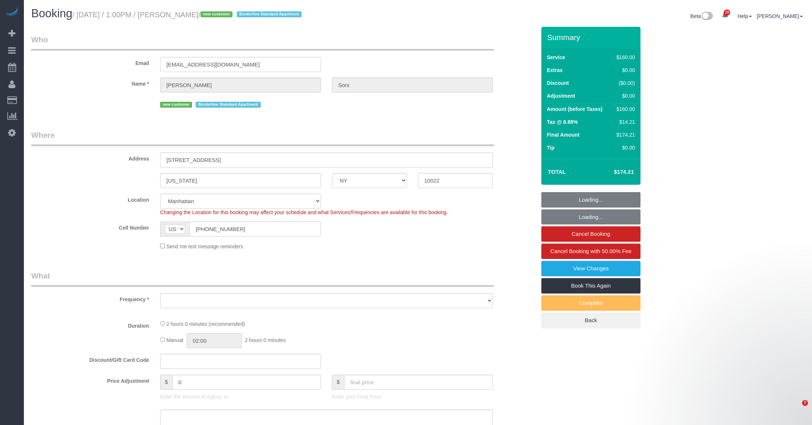
select select "NY"
select select "number:60"
select select "number:73"
select select "number:15"
select select "number:5"
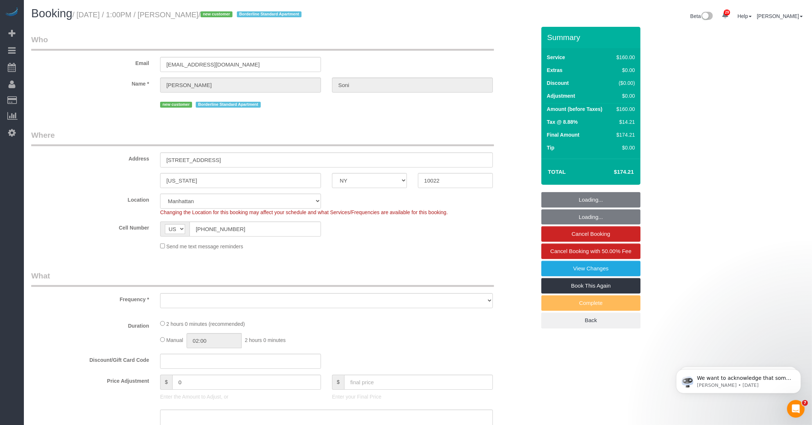
select select "string:stripe-pm_1SC5lU4VGloSiKo7ATXXxzQj"
select select "object:975"
select select "spot1"
select select "object:1526"
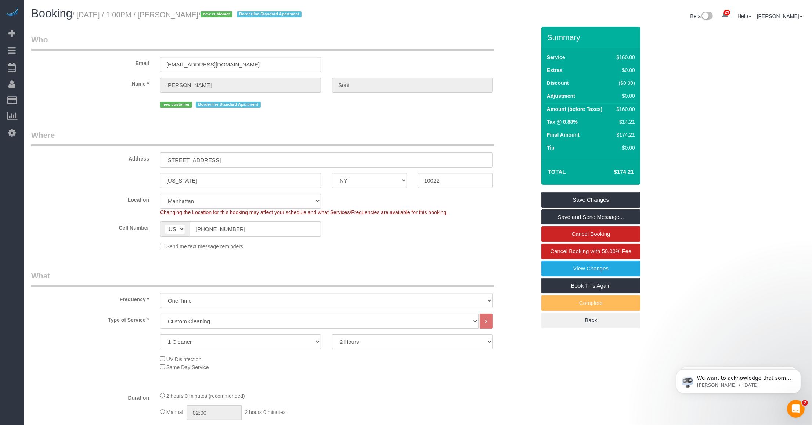
click at [196, 17] on small "/ [DATE] / 1:00PM / [PERSON_NAME] / new customer Borderline Standard Apartment" at bounding box center [187, 15] width 231 height 8
drag, startPoint x: 196, startPoint y: 17, endPoint x: 174, endPoint y: 15, distance: 21.5
click at [174, 15] on small "/ [DATE] / 1:00PM / [PERSON_NAME] / new customer Borderline Standard Apartment" at bounding box center [187, 15] width 231 height 8
click at [196, 13] on small "/ [DATE] / 1:00PM / [PERSON_NAME] / new customer Borderline Standard Apartment" at bounding box center [187, 15] width 231 height 8
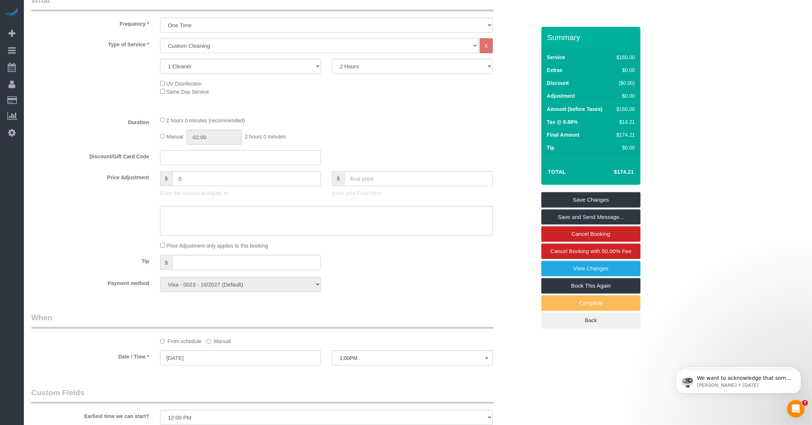
scroll to position [321, 0]
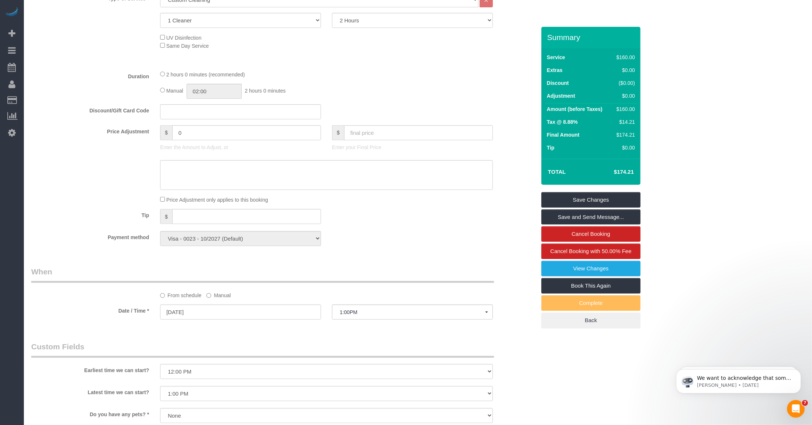
click at [422, 254] on div "Who Email [EMAIL_ADDRESS][DOMAIN_NAME] Name * [GEOGRAPHIC_DATA][PERSON_NAME] ne…" at bounding box center [284, 242] width 516 height 1075
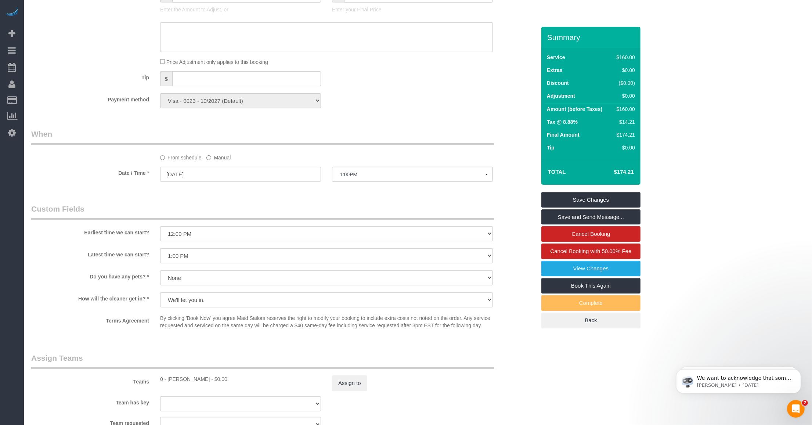
scroll to position [505, 0]
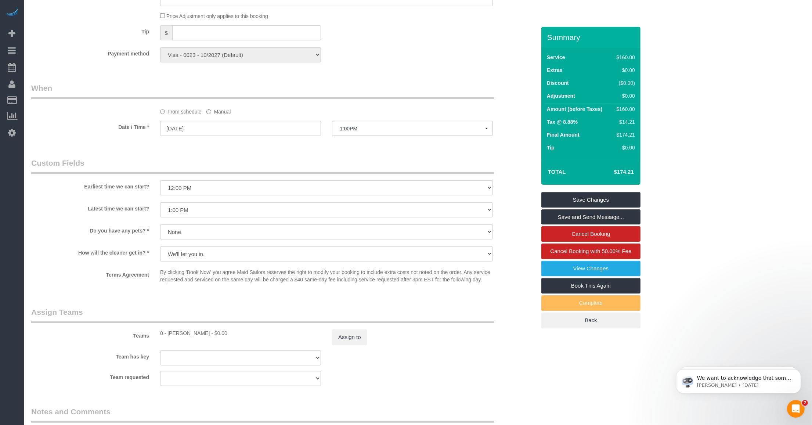
click at [177, 332] on div "0 - [PERSON_NAME] - $0.00" at bounding box center [240, 332] width 161 height 7
copy div "Delilah"
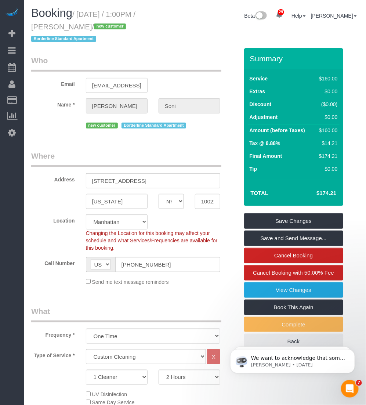
scroll to position [0, 0]
drag, startPoint x: 82, startPoint y: 13, endPoint x: 82, endPoint y: 25, distance: 11.8
click at [82, 25] on small "/ [DATE] / 1:00PM / [PERSON_NAME] / new customer Borderline Standard Apartment" at bounding box center [83, 27] width 104 height 33
drag, startPoint x: 82, startPoint y: 25, endPoint x: 57, endPoint y: 24, distance: 24.3
click at [54, 25] on small "/ [DATE] / 1:00PM / [PERSON_NAME] / new customer Borderline Standard Apartment" at bounding box center [83, 27] width 104 height 33
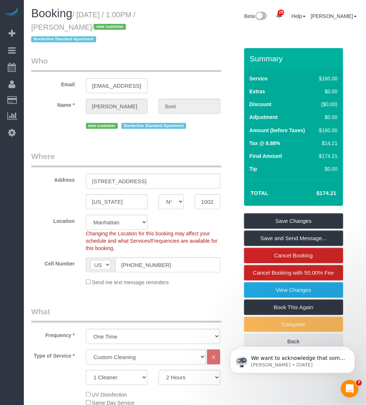
click at [79, 13] on small "/ [DATE] / 1:00PM / [PERSON_NAME] / new customer Borderline Standard Apartment" at bounding box center [83, 27] width 104 height 33
drag, startPoint x: 80, startPoint y: 13, endPoint x: 85, endPoint y: 26, distance: 14.2
click at [85, 26] on small "/ [DATE] / 1:00PM / [PERSON_NAME] / new customer Borderline Standard Apartment" at bounding box center [83, 27] width 104 height 33
drag, startPoint x: 85, startPoint y: 26, endPoint x: 65, endPoint y: 19, distance: 21.2
click at [59, 21] on h1 "Booking / [DATE] / 1:00PM / [PERSON_NAME] / new customer Borderline Standard Ap…" at bounding box center [110, 25] width 158 height 37
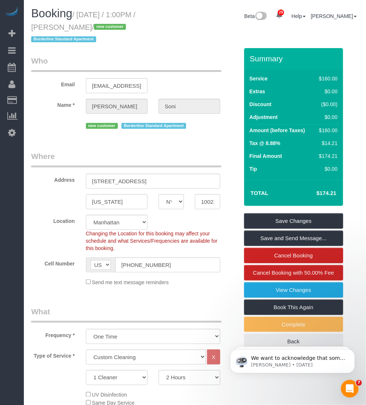
click at [83, 13] on small "/ [DATE] / 1:00PM / [PERSON_NAME] / new customer Borderline Standard Apartment" at bounding box center [83, 27] width 104 height 33
click at [80, 13] on small "/ [DATE] / 1:00PM / [PERSON_NAME] / new customer Borderline Standard Apartment" at bounding box center [83, 27] width 104 height 33
drag, startPoint x: 79, startPoint y: 10, endPoint x: 85, endPoint y: 24, distance: 15.0
click at [85, 24] on small "/ [DATE] / 1:00PM / [PERSON_NAME] / new customer Borderline Standard Apartment" at bounding box center [83, 27] width 104 height 33
copy small "[DATE] / 1:00PM / [PERSON_NAME]"
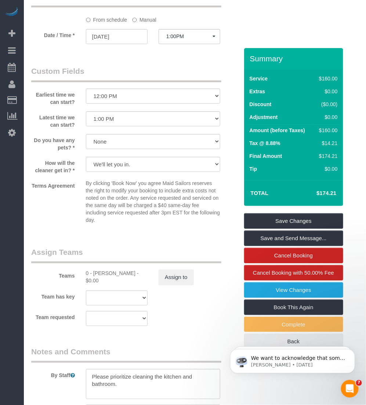
scroll to position [781, 0]
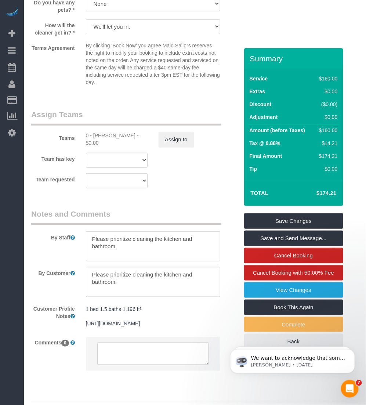
click at [102, 136] on div "0 - [PERSON_NAME] - $0.00" at bounding box center [117, 139] width 62 height 15
copy div "Delilah"
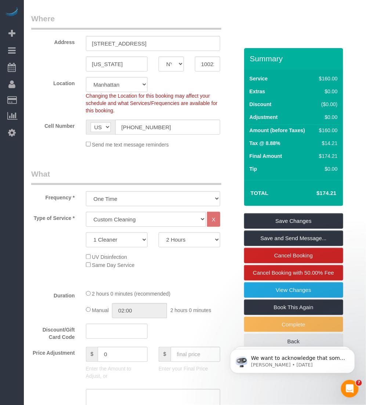
scroll to position [0, 0]
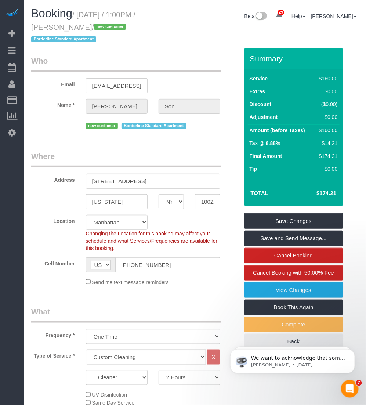
drag, startPoint x: 86, startPoint y: 25, endPoint x: 60, endPoint y: 53, distance: 38.7
click at [26, 26] on div "Booking / [DATE] / 1:00PM / [PERSON_NAME] / new customer Borderline Standard Ap…" at bounding box center [110, 27] width 169 height 41
copy small "[PERSON_NAME]"
drag, startPoint x: 82, startPoint y: 24, endPoint x: 83, endPoint y: 21, distance: 4.1
click at [82, 24] on small "/ [DATE] / 1:00PM / [PERSON_NAME] / new customer Borderline Standard Apartment" at bounding box center [83, 27] width 104 height 33
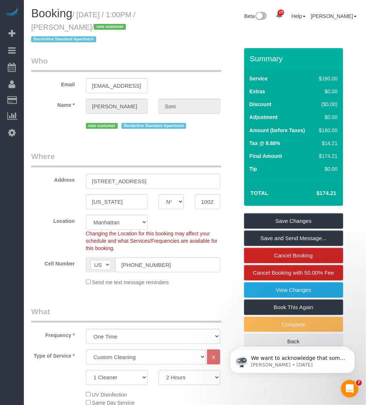
drag, startPoint x: 81, startPoint y: 12, endPoint x: 86, endPoint y: 22, distance: 11.3
click at [86, 22] on h1 "Booking / [DATE] / 1:00PM / [PERSON_NAME] / new customer Borderline Standard Ap…" at bounding box center [110, 25] width 158 height 37
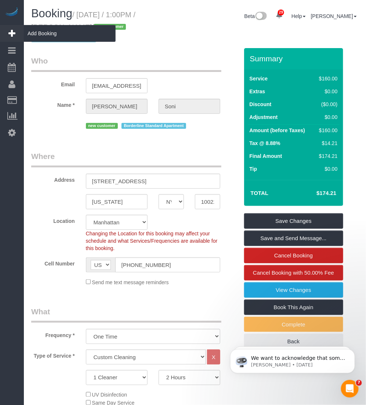
copy small "[DATE] / 1:00PM / [PERSON_NAME]"
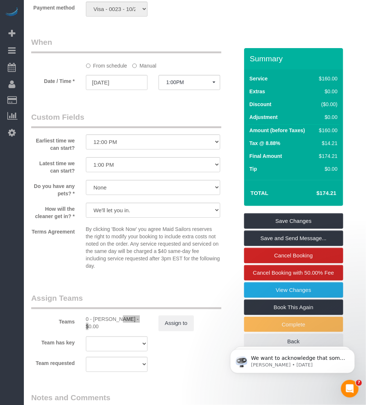
scroll to position [643, 0]
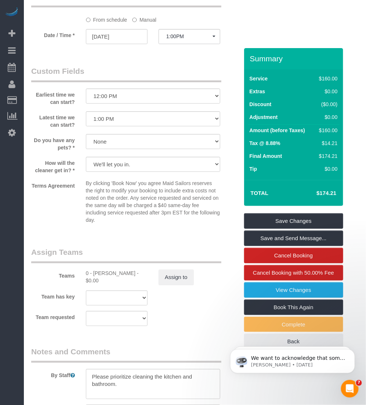
click at [101, 271] on div "0 - [PERSON_NAME] - $0.00" at bounding box center [117, 277] width 62 height 15
copy div "Delilah"
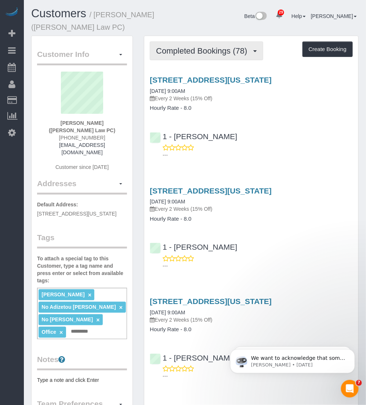
click at [212, 42] on button "Completed Bookings (78)" at bounding box center [206, 51] width 113 height 19
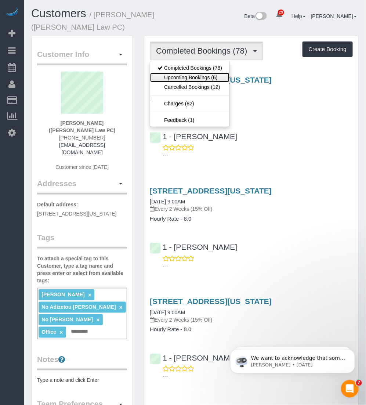
click at [193, 76] on link "Upcoming Bookings (6)" at bounding box center [189, 78] width 79 height 10
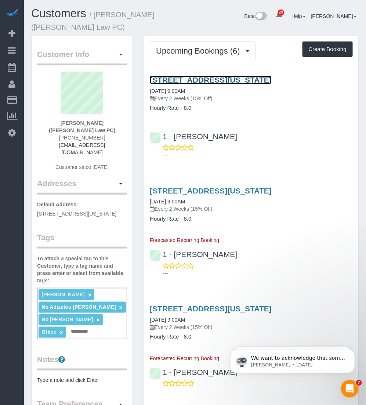
click at [188, 78] on link "[STREET_ADDRESS][US_STATE]" at bounding box center [211, 80] width 122 height 8
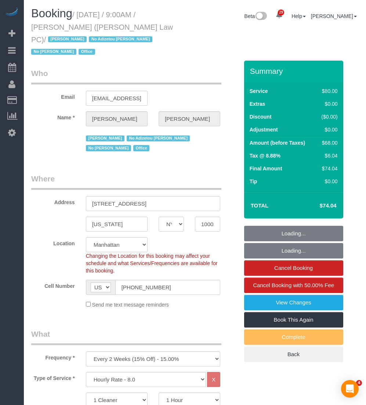
select select "NY"
select select "number:89"
select select "number:90"
select select "number:15"
select select "number:7"
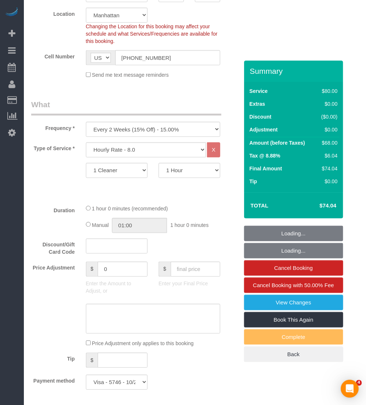
select select "spot1"
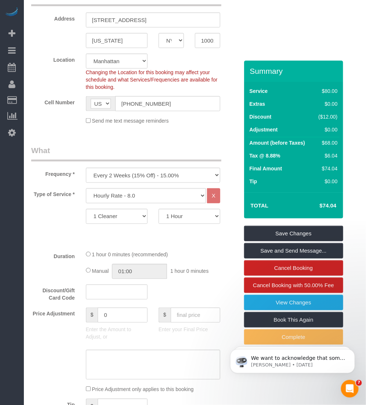
scroll to position [138, 0]
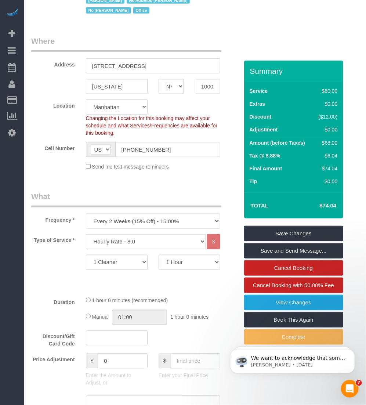
drag, startPoint x: 167, startPoint y: 139, endPoint x: 118, endPoint y: 141, distance: 49.7
click at [118, 142] on input "[PHONE_NUMBER]" at bounding box center [167, 149] width 105 height 15
